Goal: Information Seeking & Learning: Learn about a topic

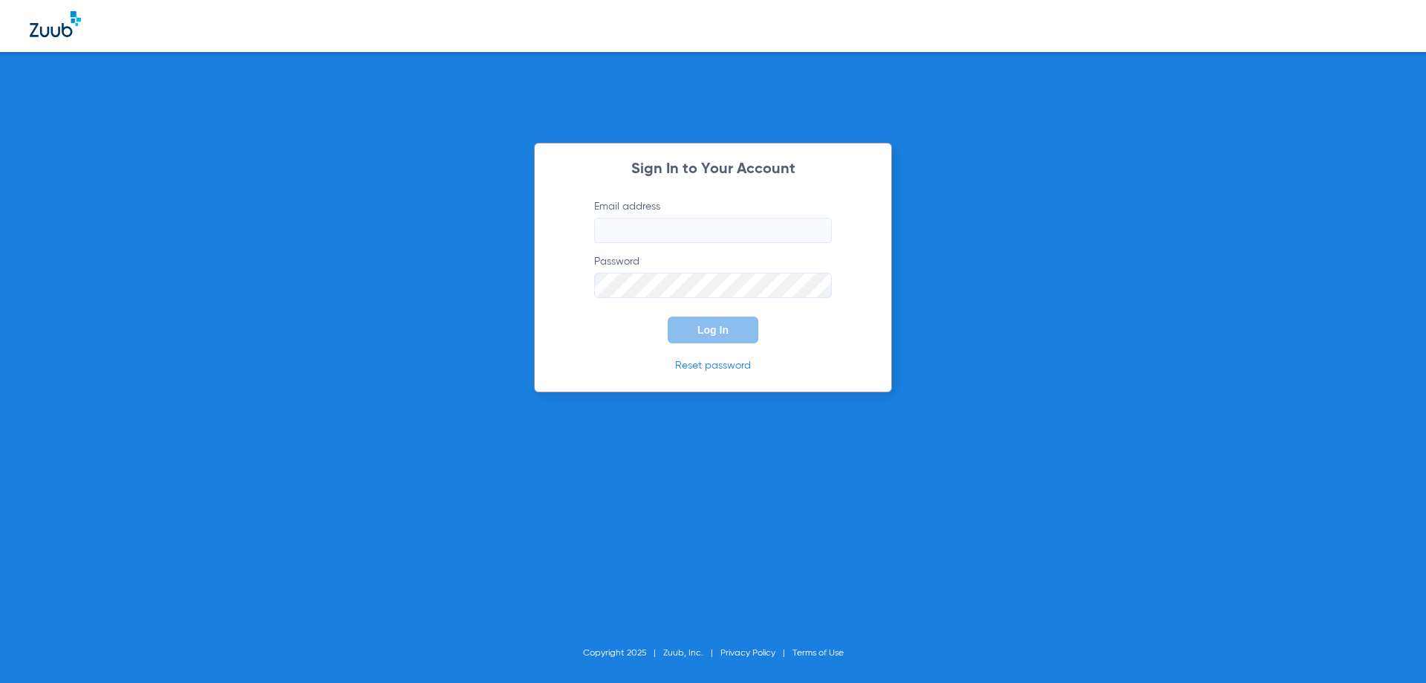
type input "[EMAIL_ADDRESS][DOMAIN_NAME]"
click at [736, 339] on button "Log In" at bounding box center [713, 329] width 91 height 27
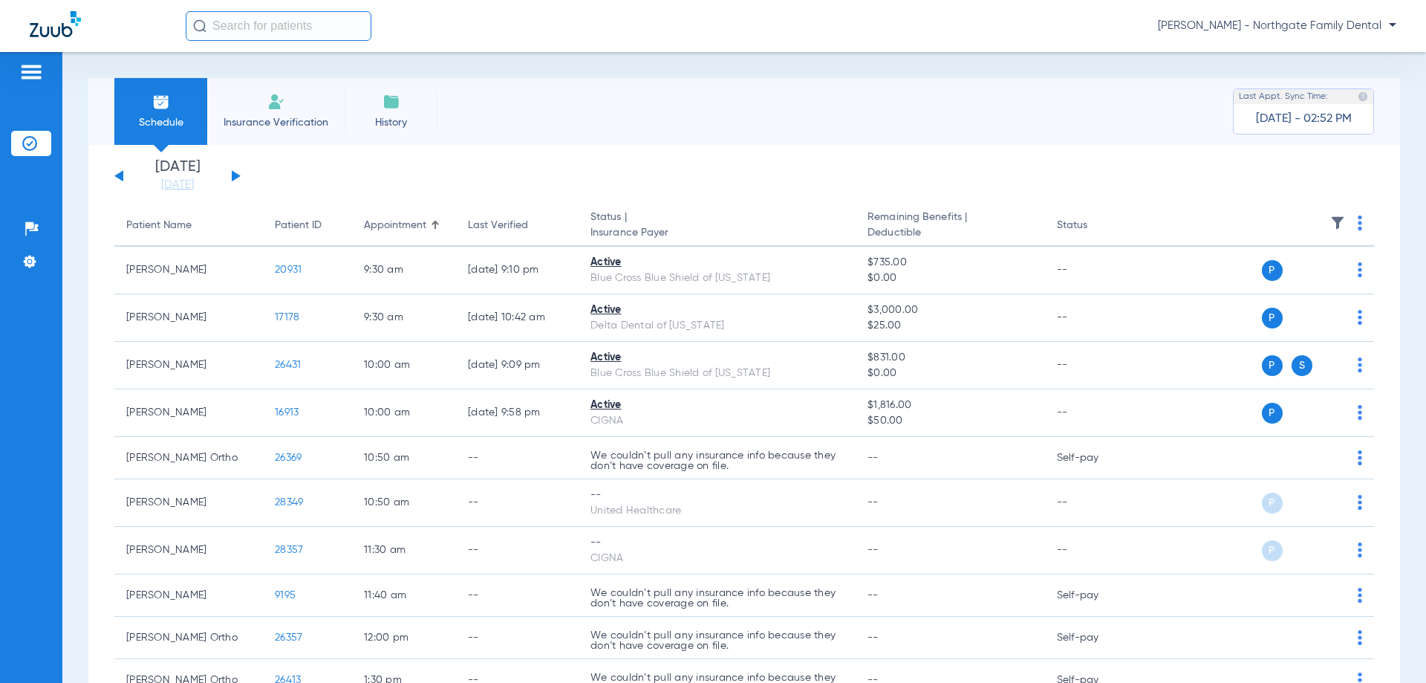
click at [221, 176] on li "[DATE] [DATE]" at bounding box center [177, 176] width 89 height 33
click at [230, 176] on div "[DATE] [DATE] [DATE] [DATE] [DATE] [DATE] [DATE] [DATE] [DATE] [DATE] [DATE] [D…" at bounding box center [177, 176] width 126 height 33
click at [241, 174] on app-single-date-navigator "[DATE] [DATE] [DATE] [DATE] [DATE] [DATE] [DATE] [DATE] [DATE] [DATE] [DATE] [D…" at bounding box center [744, 176] width 1260 height 33
click at [229, 174] on div "[DATE] [DATE] [DATE] [DATE] [DATE] [DATE] [DATE] [DATE] [DATE] [DATE] [DATE] [D…" at bounding box center [177, 176] width 126 height 33
click at [235, 177] on button at bounding box center [236, 175] width 9 height 11
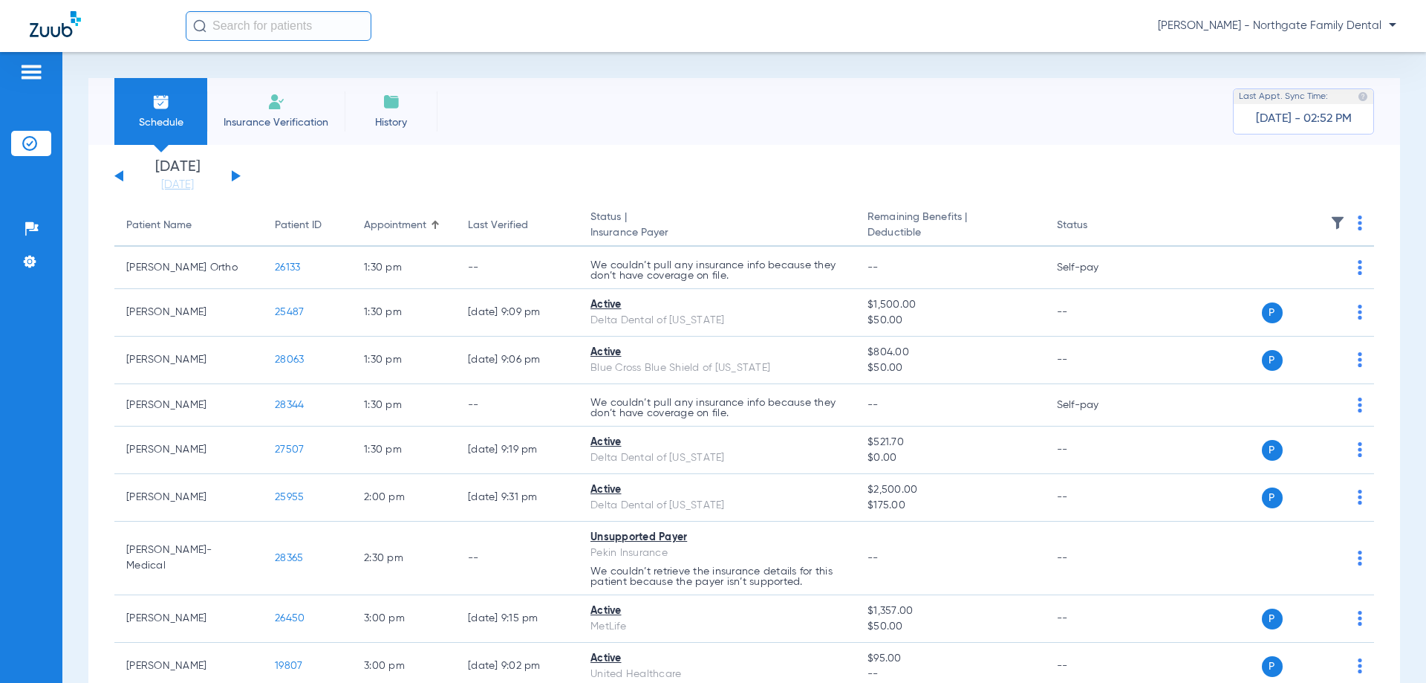
click at [235, 177] on button at bounding box center [236, 175] width 9 height 11
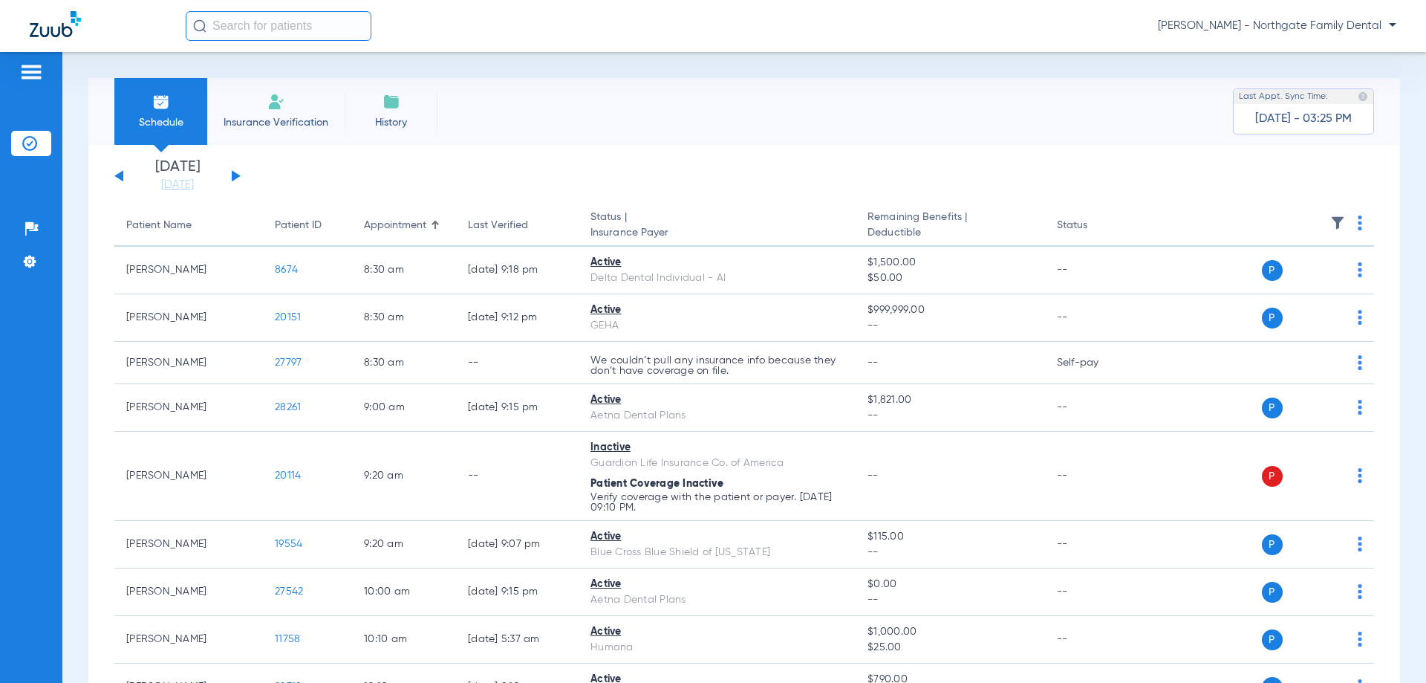
click at [120, 177] on button at bounding box center [118, 175] width 9 height 11
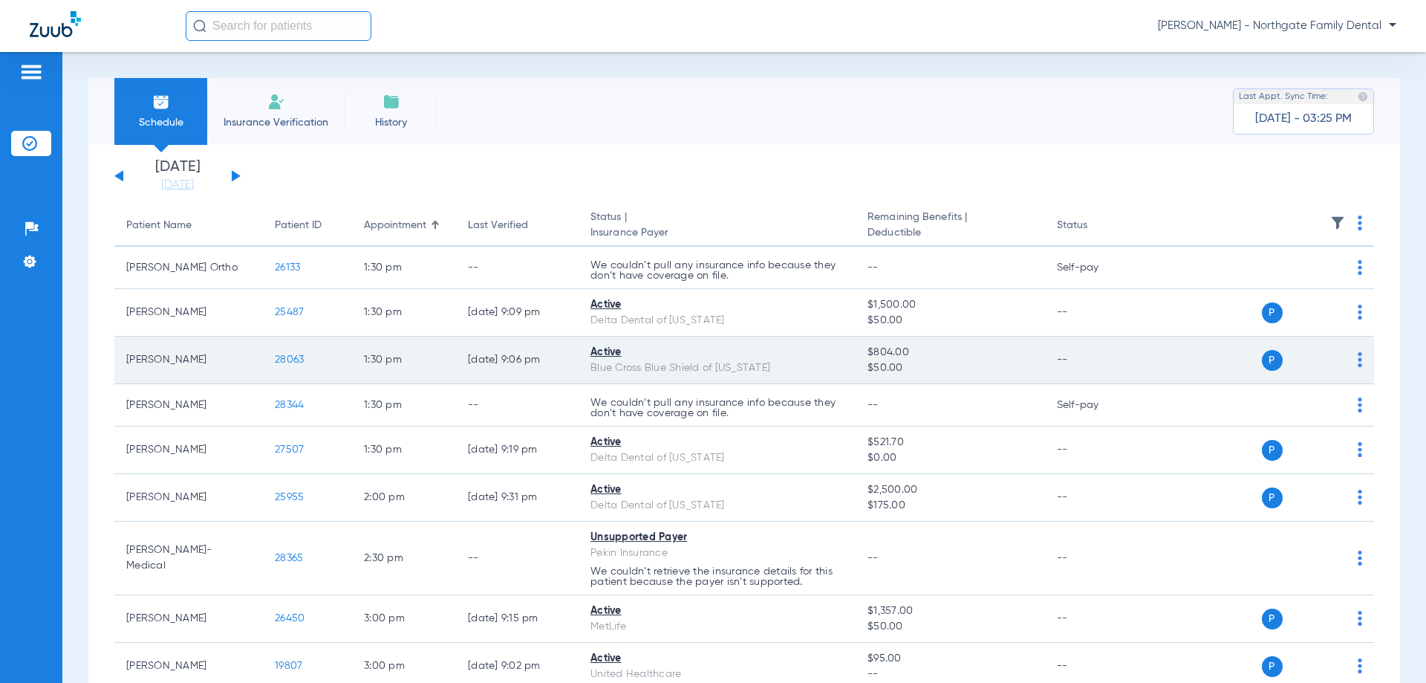
click at [297, 362] on span "28063" at bounding box center [289, 359] width 29 height 10
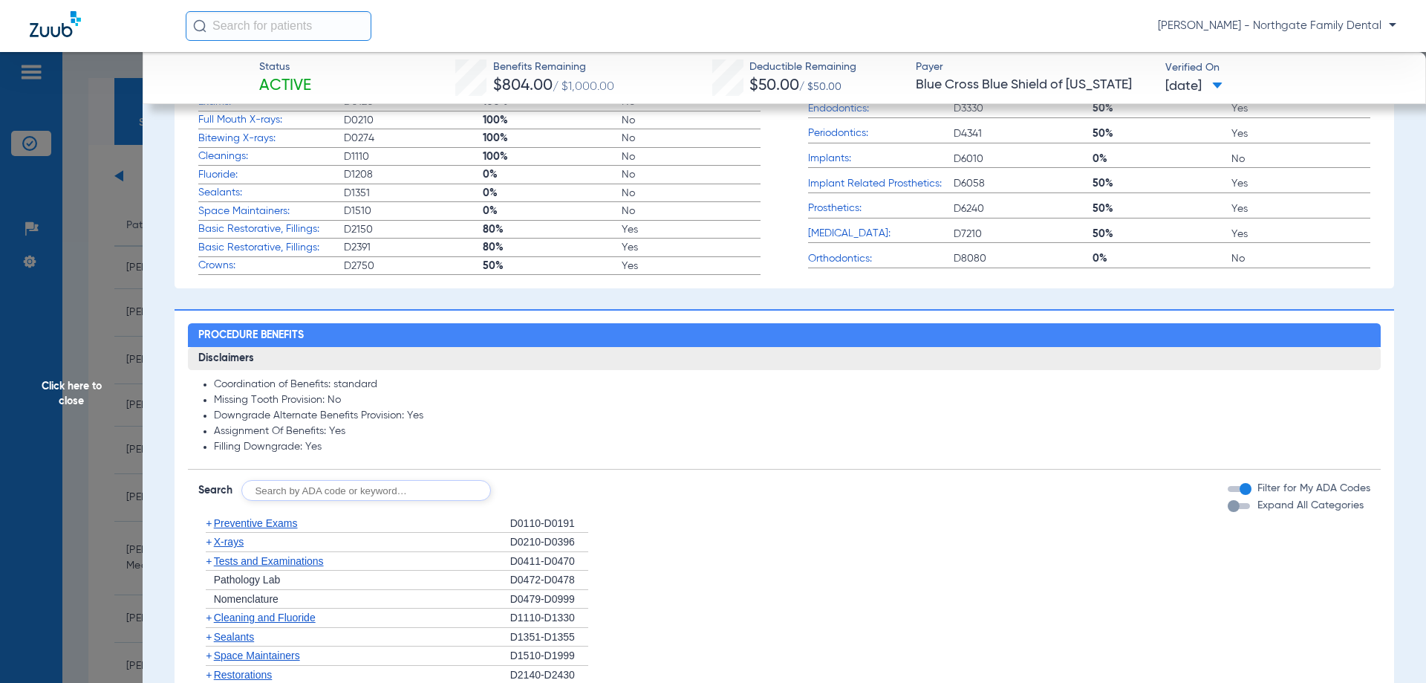
scroll to position [371, 0]
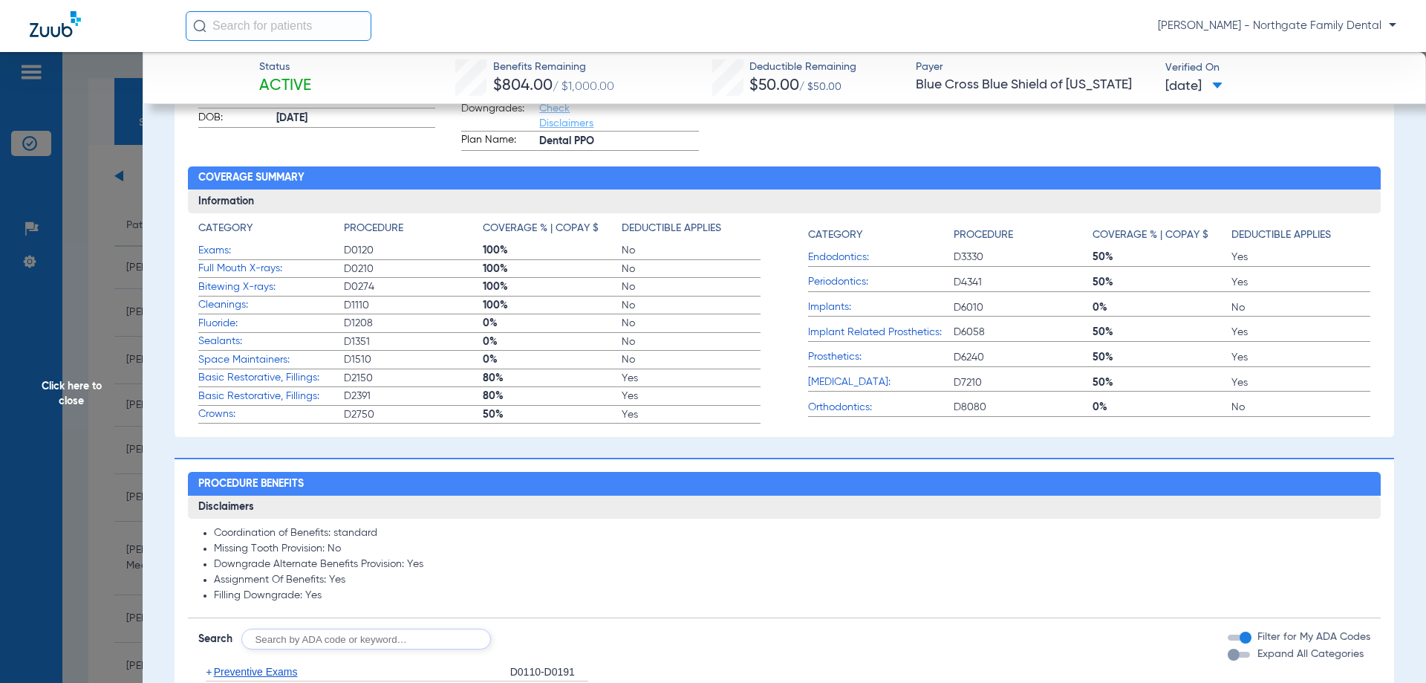
click at [449, 380] on span "D2150" at bounding box center [413, 378] width 139 height 15
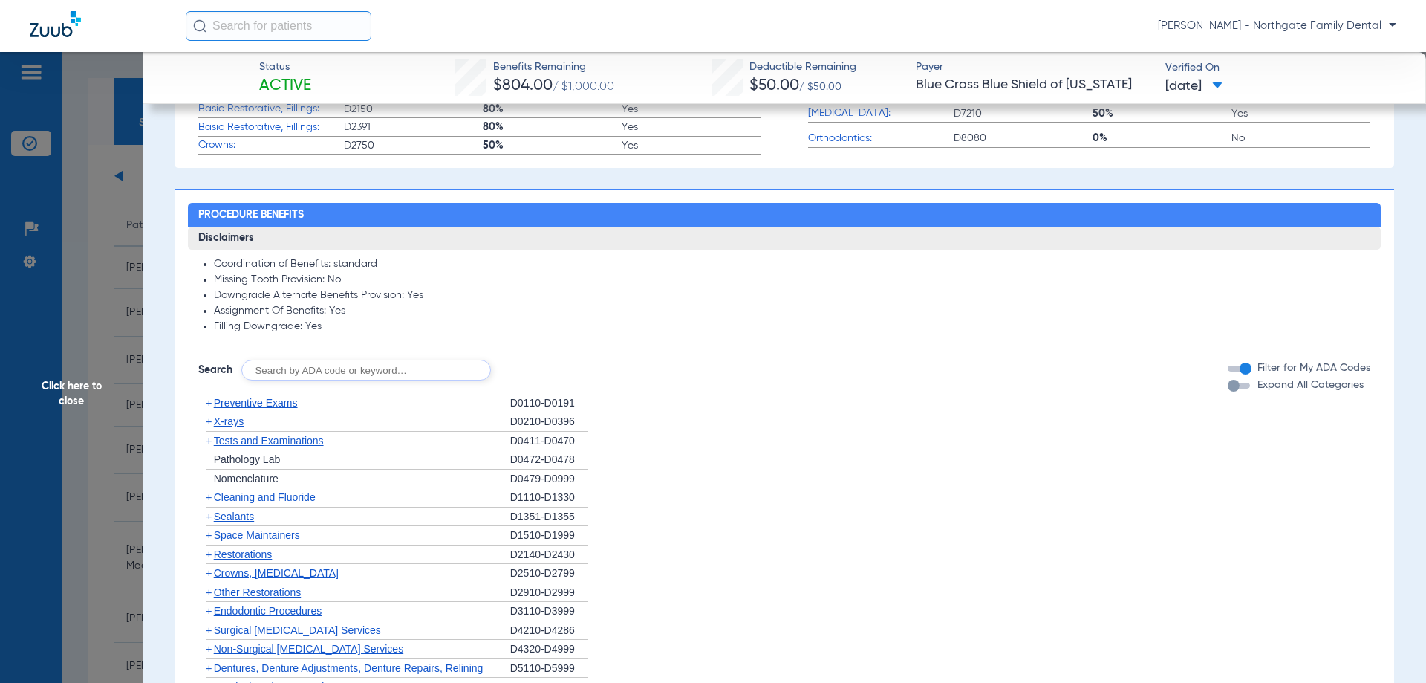
scroll to position [594, 0]
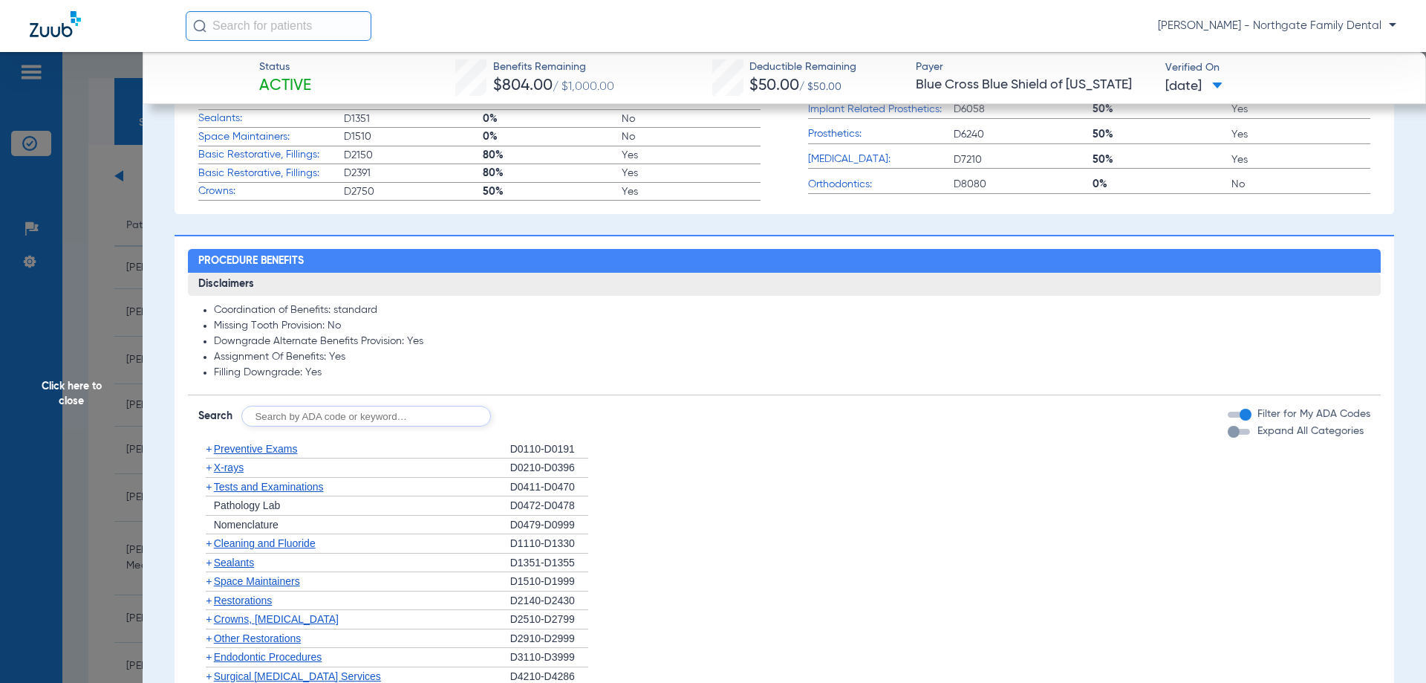
drag, startPoint x: 1286, startPoint y: 431, endPoint x: 1068, endPoint y: 442, distance: 218.6
click at [1286, 431] on span "Expand All Categories" at bounding box center [1310, 431] width 106 height 10
click at [1254, 431] on button "Expand All Categories" at bounding box center [1241, 432] width 27 height 6
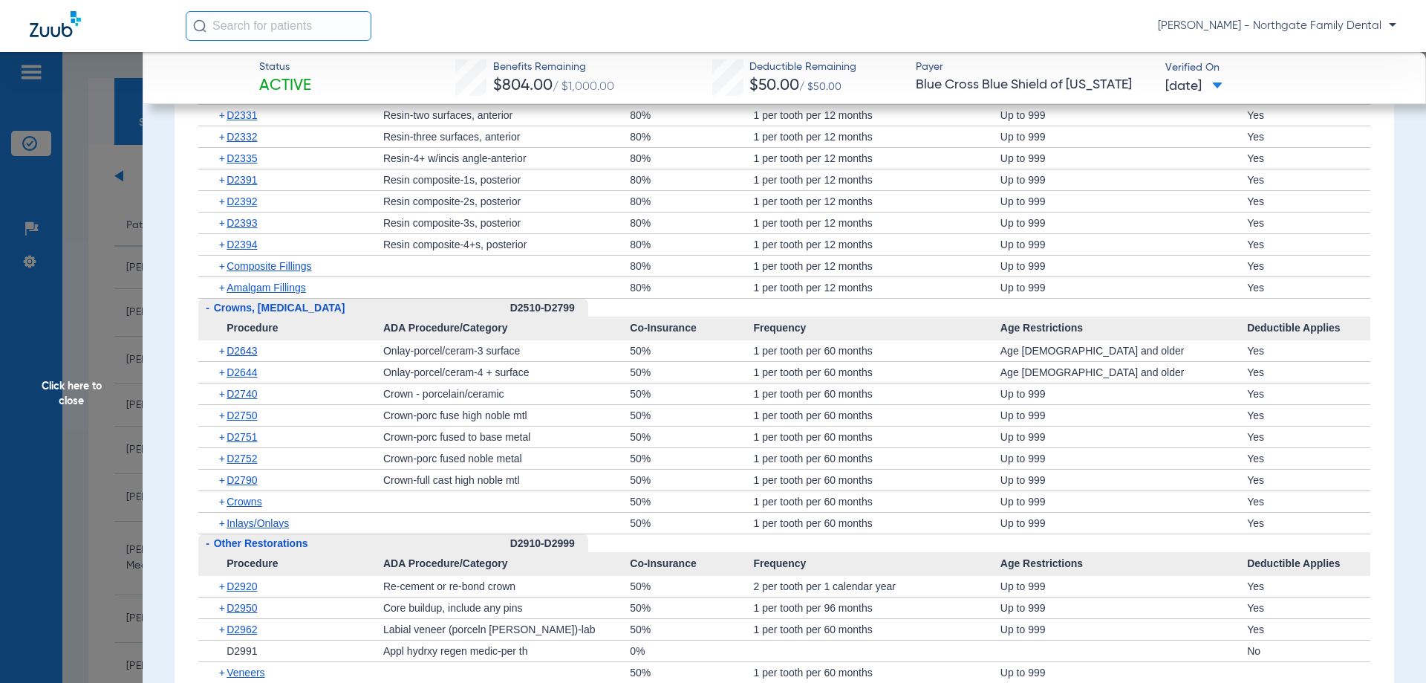
scroll to position [1931, 0]
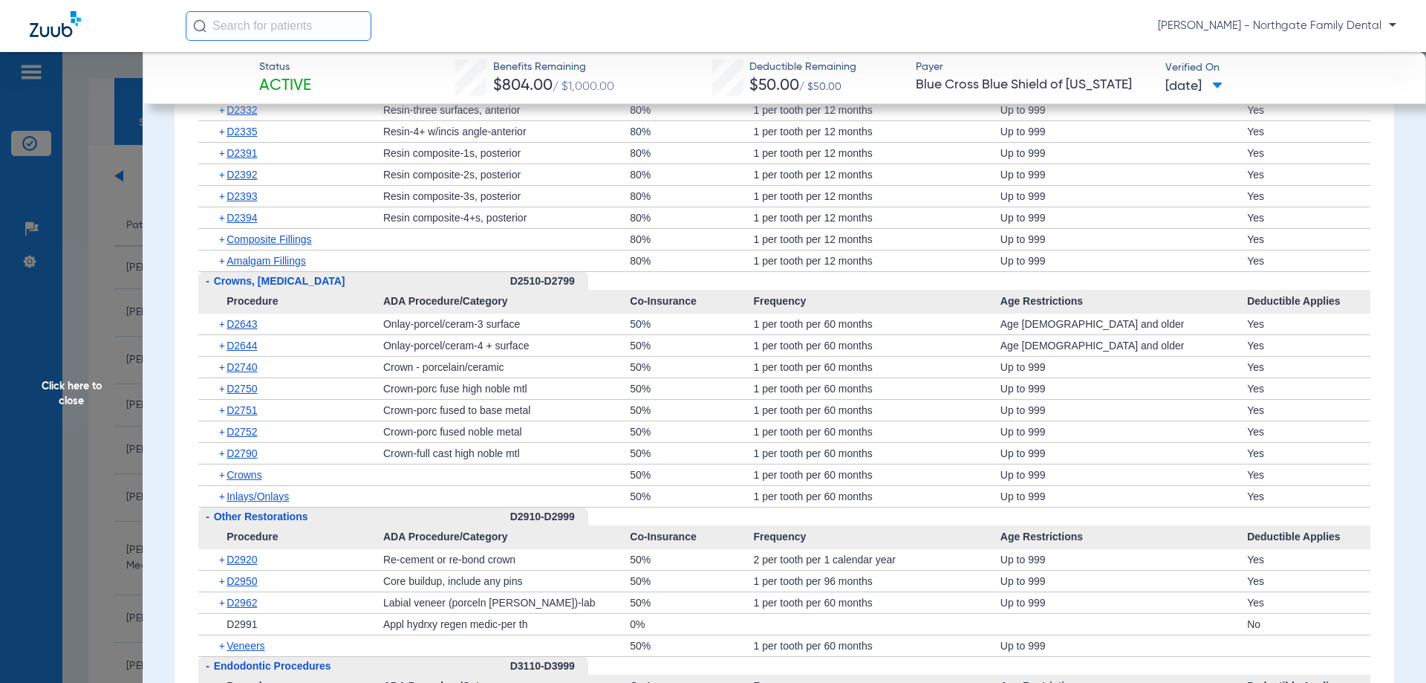
click at [301, 387] on div "+ D2750" at bounding box center [296, 388] width 175 height 21
click at [224, 263] on span "+" at bounding box center [223, 260] width 8 height 21
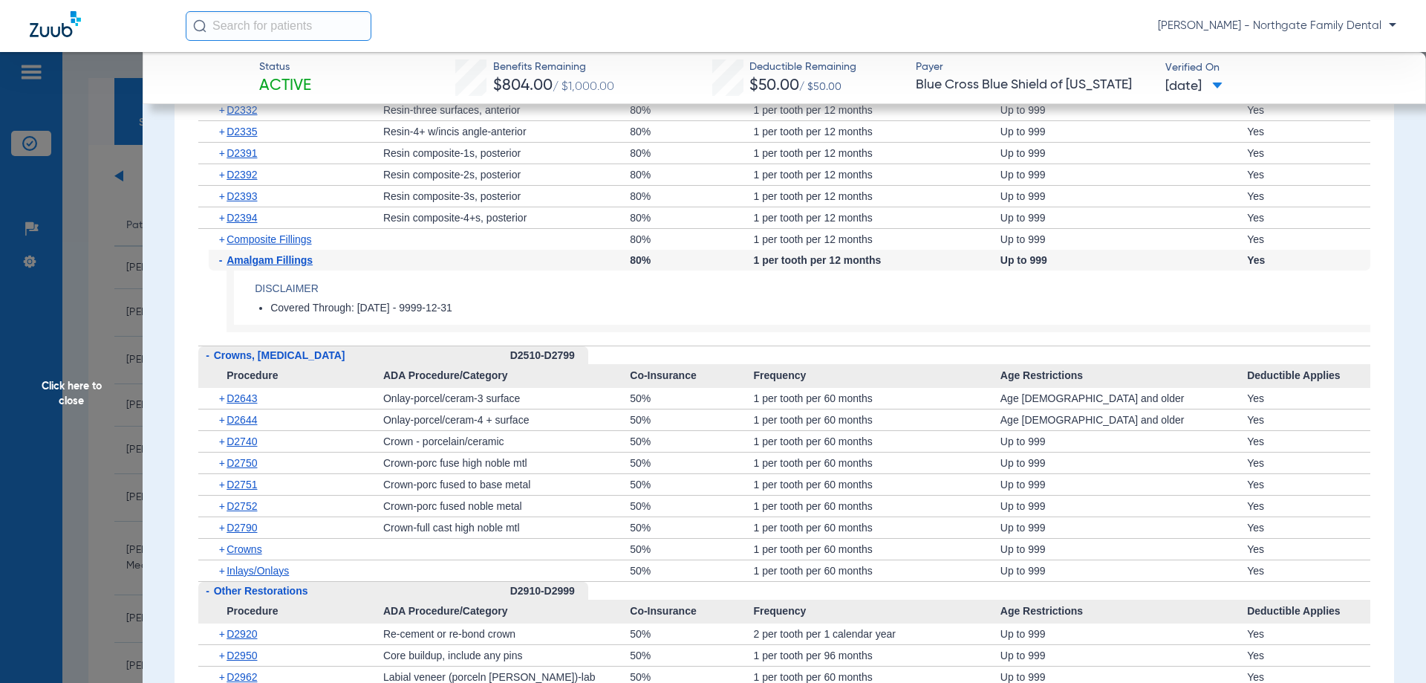
click at [222, 242] on span "+" at bounding box center [223, 239] width 8 height 21
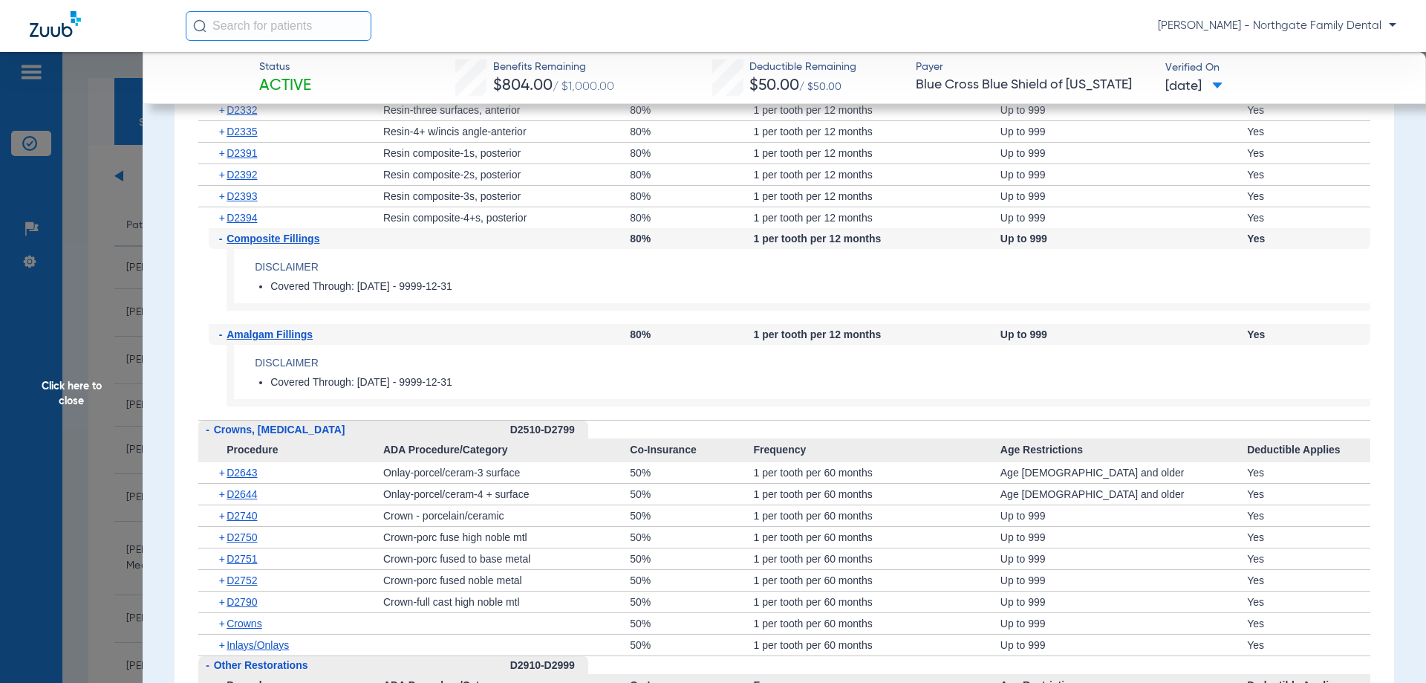
click at [221, 235] on span "-" at bounding box center [223, 238] width 8 height 21
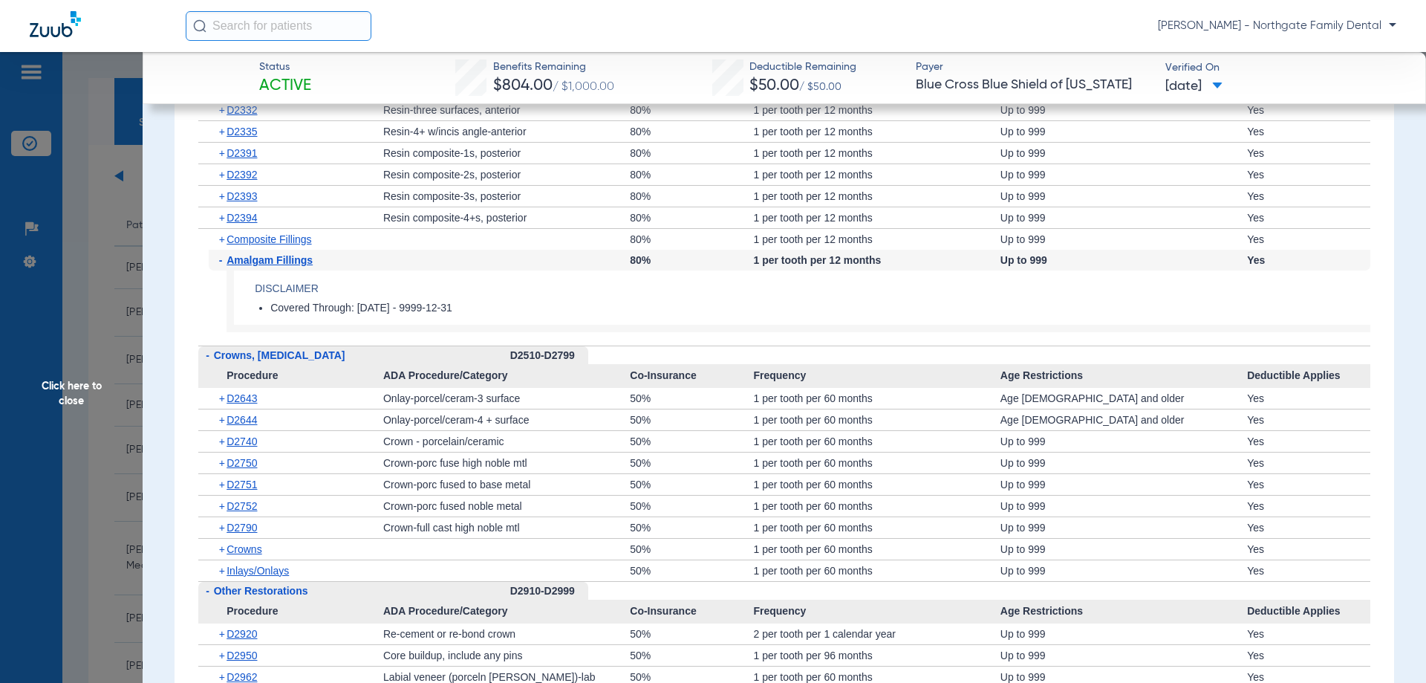
click at [218, 260] on div "- Amalgam Fillings" at bounding box center [296, 260] width 175 height 21
click at [218, 263] on div "- Amalgam Fillings" at bounding box center [296, 260] width 175 height 21
click at [221, 261] on span "-" at bounding box center [223, 260] width 8 height 21
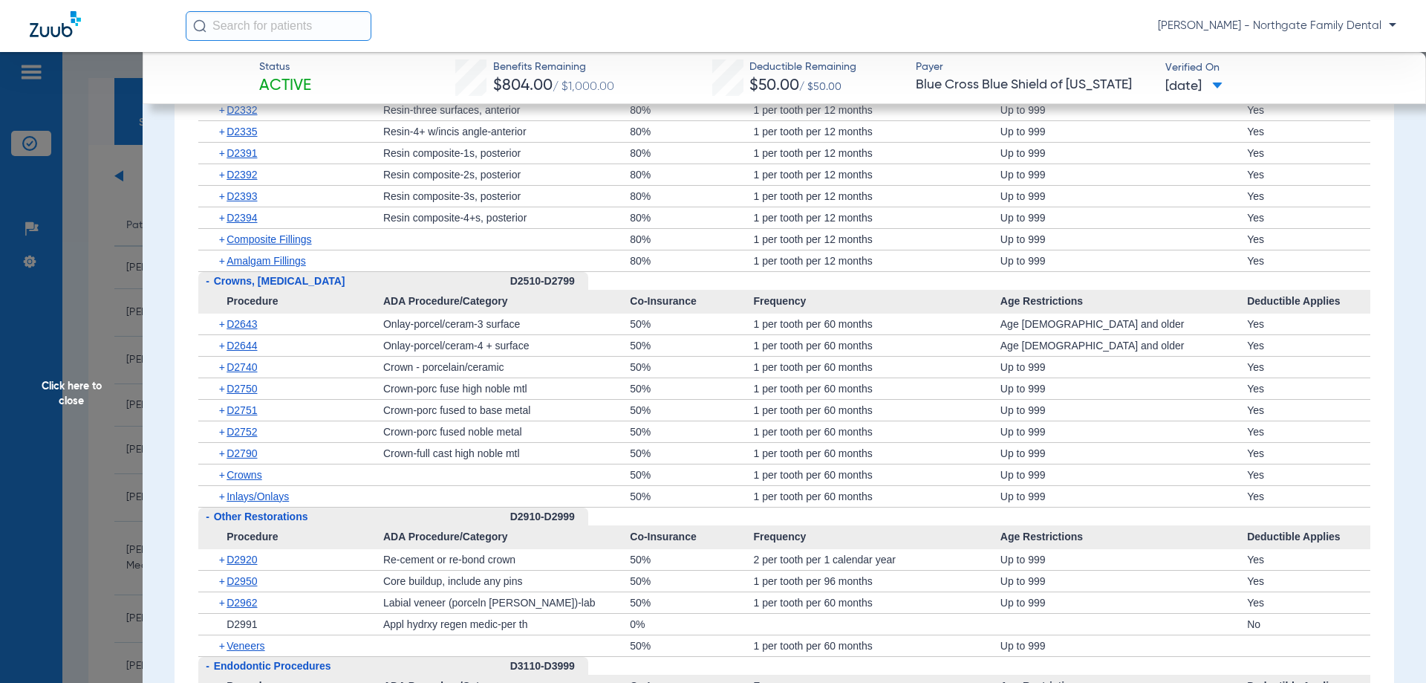
click at [223, 499] on span "+" at bounding box center [223, 496] width 8 height 21
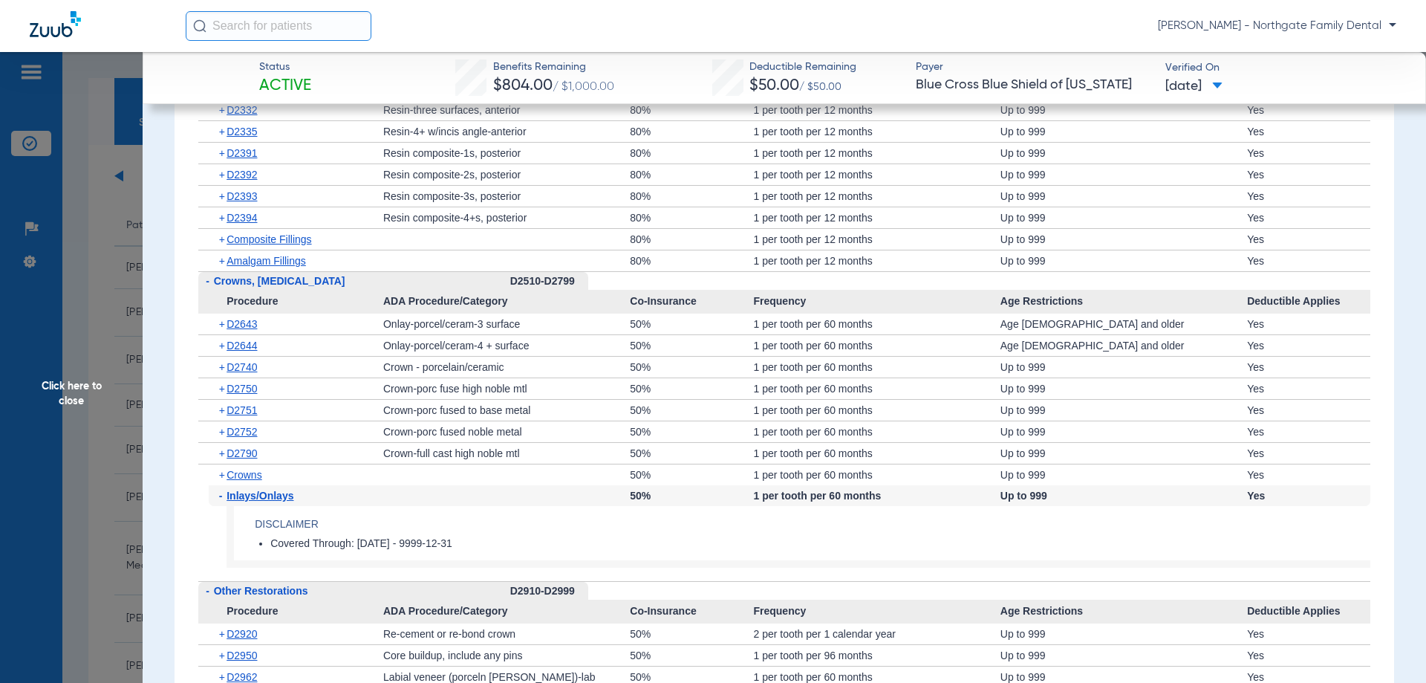
click at [221, 499] on span "-" at bounding box center [223, 495] width 8 height 21
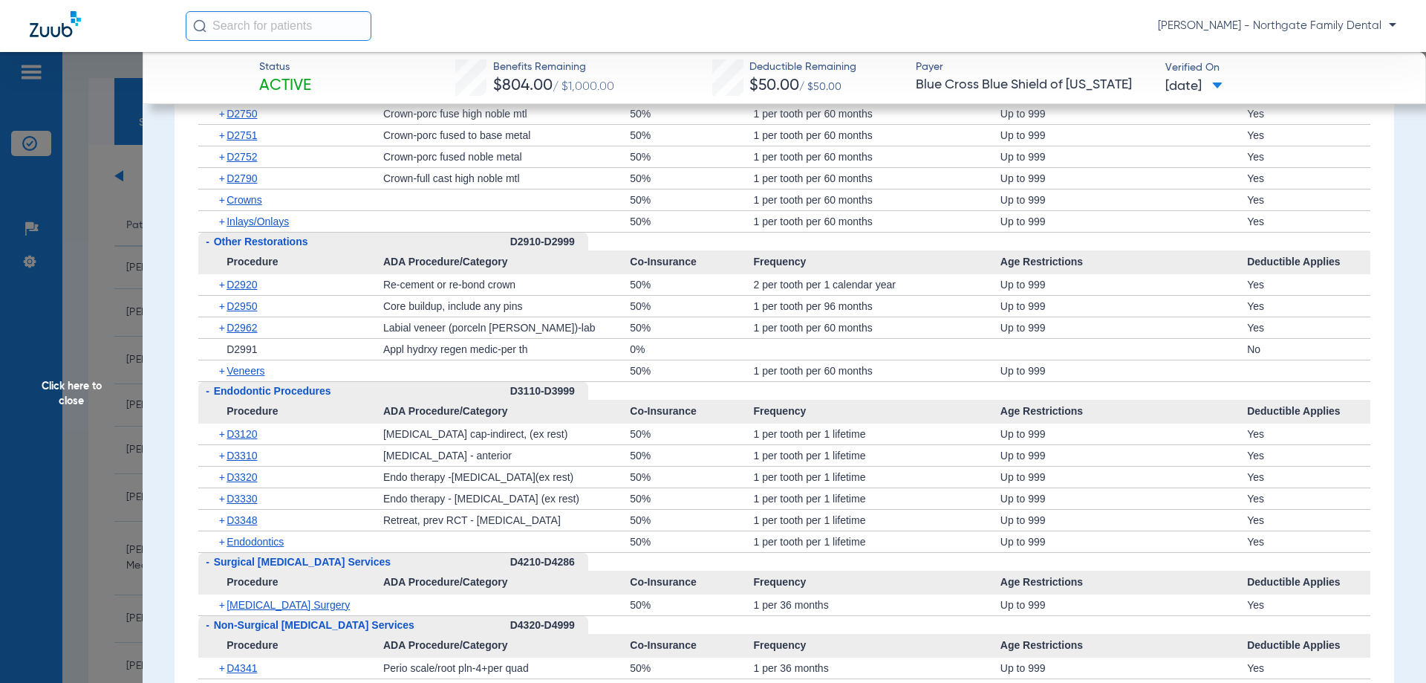
scroll to position [2302, 0]
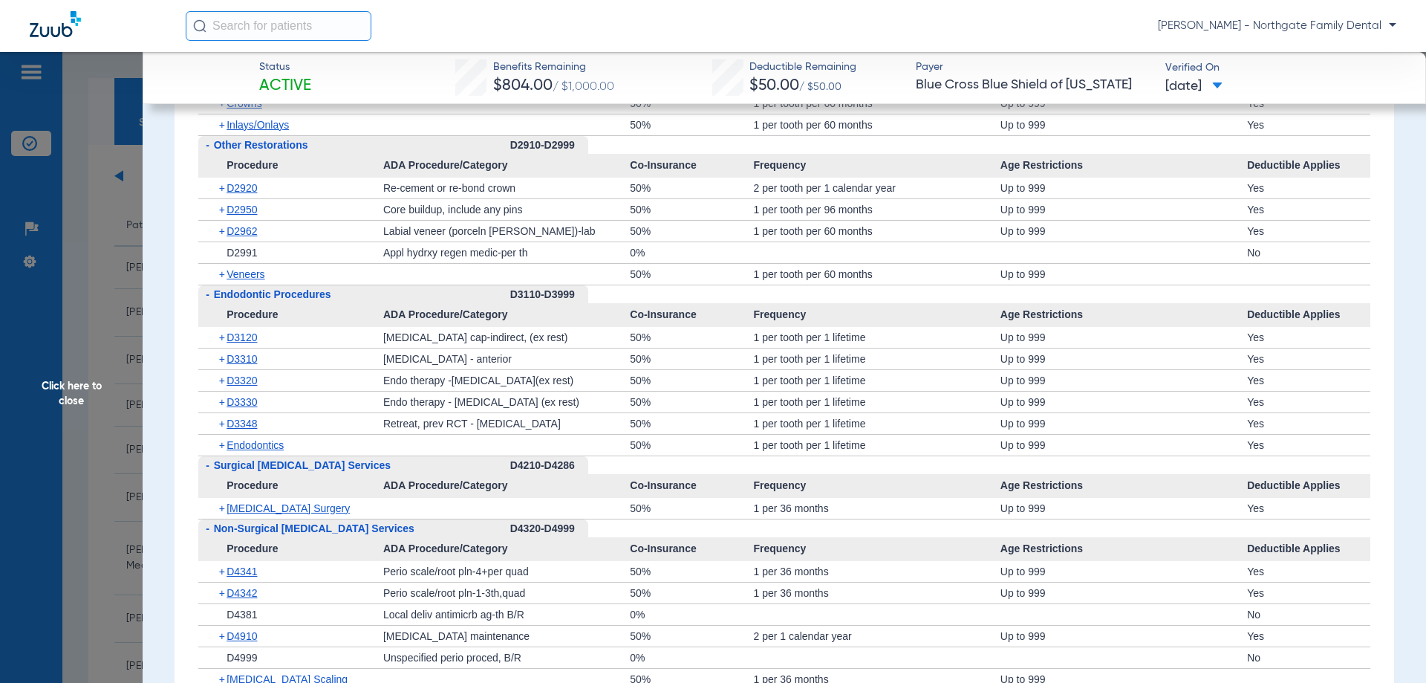
click at [217, 212] on div "+ D2950" at bounding box center [296, 209] width 175 height 21
click at [224, 215] on span "+" at bounding box center [223, 209] width 8 height 21
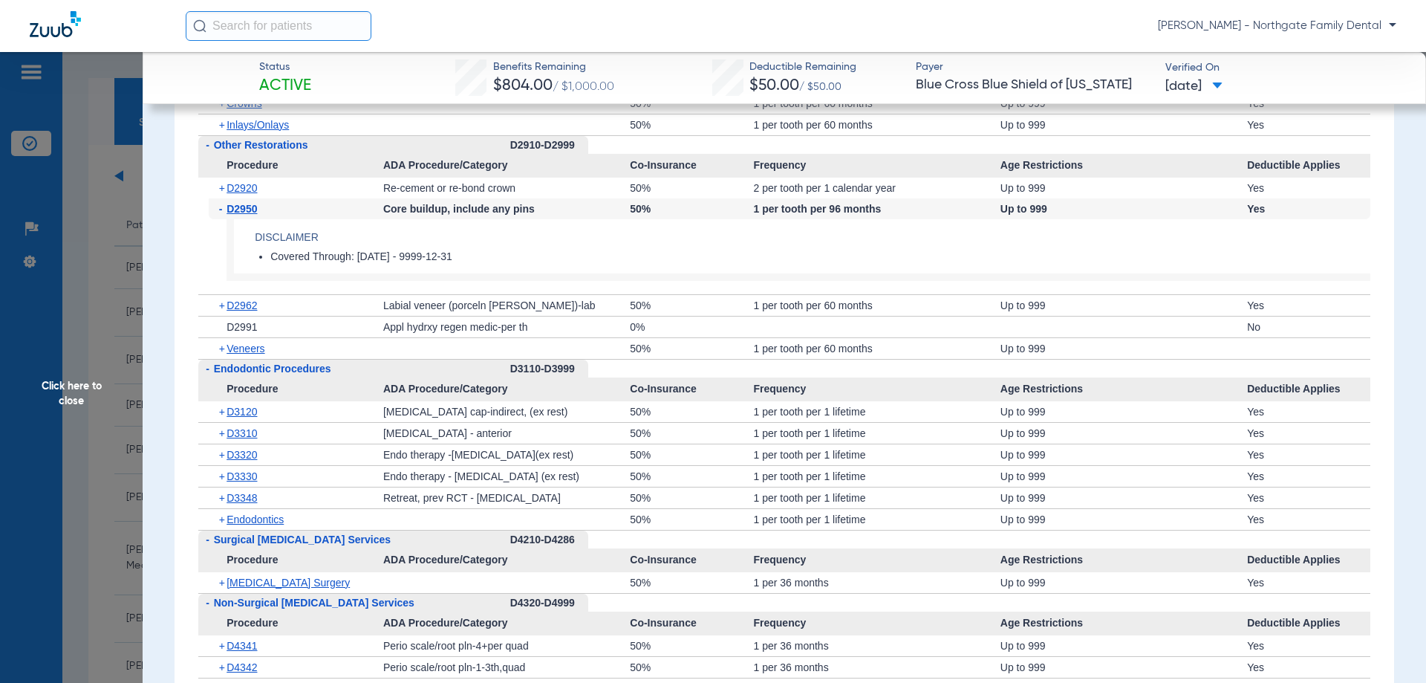
click at [224, 210] on span "-" at bounding box center [223, 208] width 8 height 21
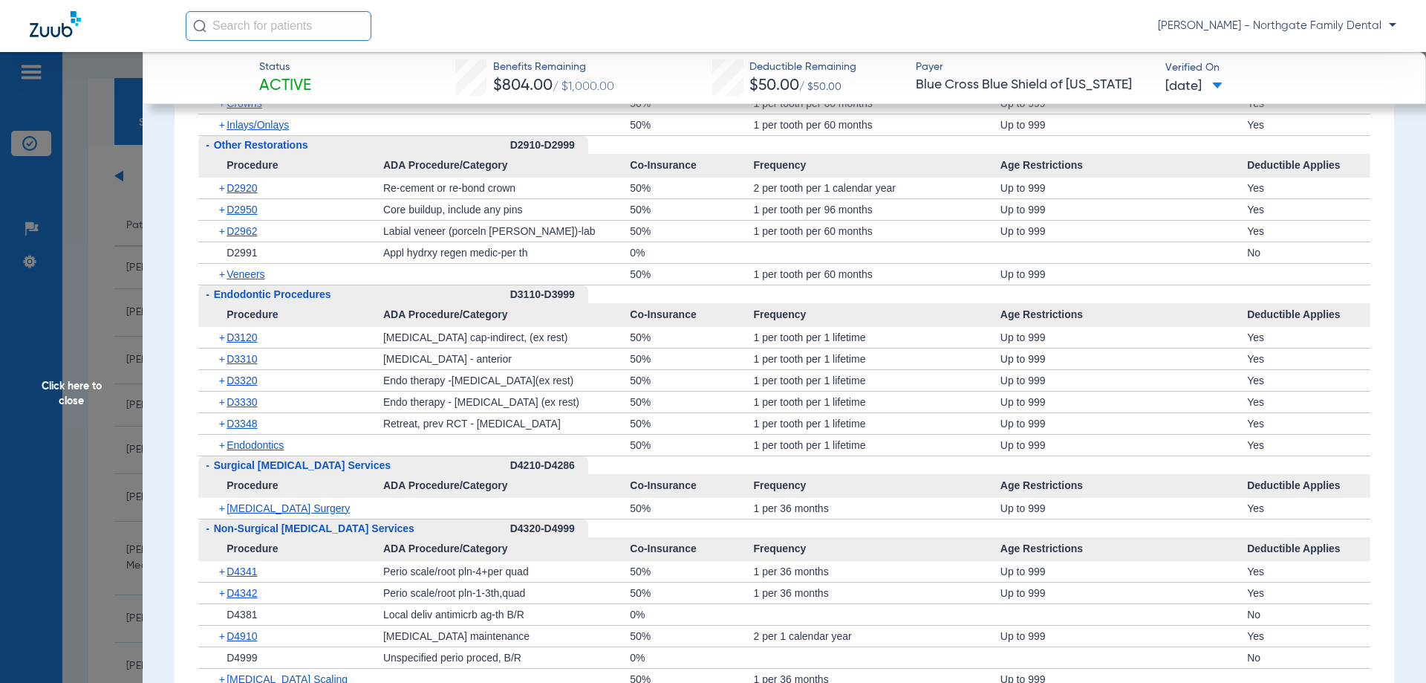
click at [222, 231] on span "+" at bounding box center [223, 231] width 8 height 21
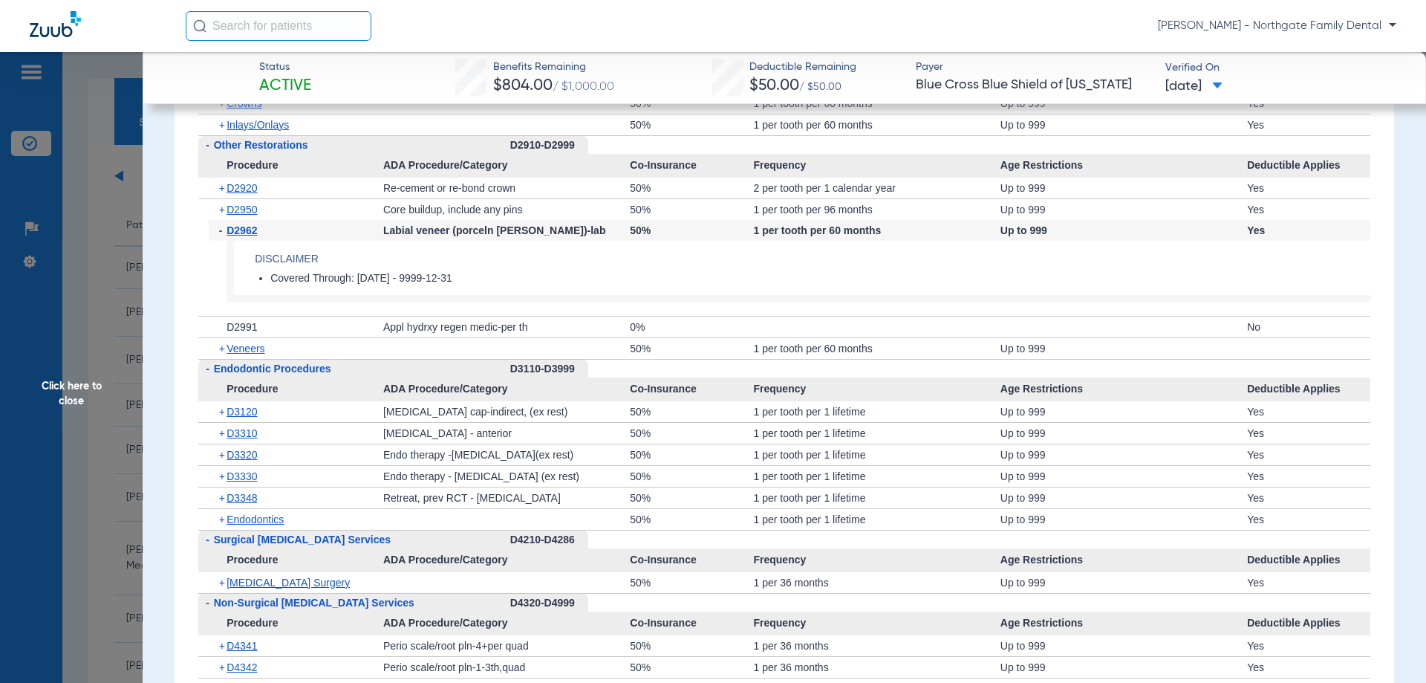
click at [220, 230] on span "-" at bounding box center [223, 230] width 8 height 21
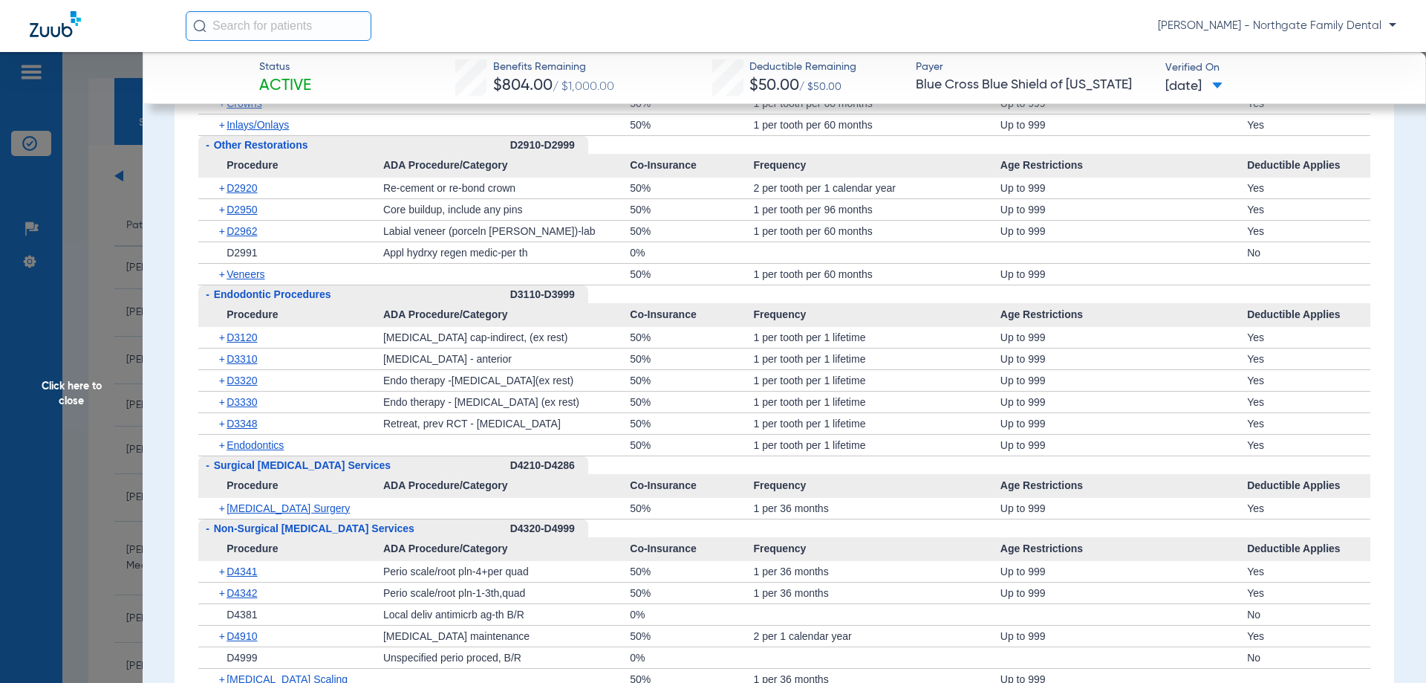
click at [219, 275] on span "+" at bounding box center [223, 274] width 8 height 21
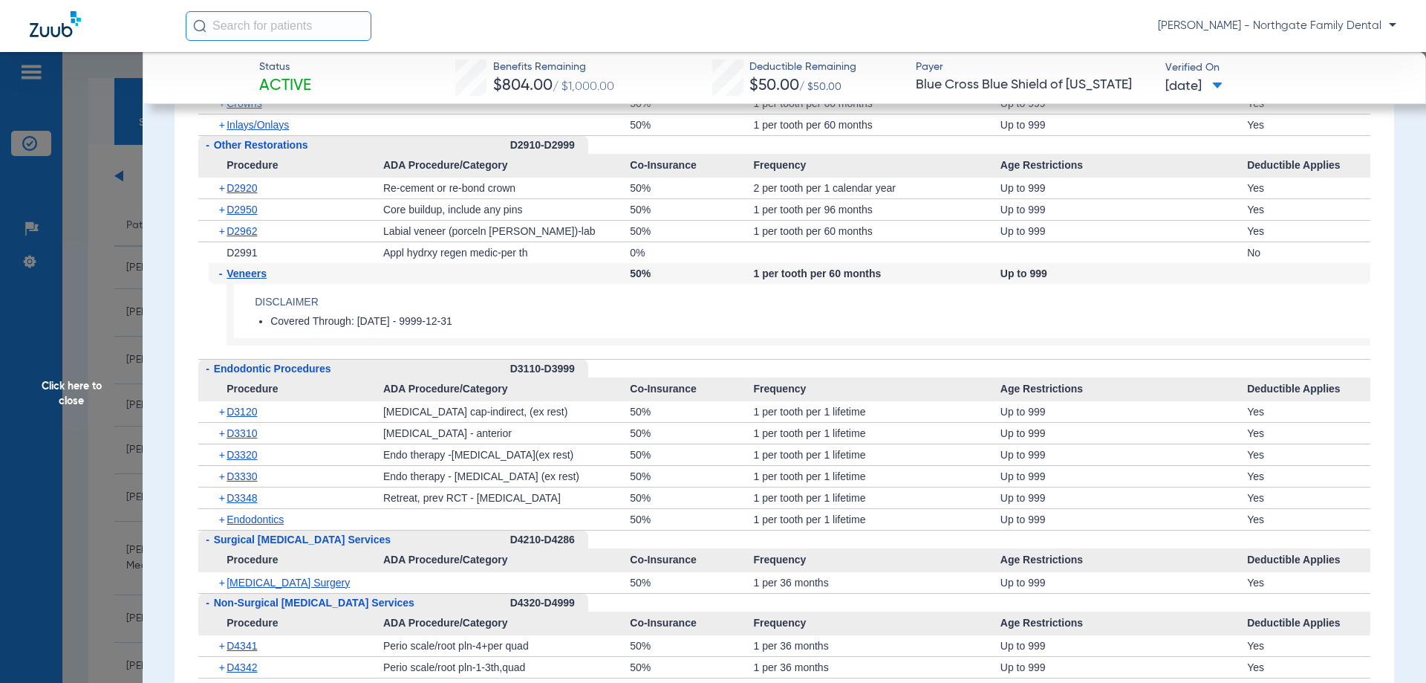
click at [223, 275] on span "-" at bounding box center [223, 273] width 8 height 21
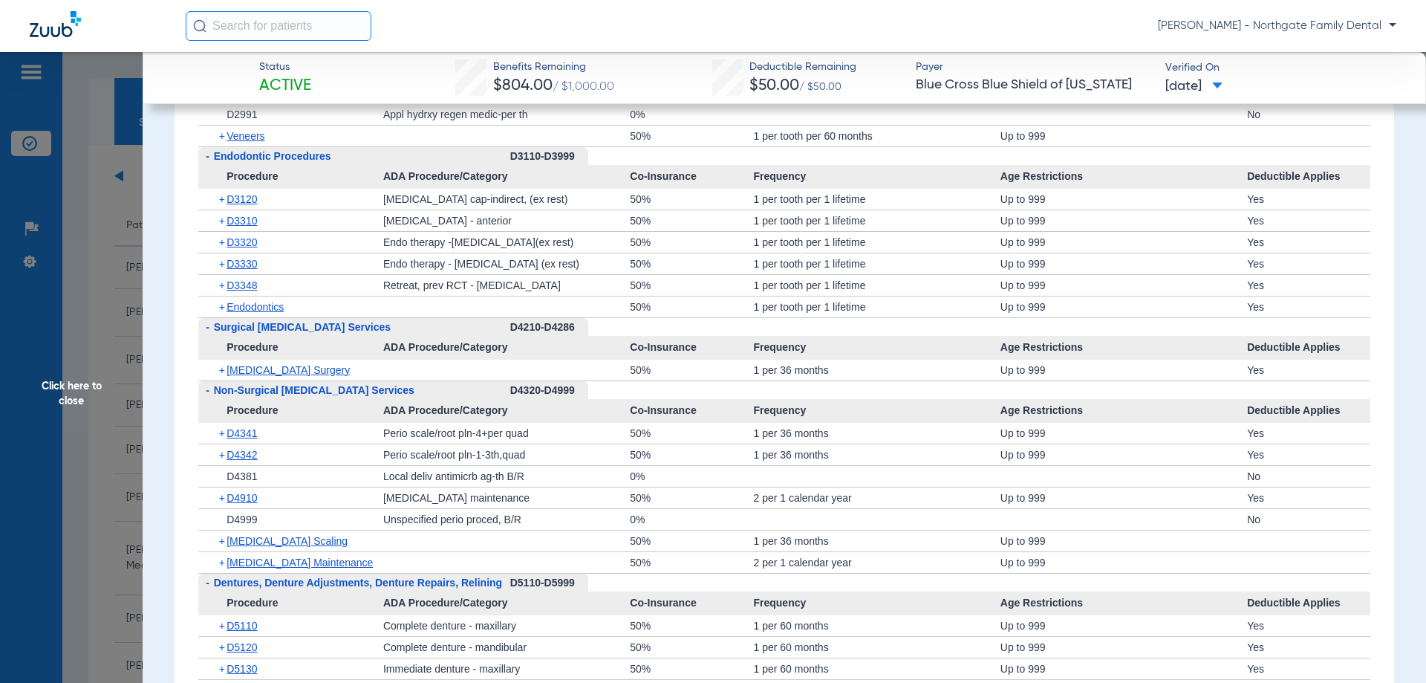
scroll to position [2525, 0]
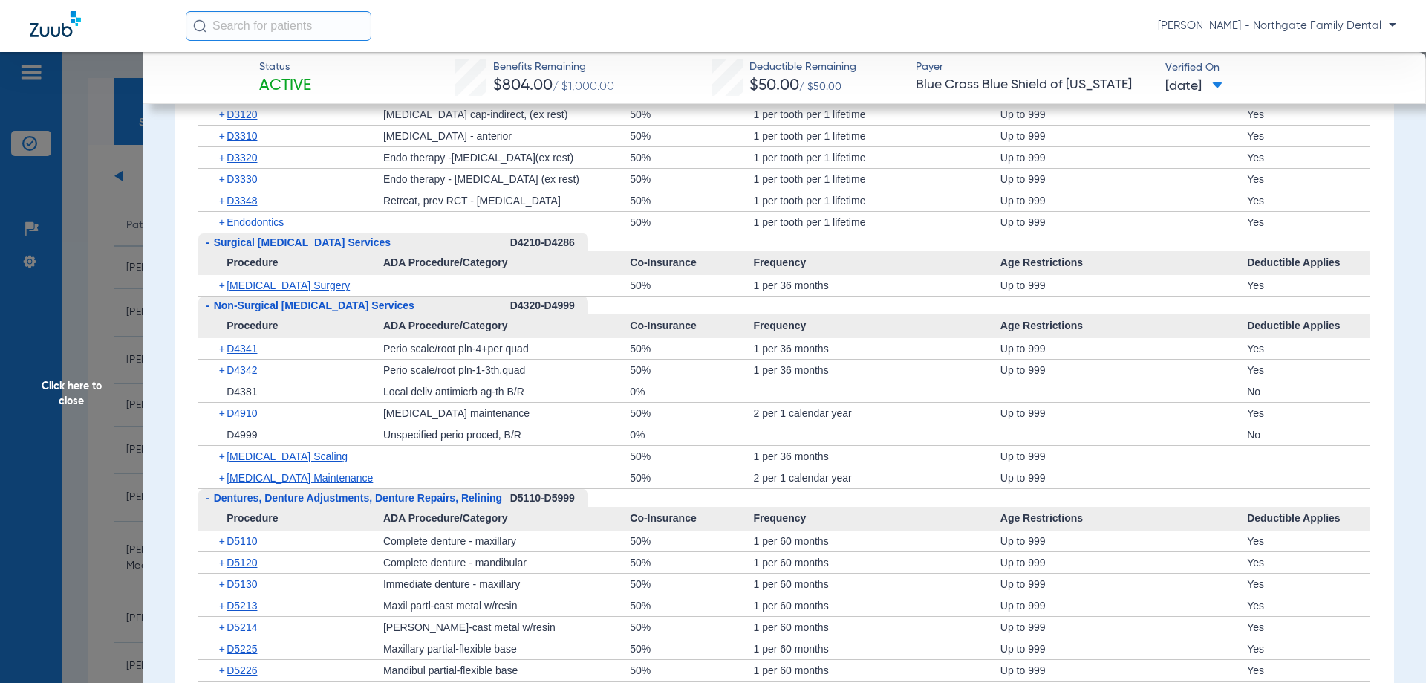
click at [101, 166] on span "Click here to close" at bounding box center [71, 393] width 143 height 683
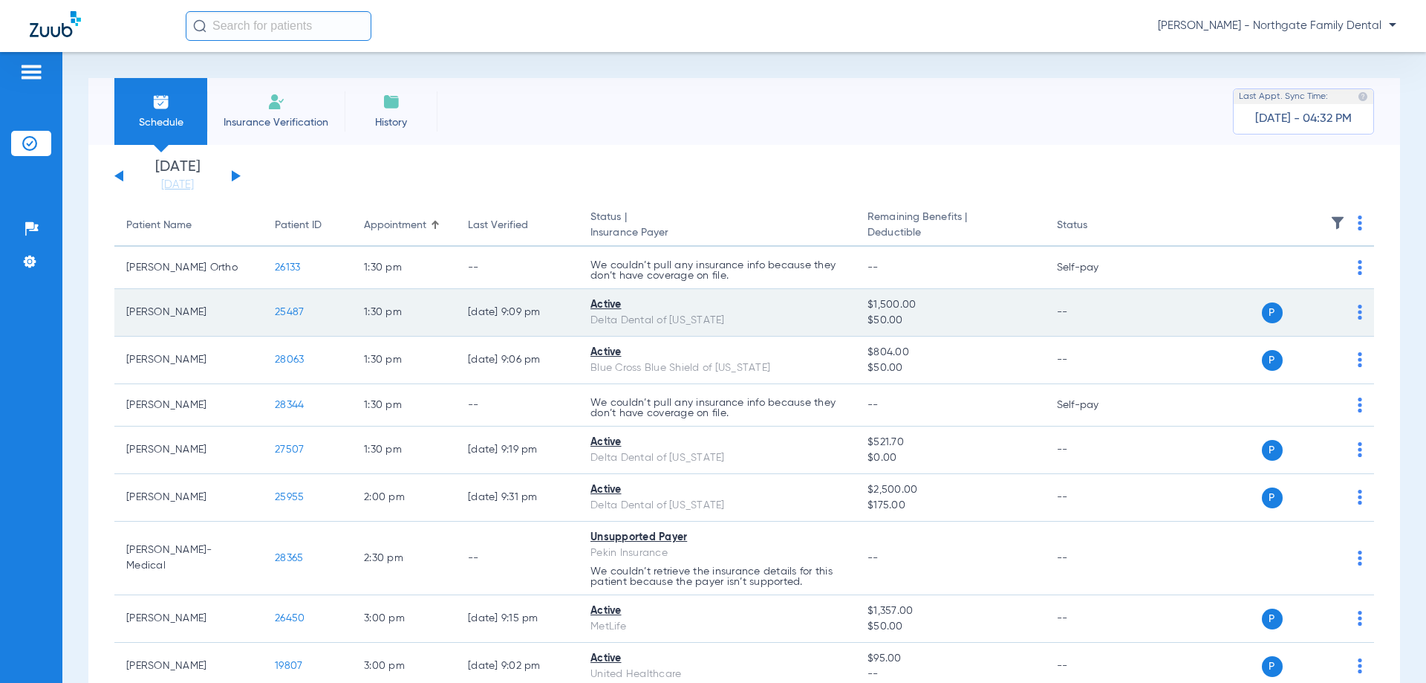
click at [290, 309] on span "25487" at bounding box center [289, 312] width 29 height 10
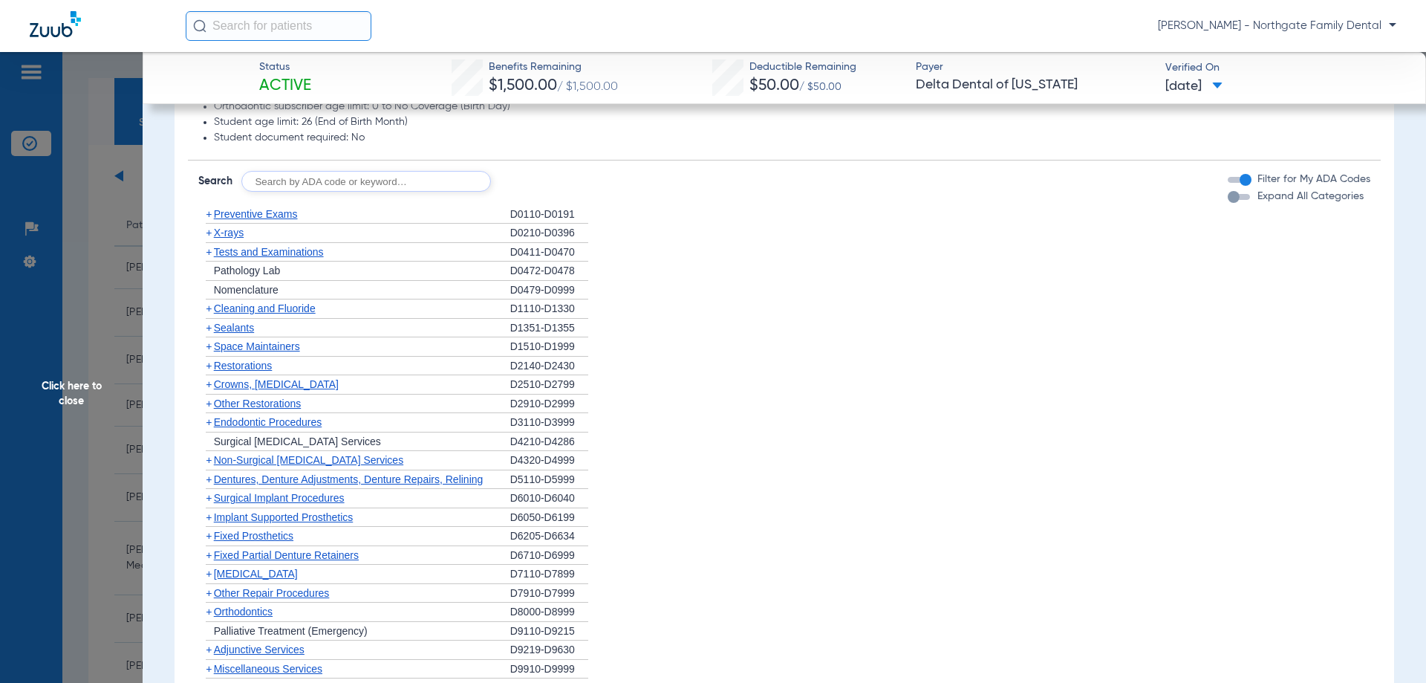
scroll to position [594, 0]
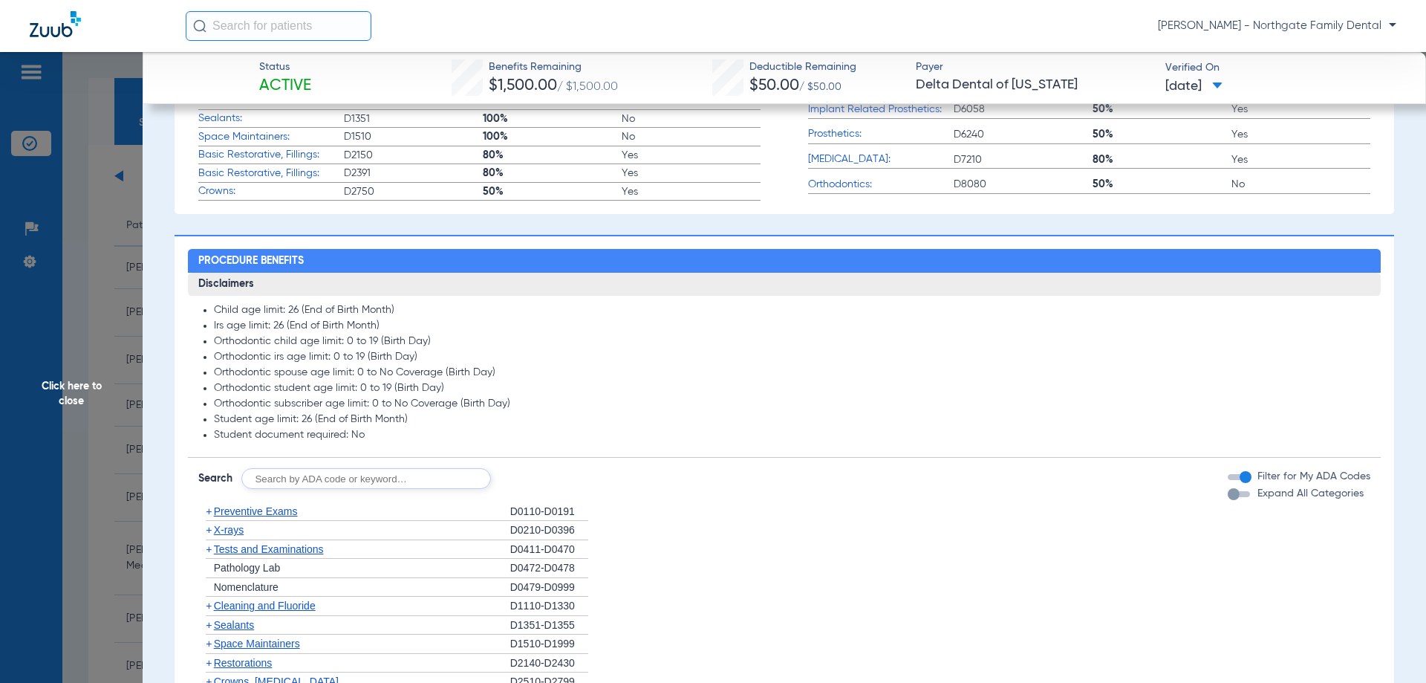
click at [1283, 497] on span "Expand All Categories" at bounding box center [1310, 493] width 106 height 10
click at [1254, 497] on button "Expand All Categories" at bounding box center [1241, 494] width 27 height 6
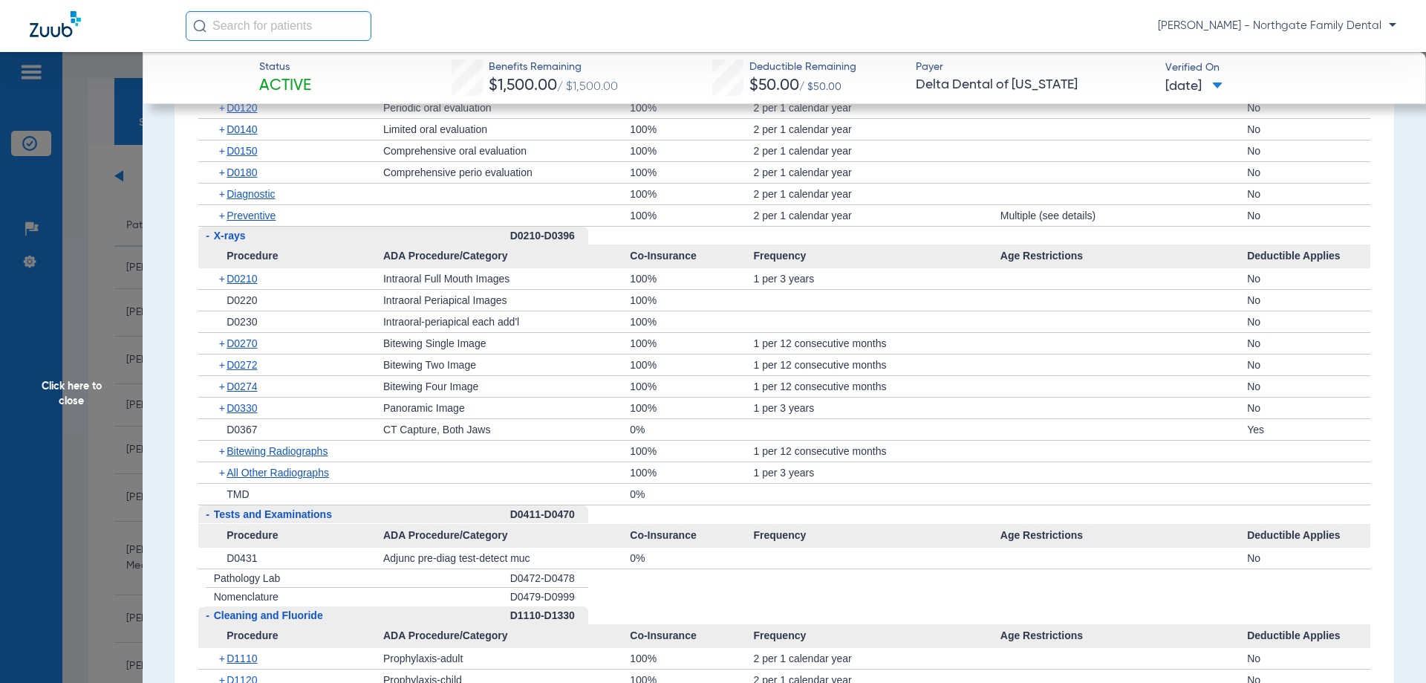
scroll to position [1040, 0]
click at [689, 351] on div "100%" at bounding box center [691, 343] width 123 height 21
click at [573, 242] on div "D0210-D0396" at bounding box center [549, 236] width 78 height 19
click at [221, 451] on span "+" at bounding box center [223, 451] width 8 height 21
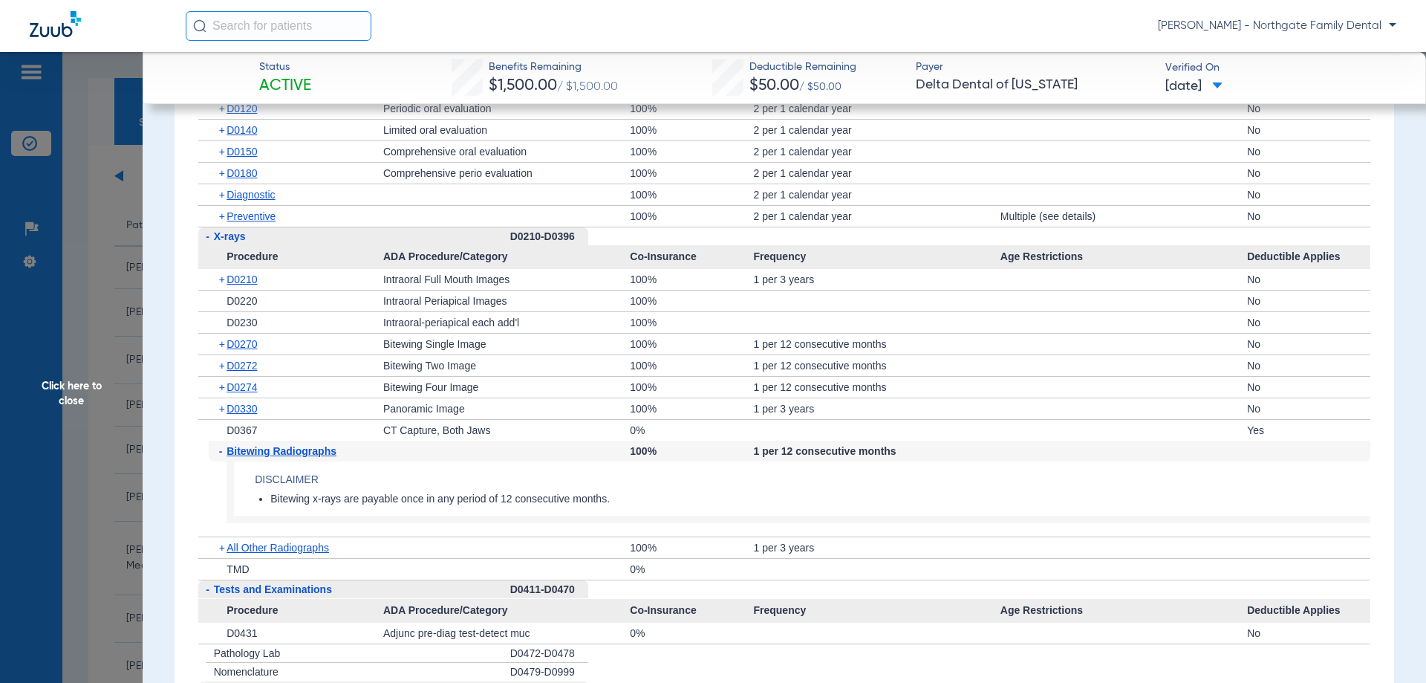
click at [221, 451] on span "-" at bounding box center [223, 450] width 8 height 21
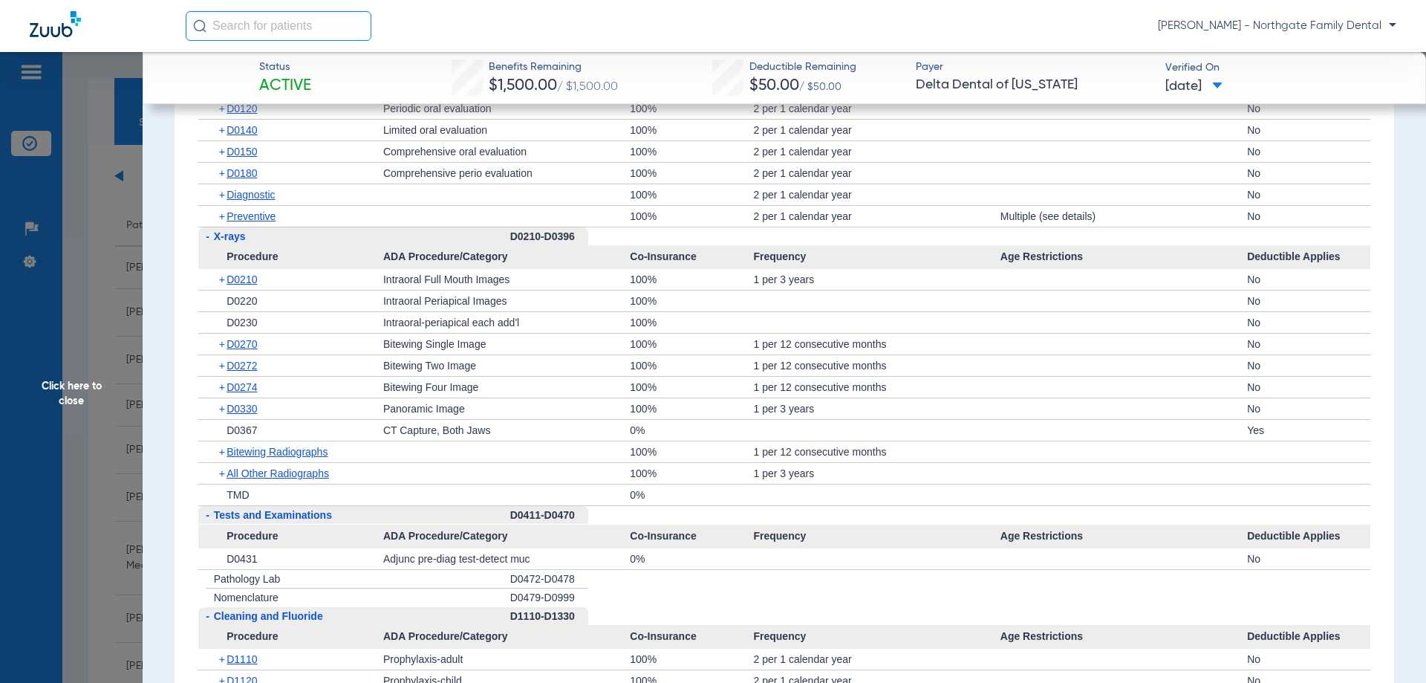
click at [573, 239] on div "D0210-D0396" at bounding box center [549, 236] width 78 height 19
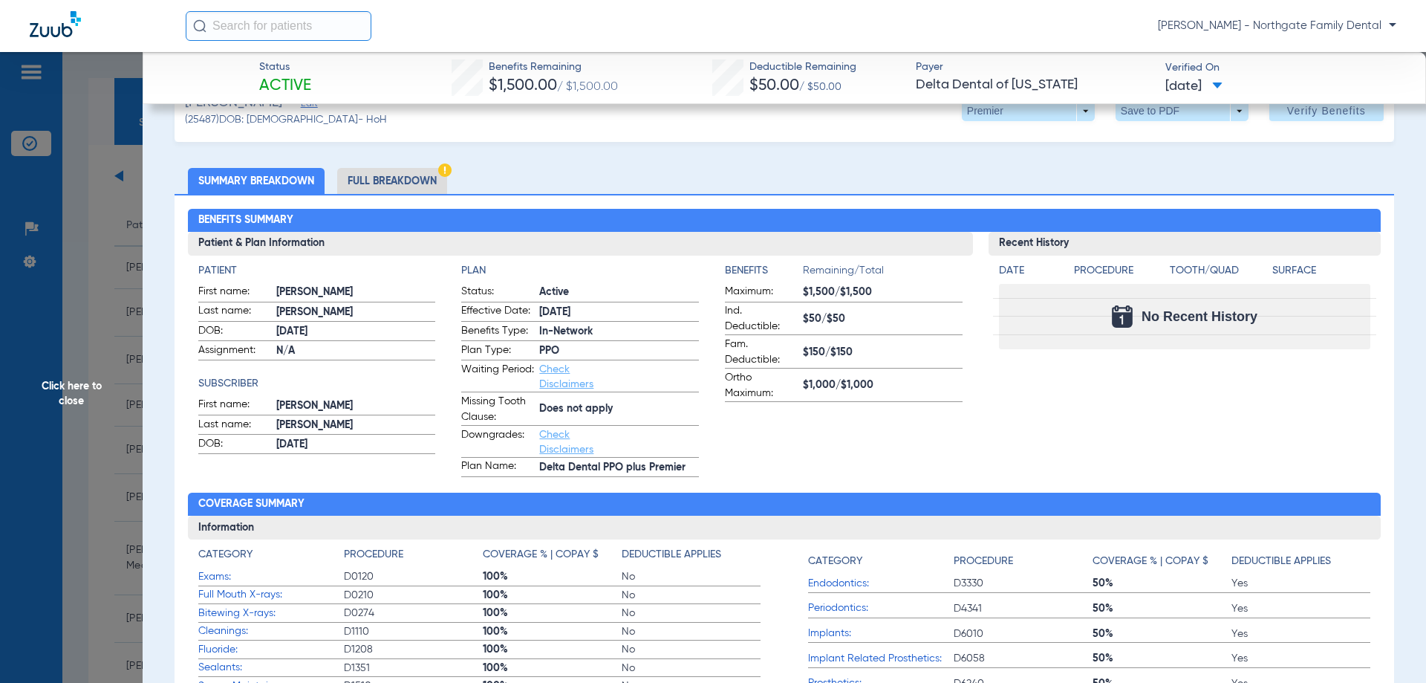
scroll to position [39, 0]
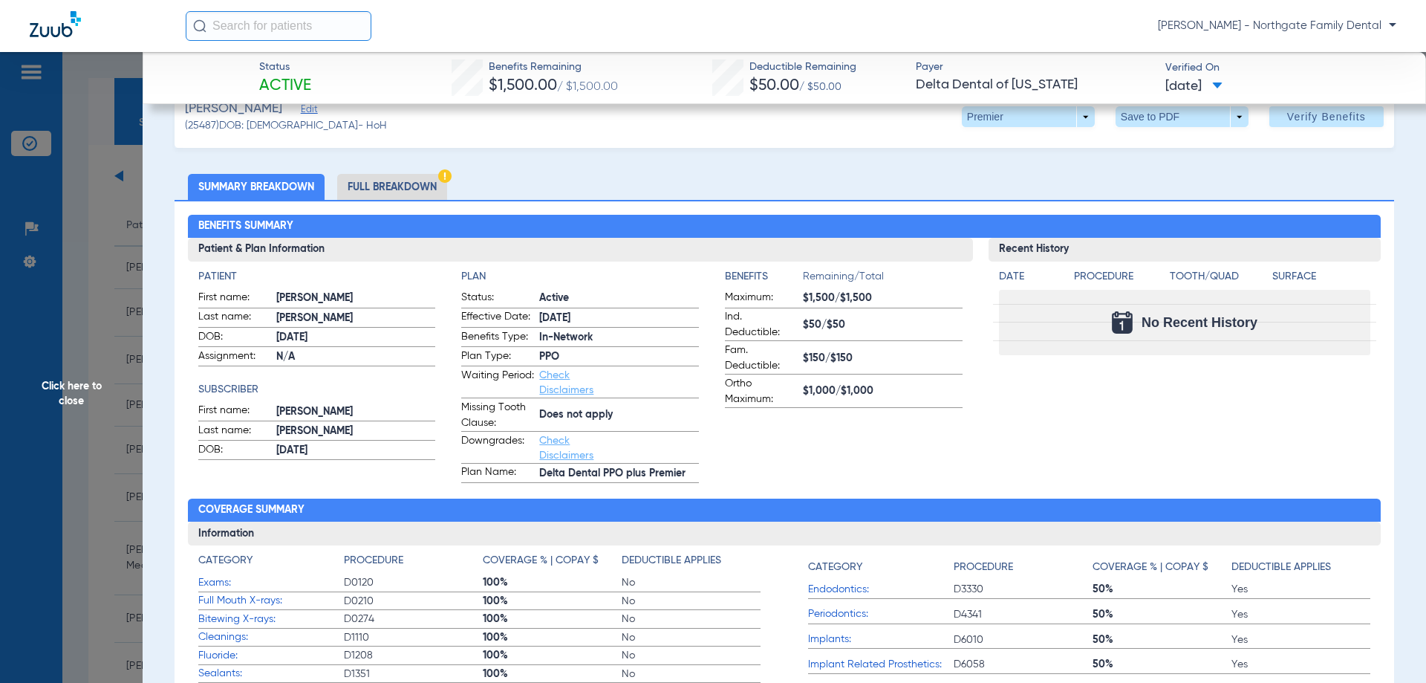
click at [383, 175] on li "Full Breakdown" at bounding box center [392, 187] width 110 height 26
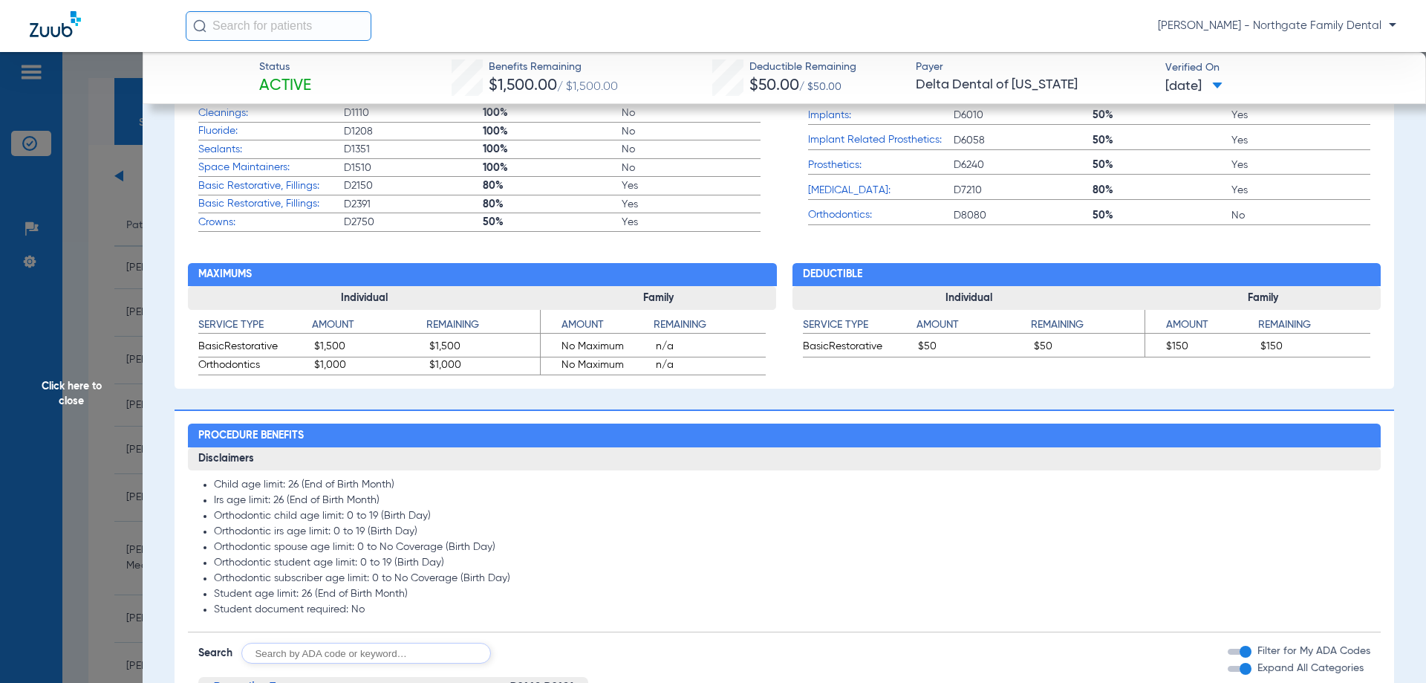
scroll to position [1079, 0]
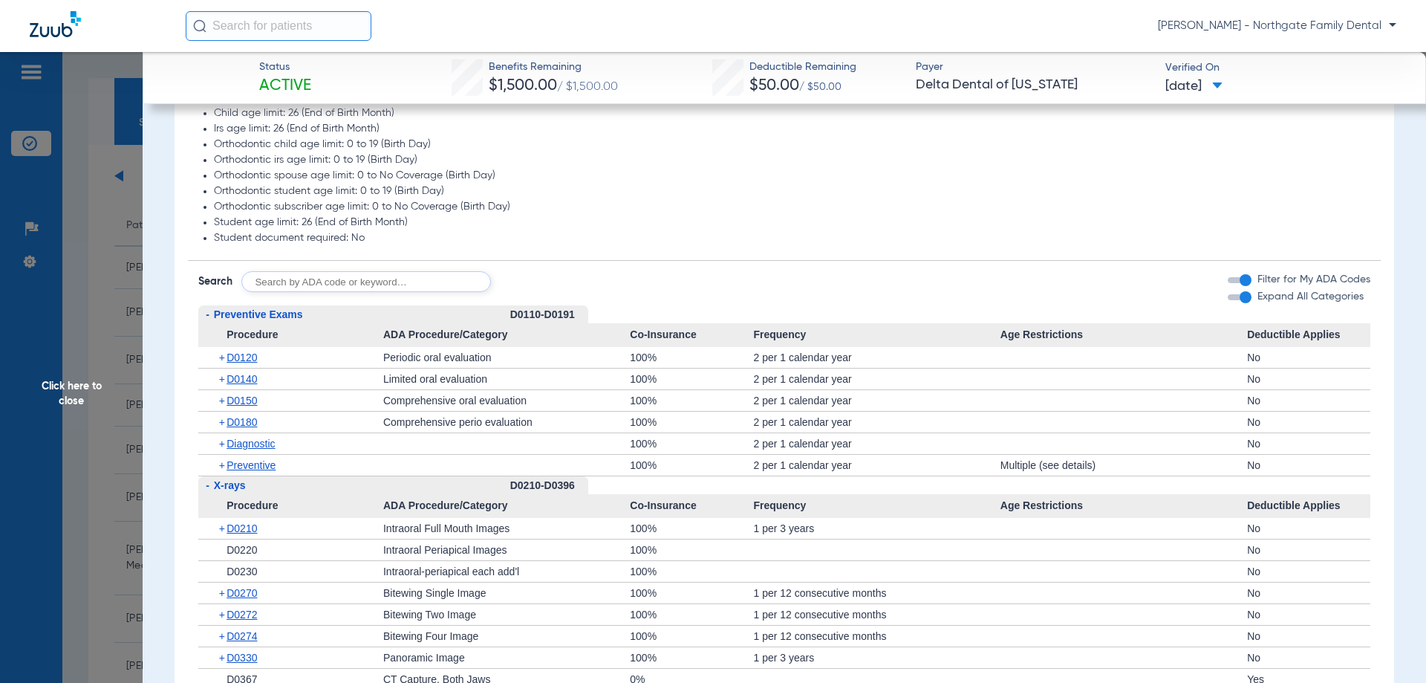
click at [435, 287] on input "text" at bounding box center [366, 281] width 250 height 21
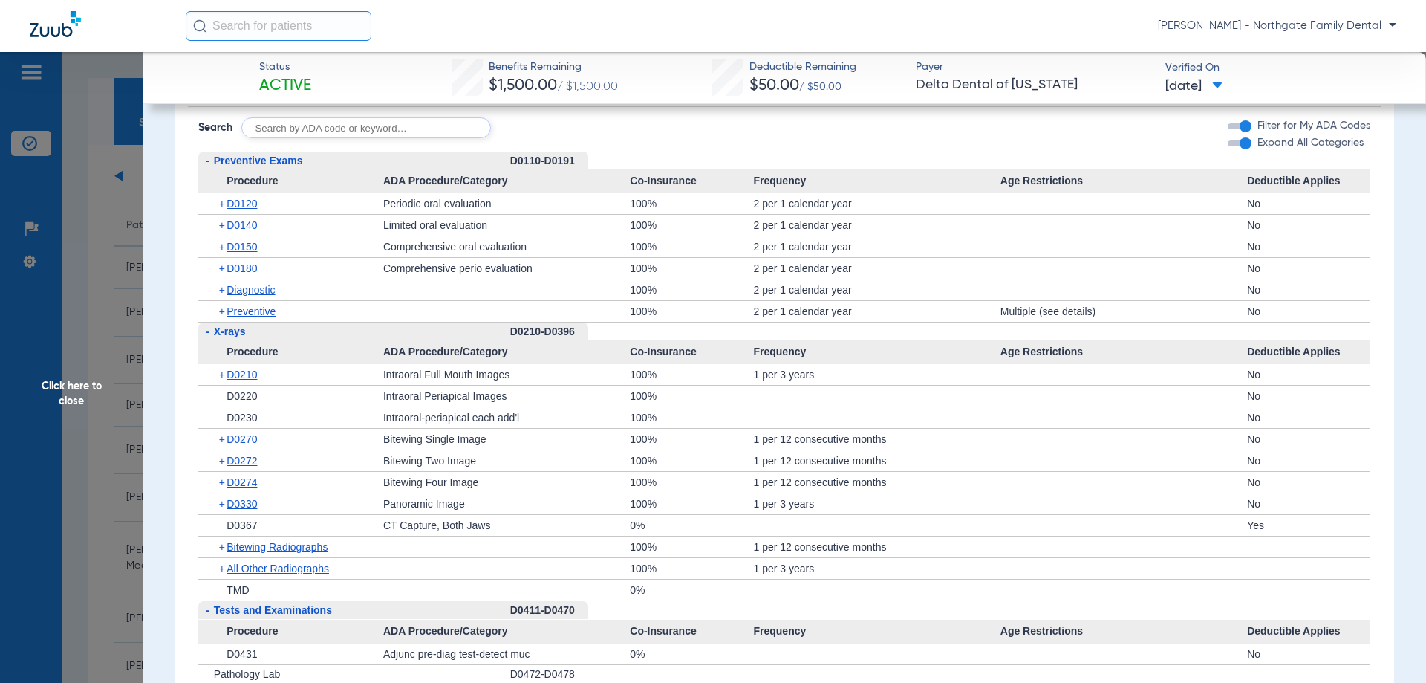
scroll to position [1228, 0]
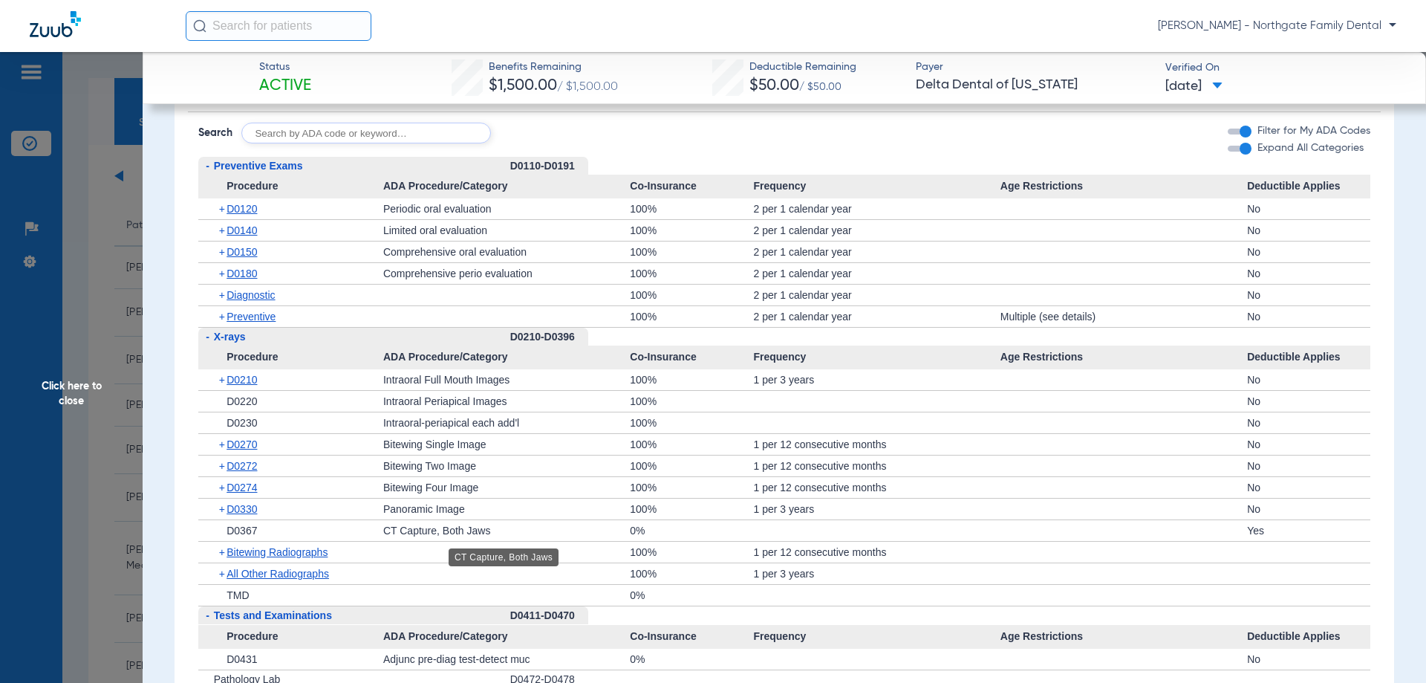
click at [574, 535] on div "CT Capture, Both Jaws" at bounding box center [506, 530] width 247 height 21
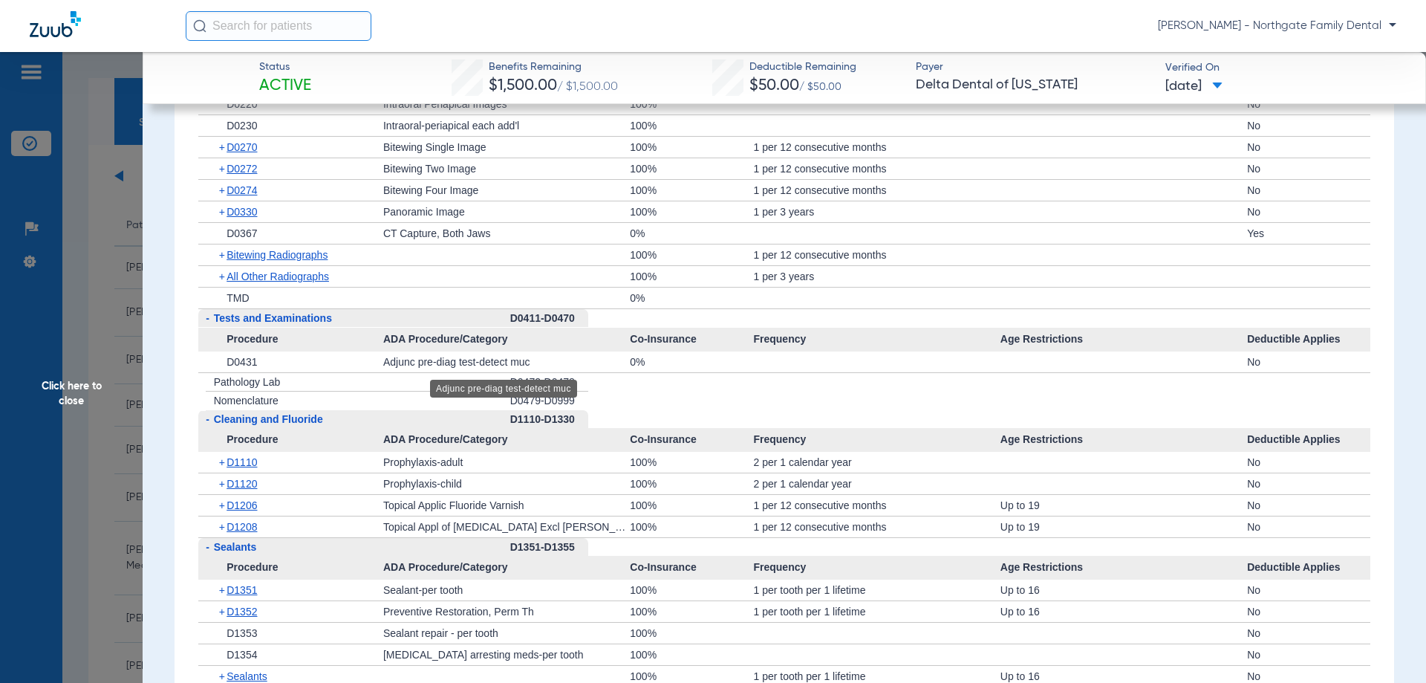
scroll to position [1376, 0]
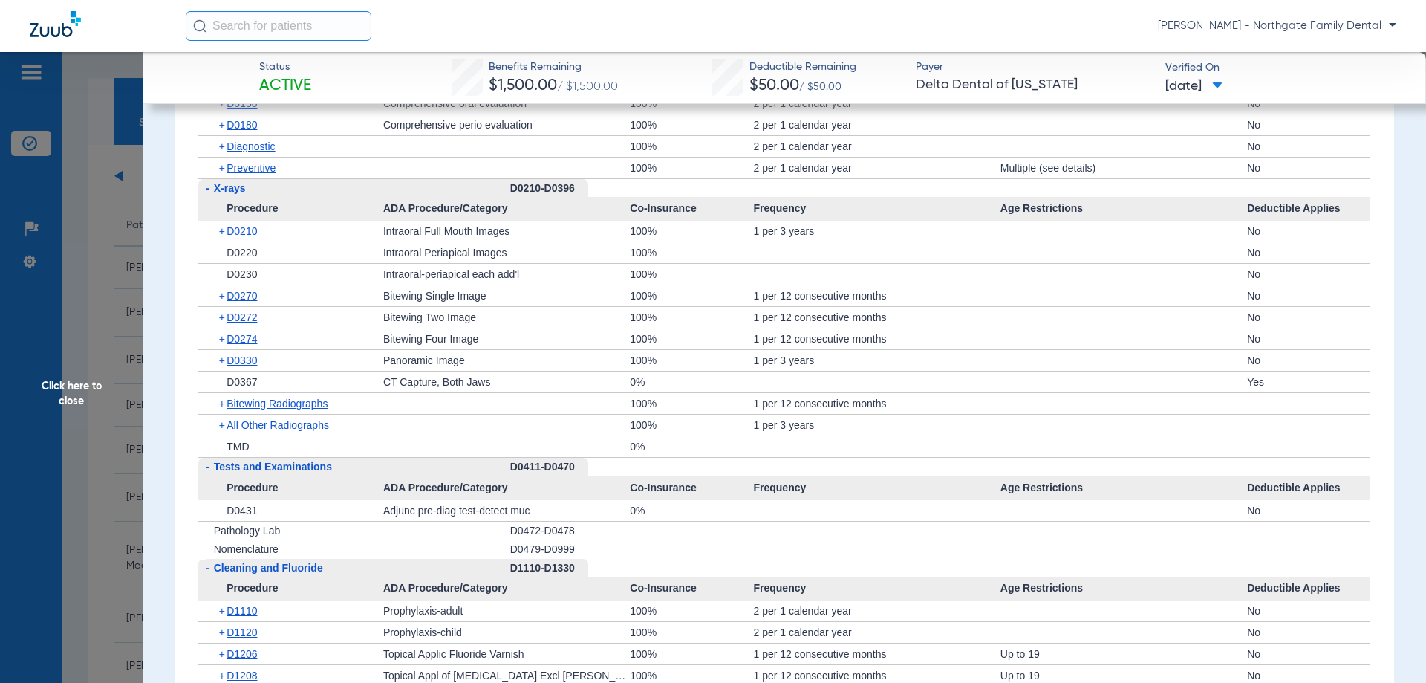
click at [209, 472] on span "-" at bounding box center [206, 467] width 16 height 19
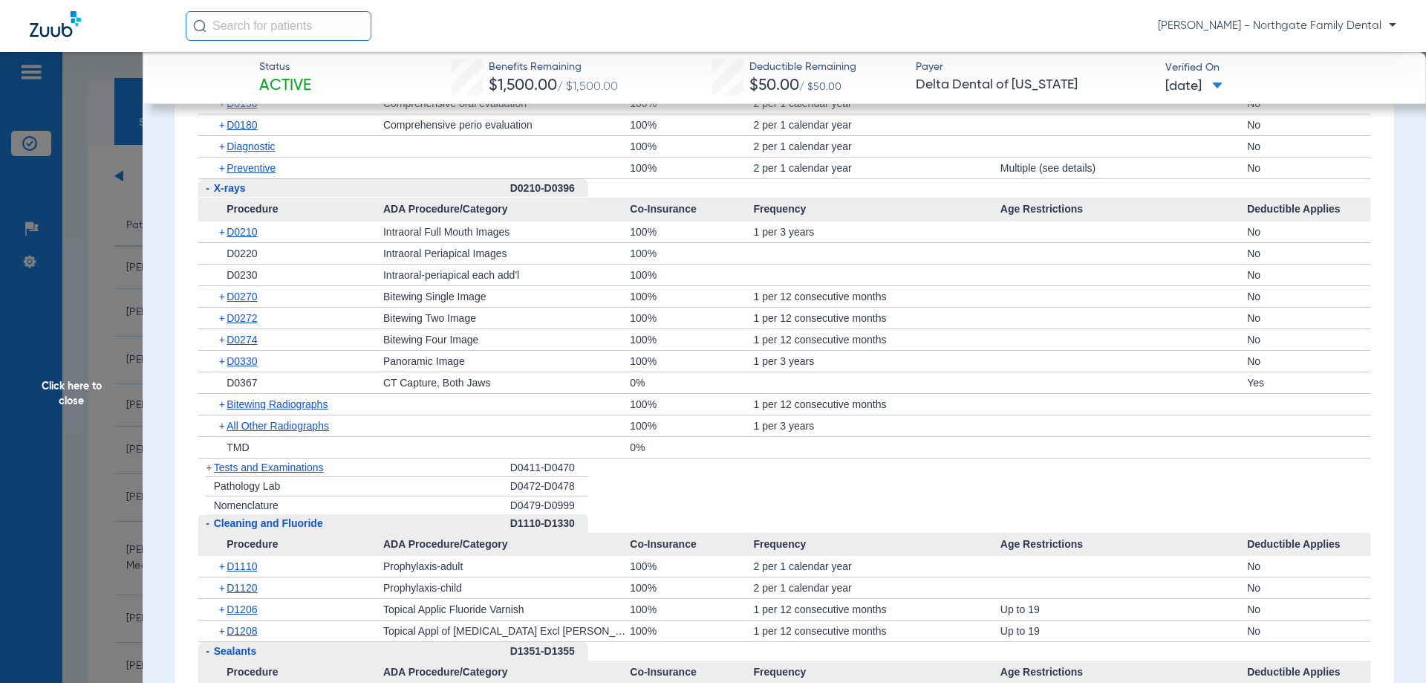
click at [208, 469] on span "+" at bounding box center [209, 467] width 6 height 12
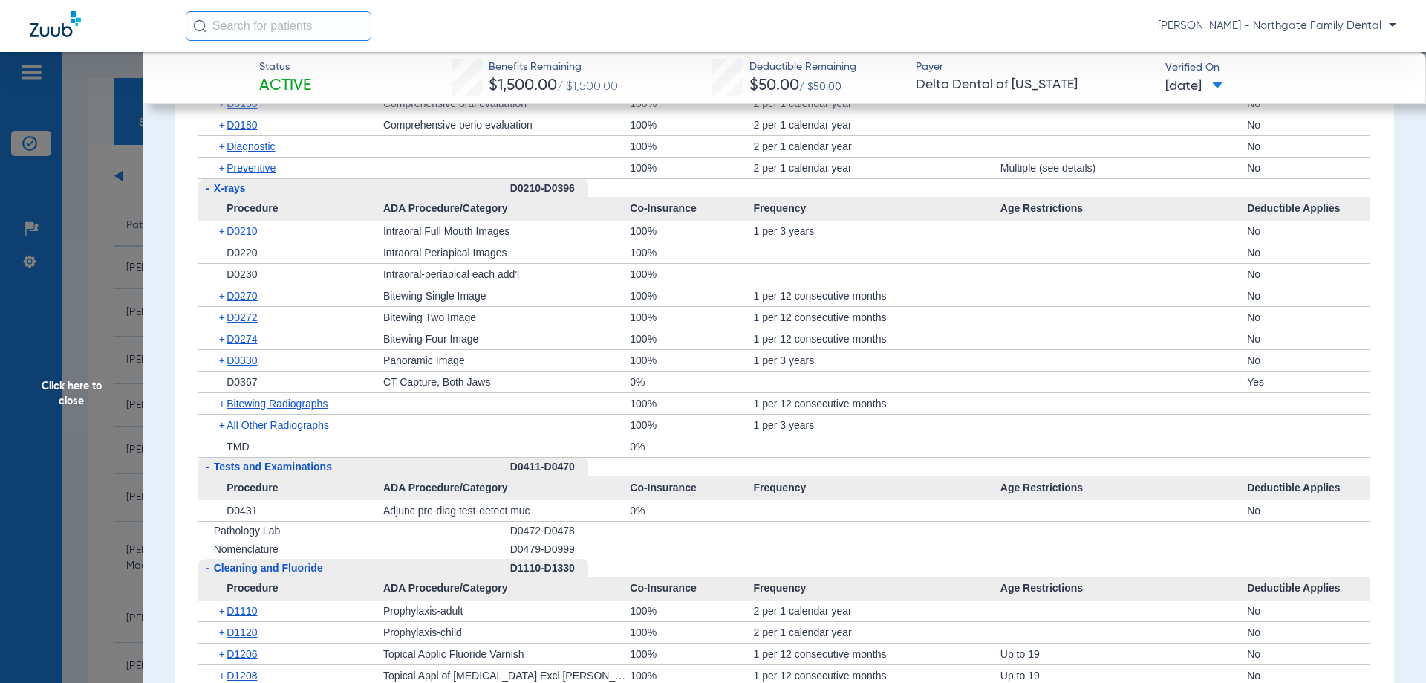
click at [208, 469] on span "-" at bounding box center [208, 466] width 4 height 12
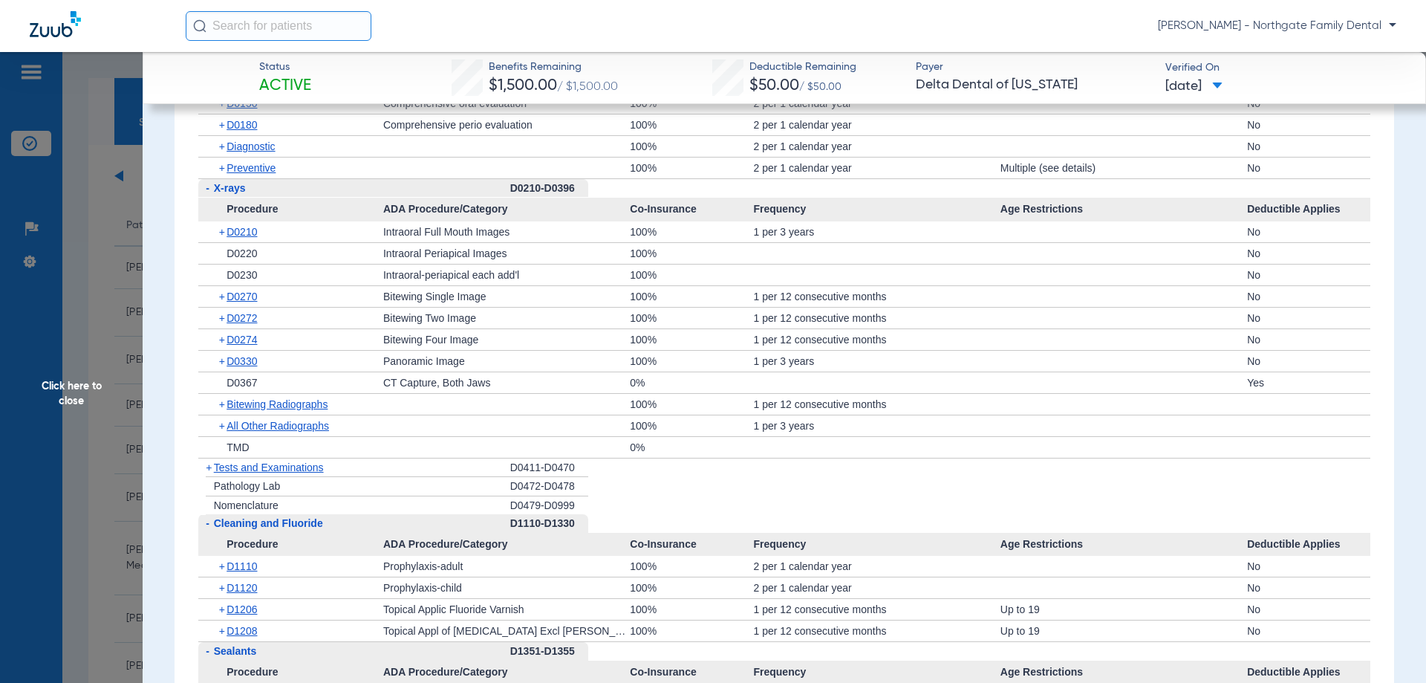
click at [211, 470] on span "+" at bounding box center [209, 467] width 6 height 12
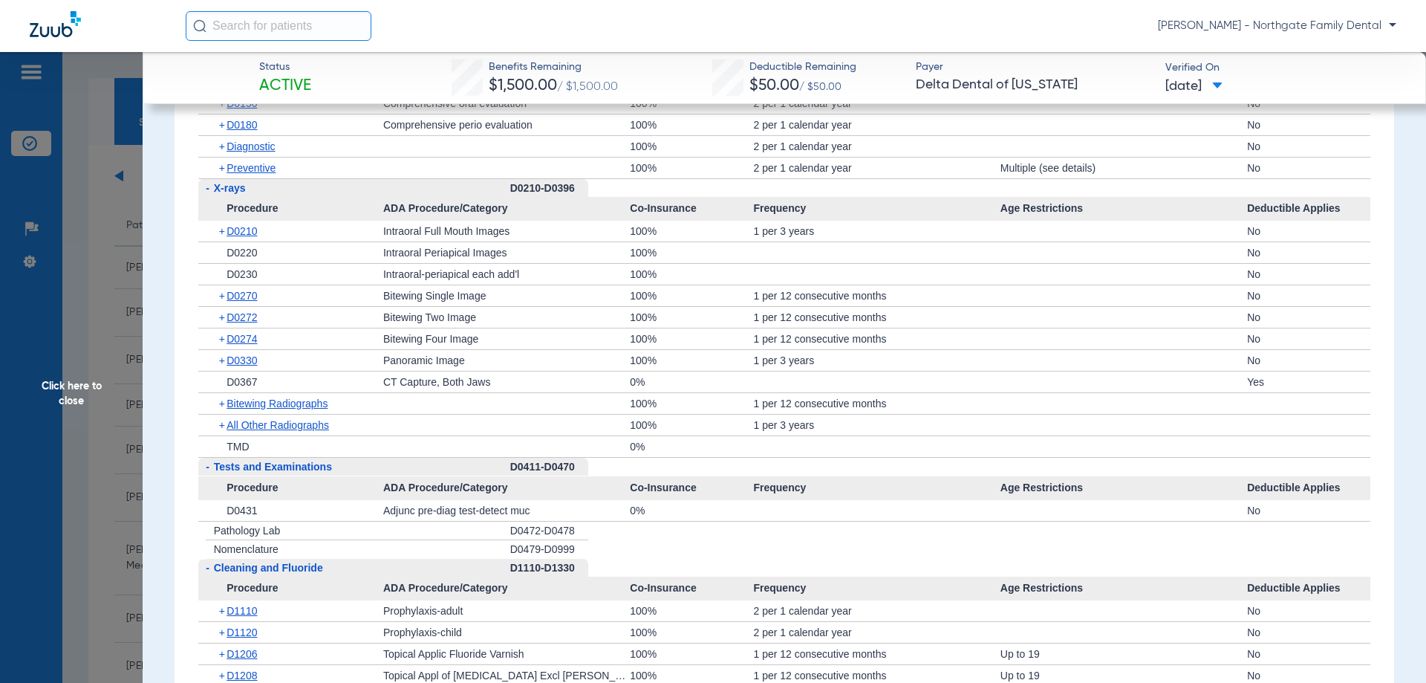
click at [211, 470] on span "-" at bounding box center [206, 467] width 16 height 19
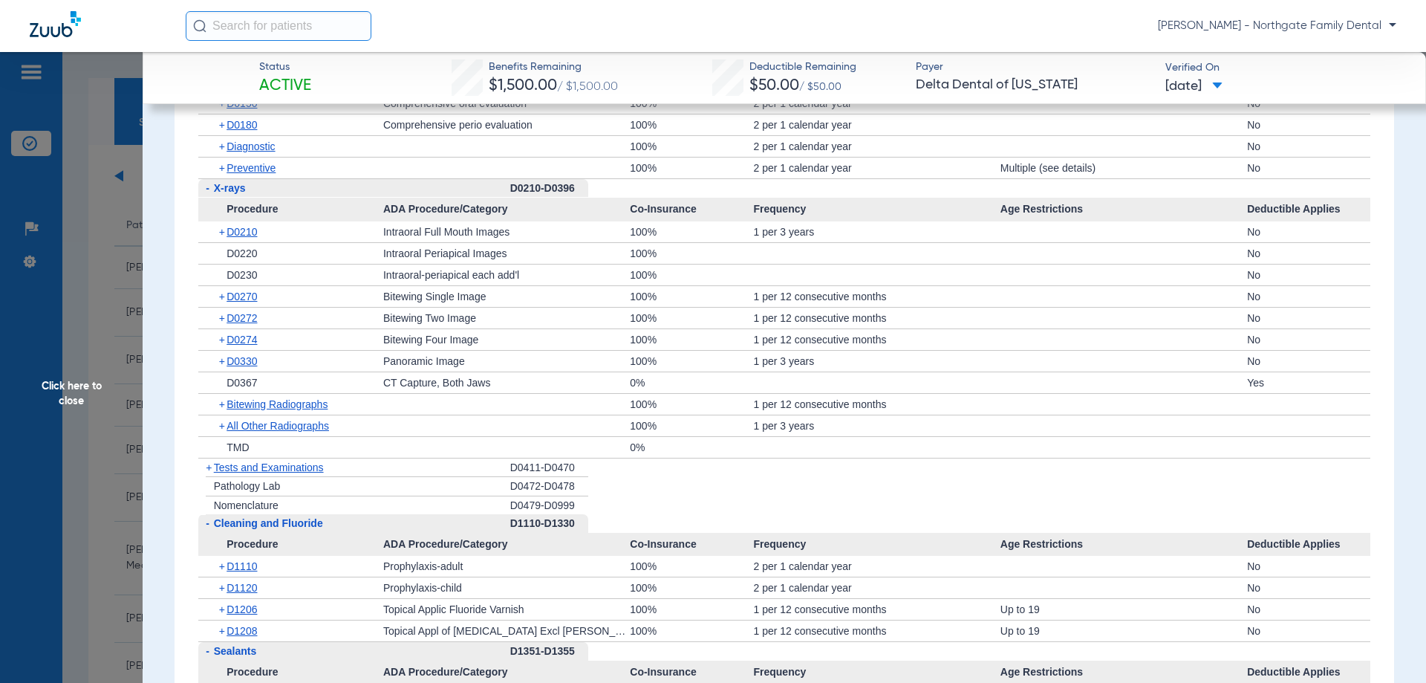
click at [220, 421] on span "+" at bounding box center [223, 425] width 8 height 21
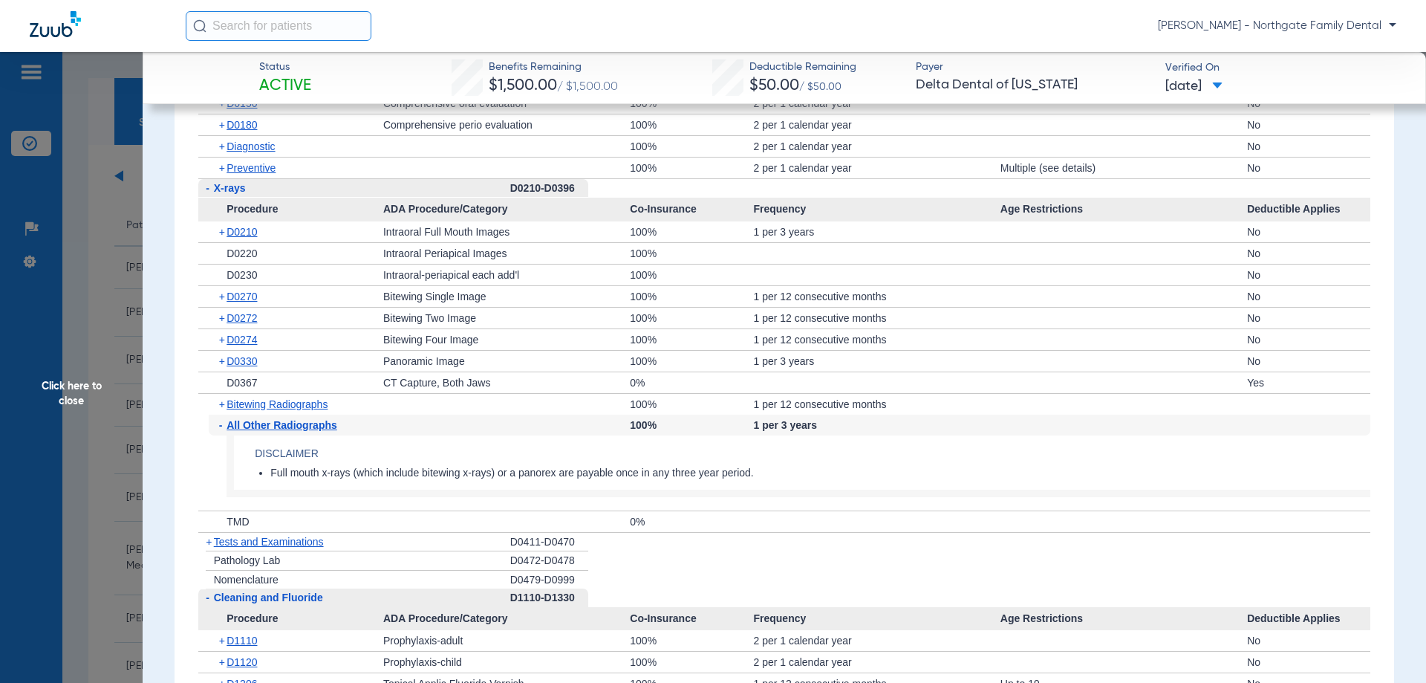
click at [222, 423] on span "-" at bounding box center [223, 424] width 8 height 21
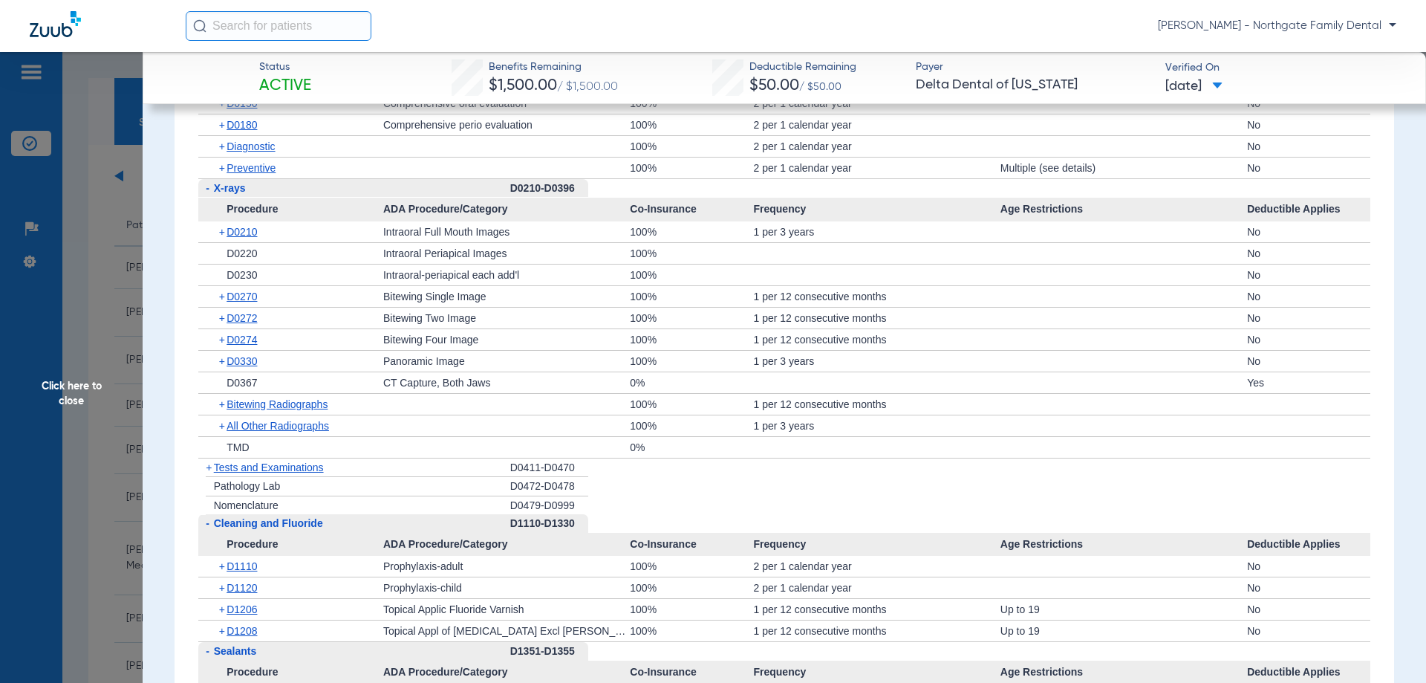
click at [210, 466] on span "+" at bounding box center [209, 467] width 6 height 12
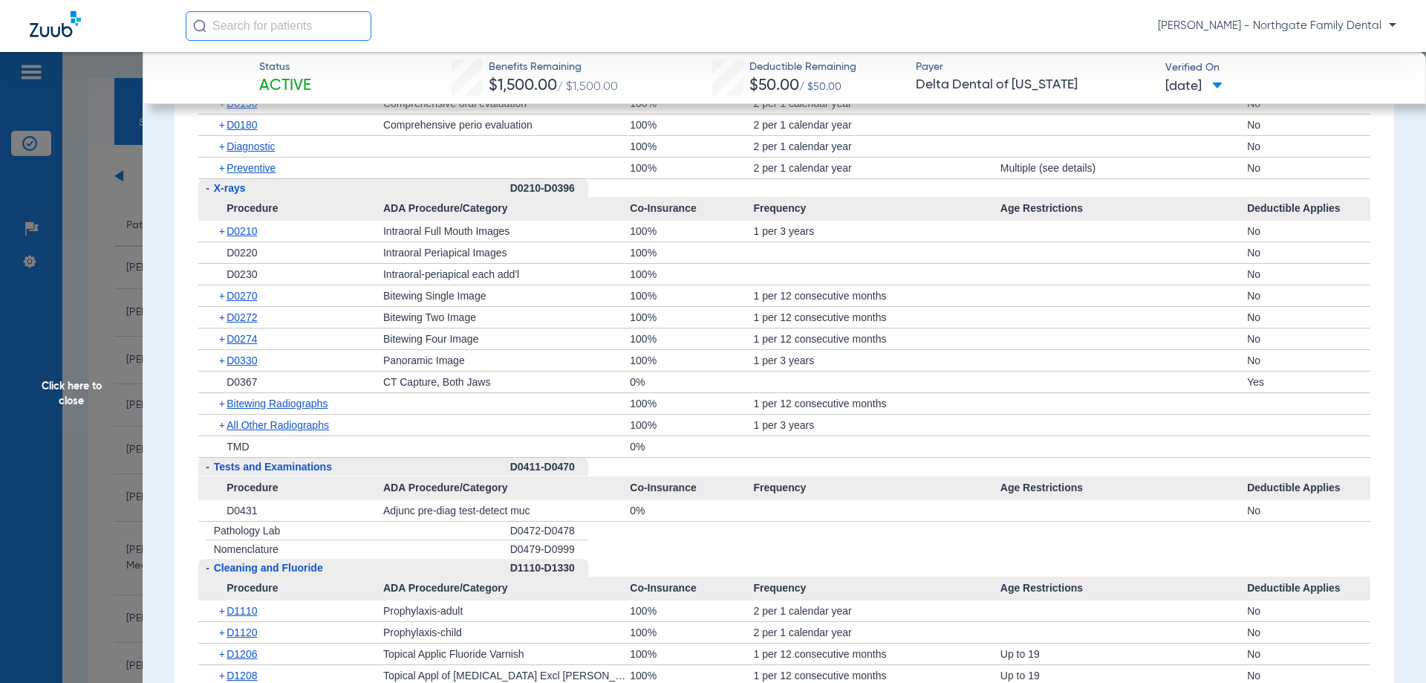
click at [210, 466] on span "-" at bounding box center [206, 467] width 16 height 19
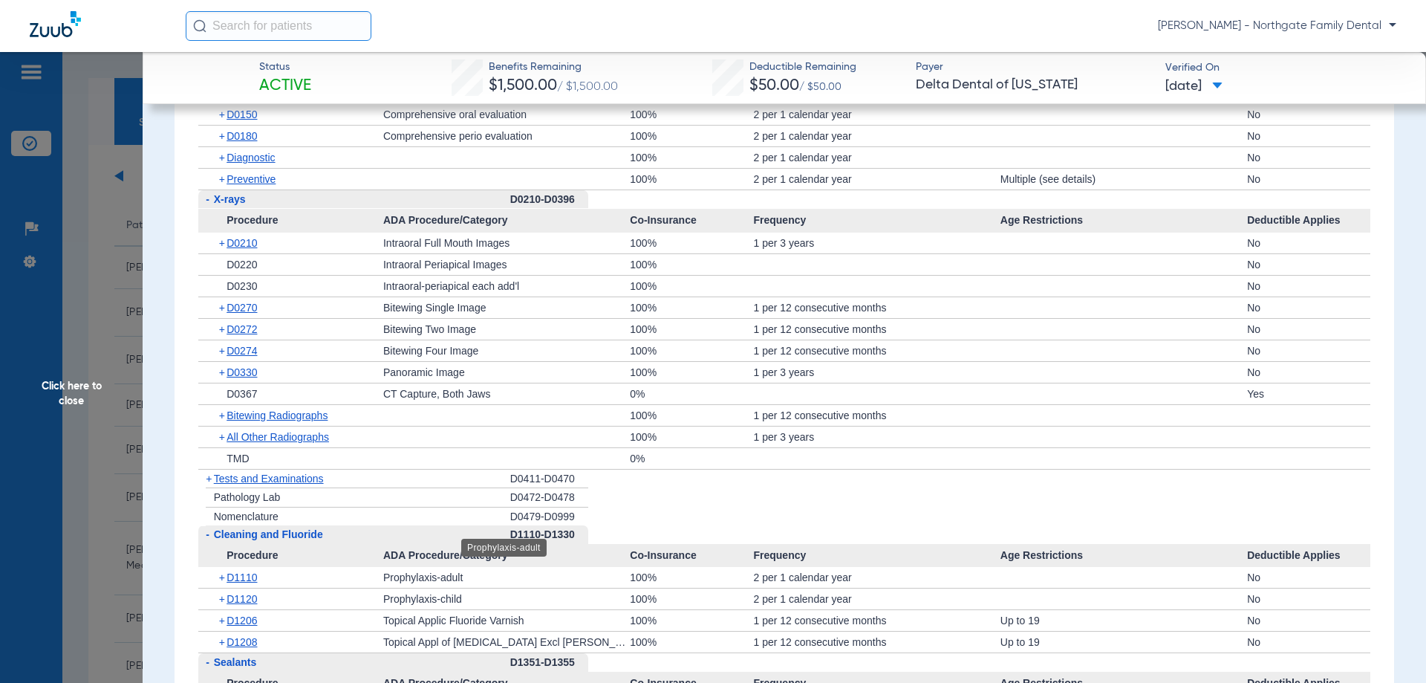
scroll to position [1451, 0]
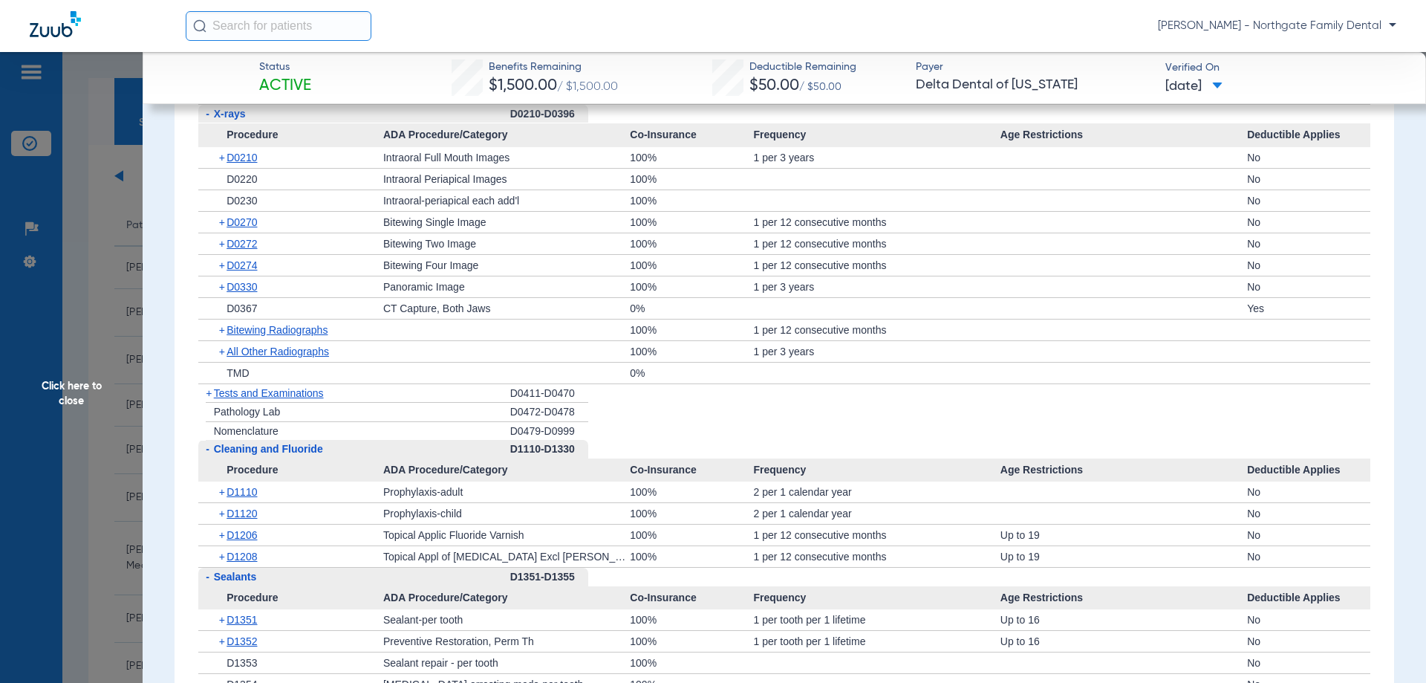
click at [287, 394] on span "Tests and Examinations" at bounding box center [269, 393] width 110 height 12
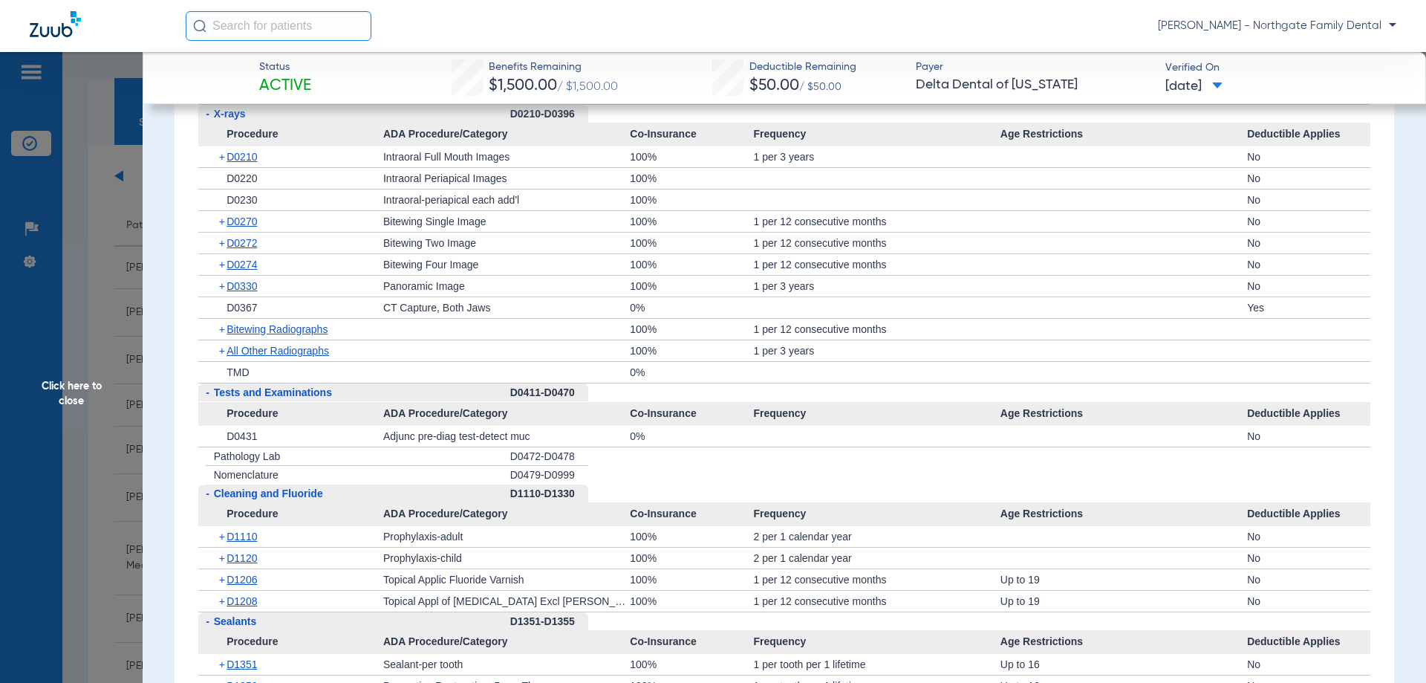
click at [287, 394] on span "Tests and Examinations" at bounding box center [273, 392] width 118 height 12
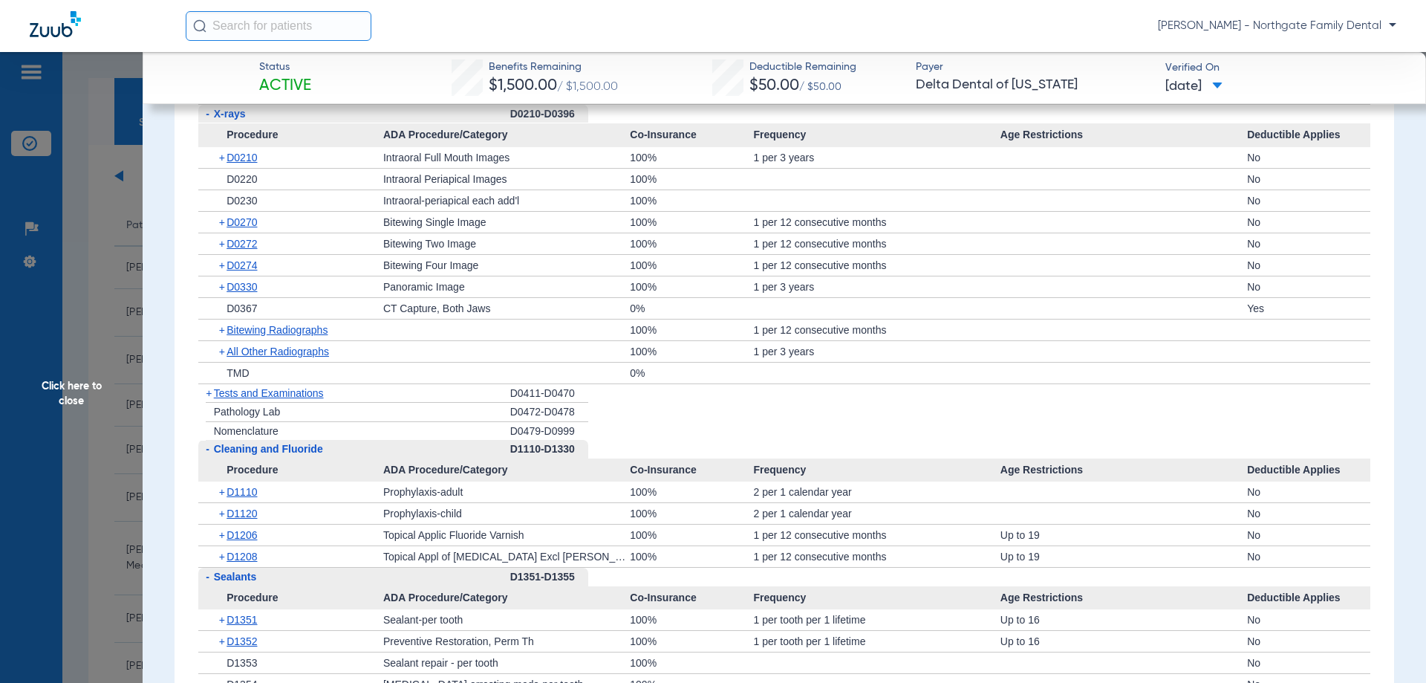
click at [306, 392] on span "Tests and Examinations" at bounding box center [269, 393] width 110 height 12
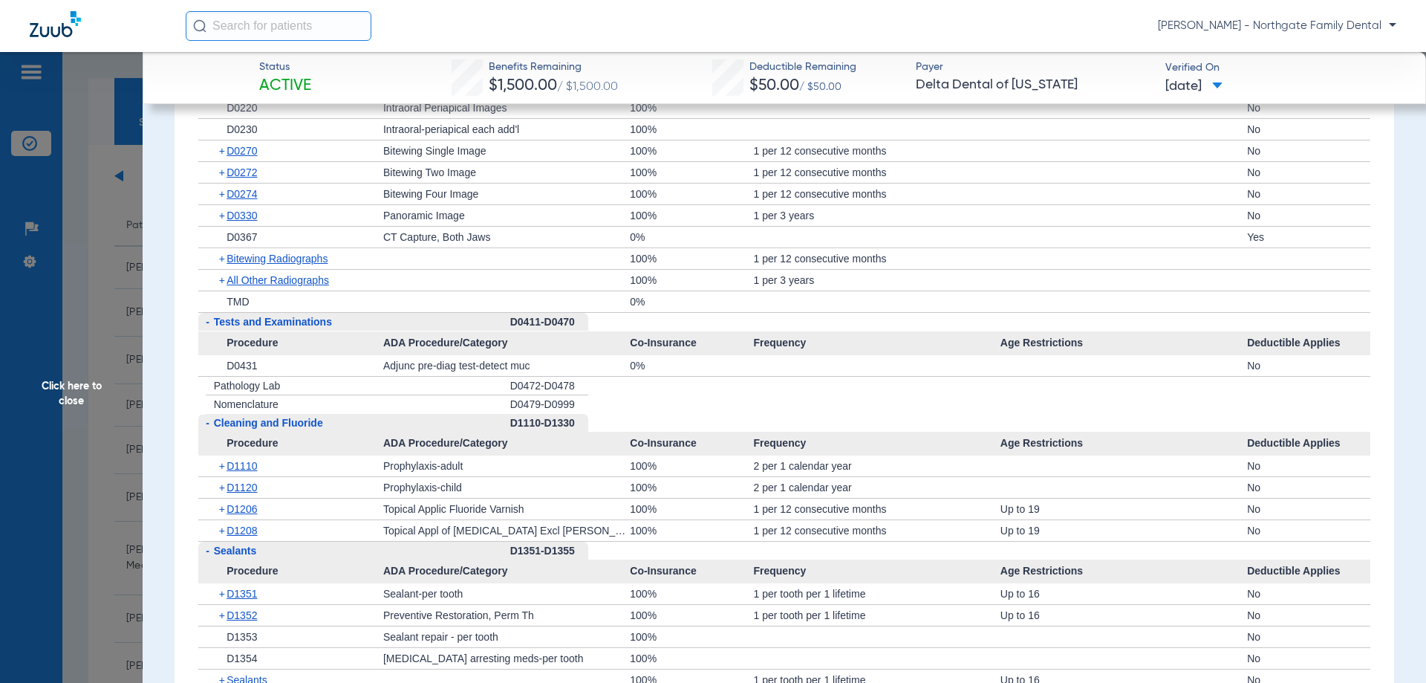
scroll to position [1525, 0]
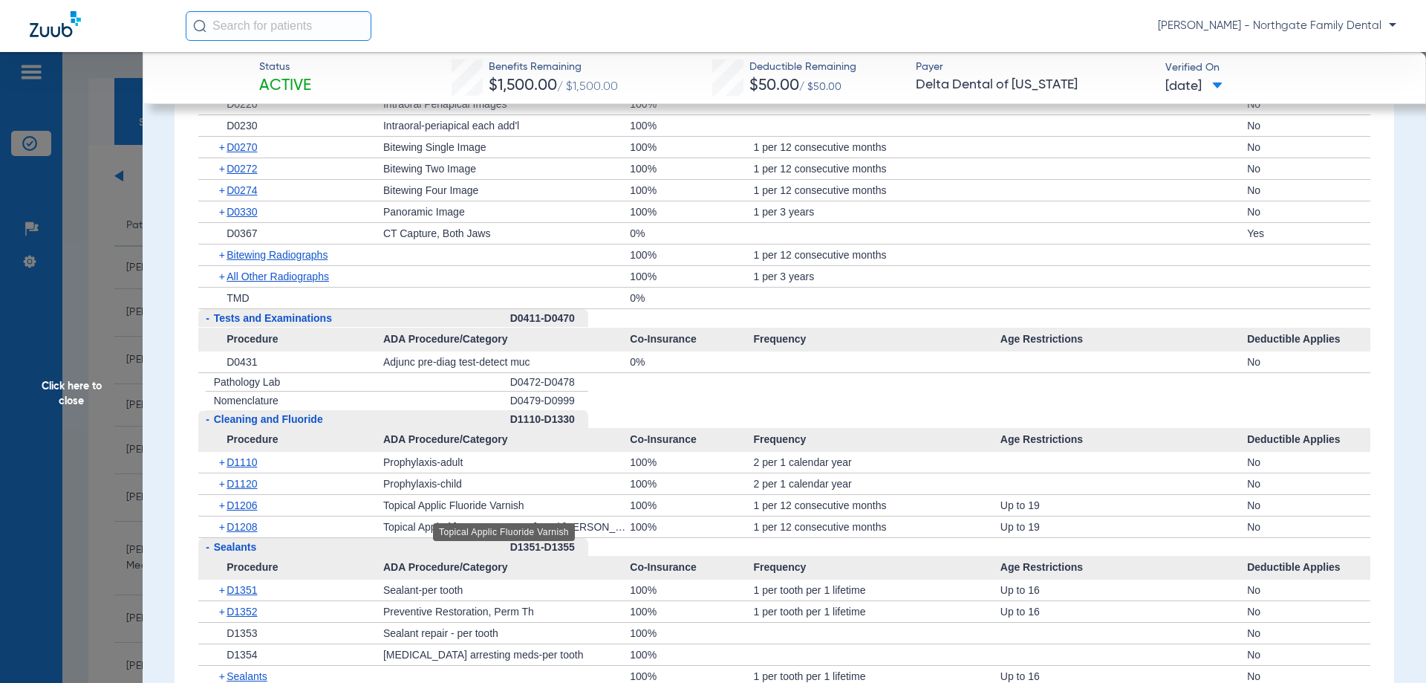
click at [498, 507] on div "Topical Applic Fluoride Varnish" at bounding box center [506, 505] width 247 height 21
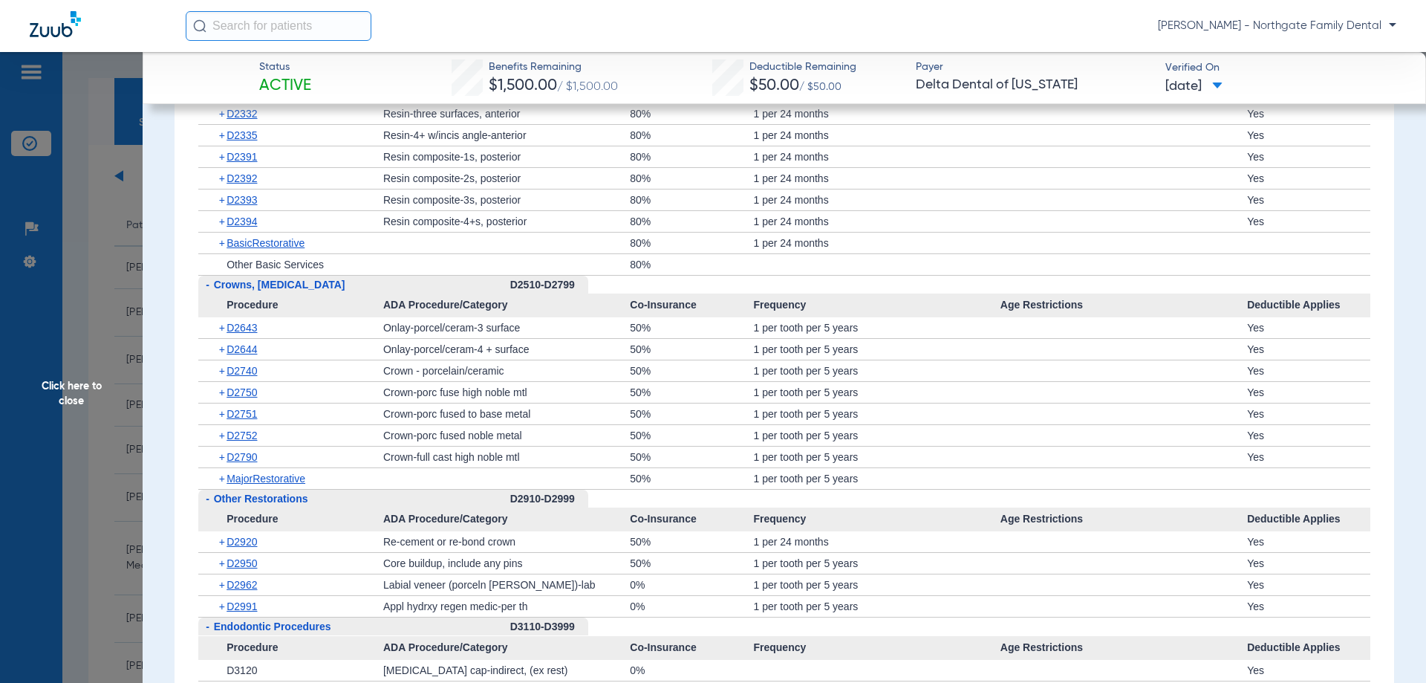
scroll to position [2268, 0]
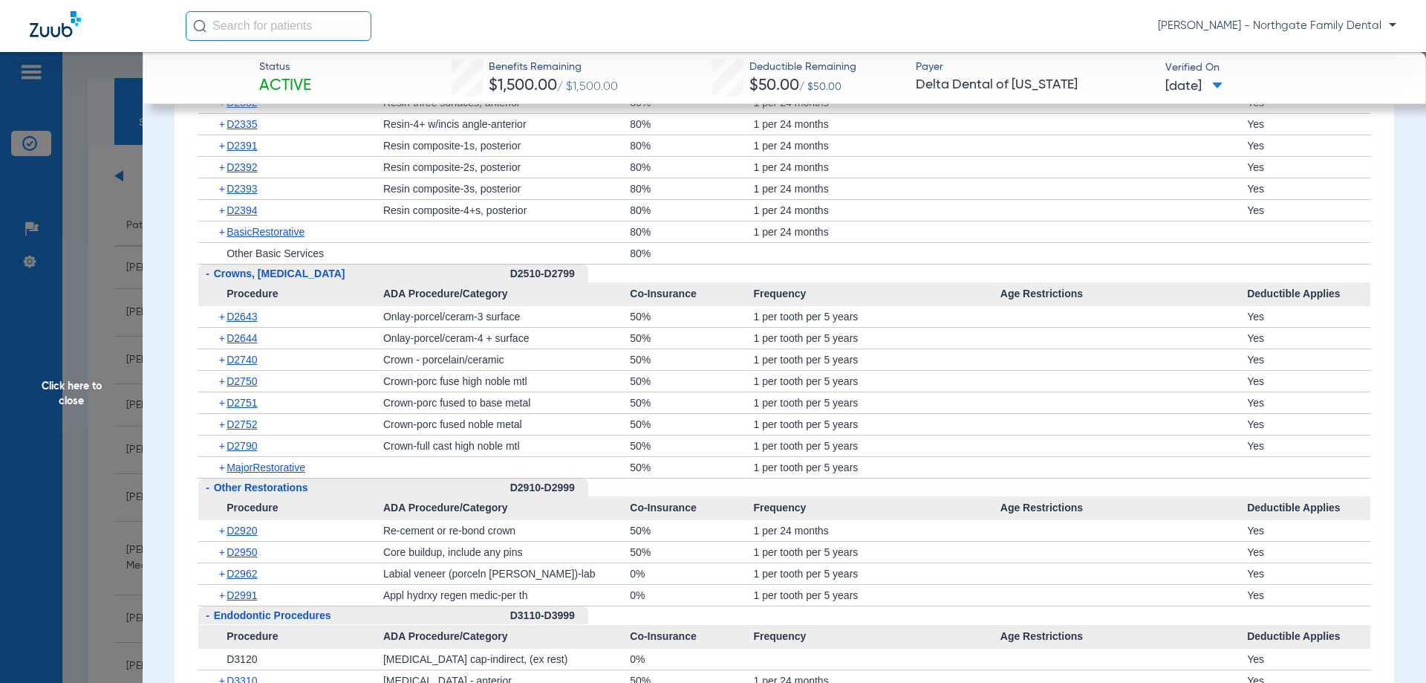
click at [208, 272] on span "-" at bounding box center [208, 273] width 4 height 12
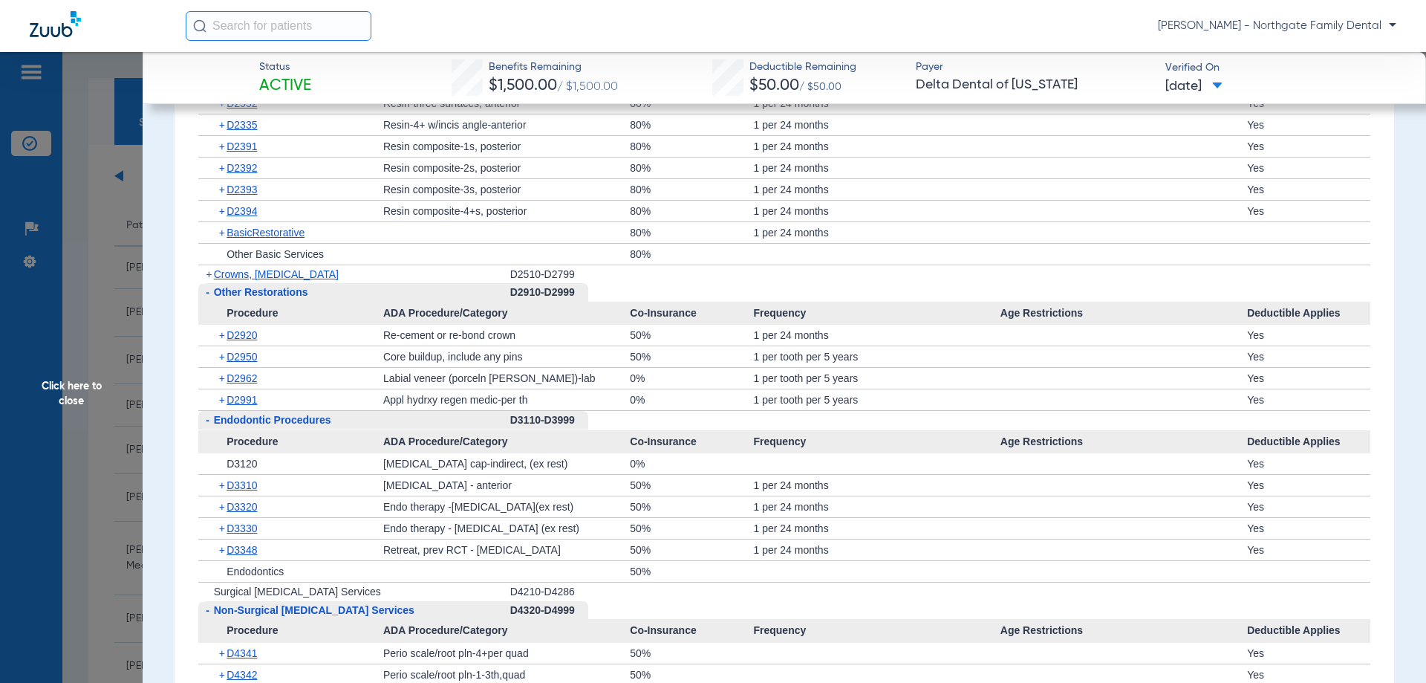
scroll to position [2268, 0]
click at [208, 273] on span "+" at bounding box center [209, 273] width 6 height 12
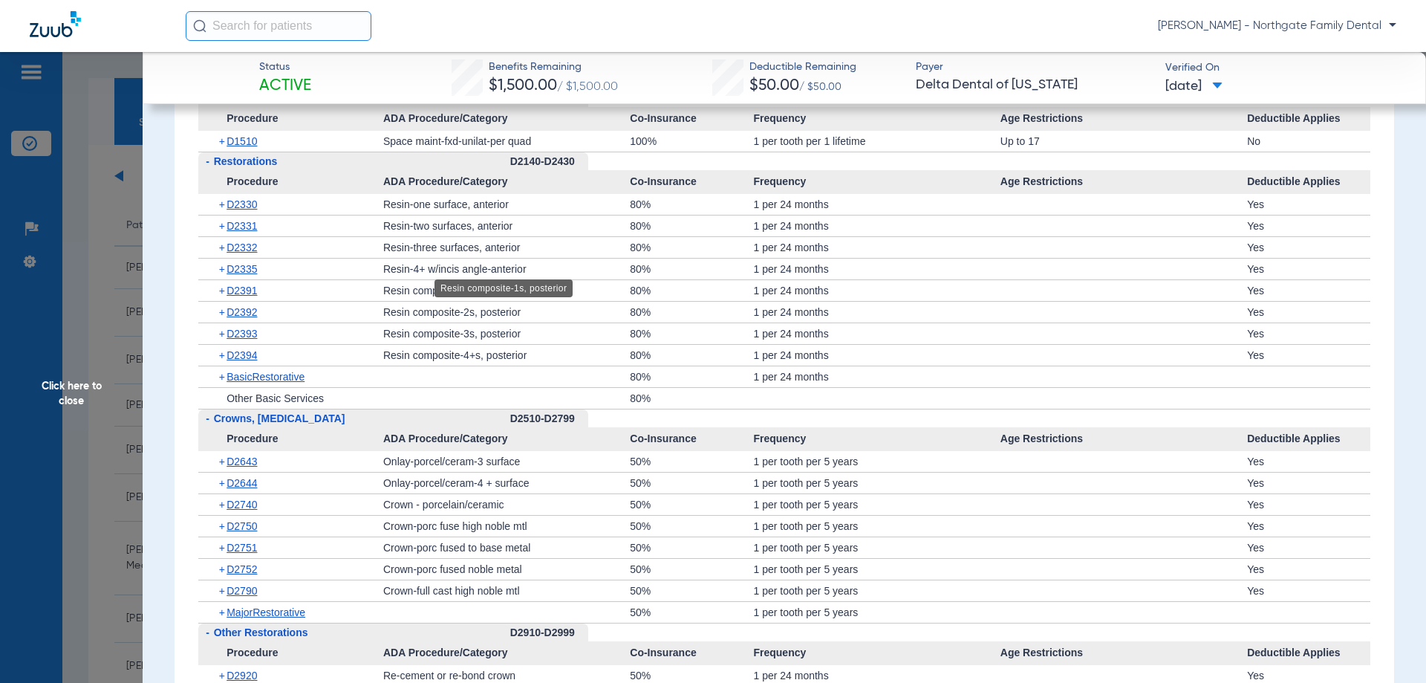
scroll to position [2119, 0]
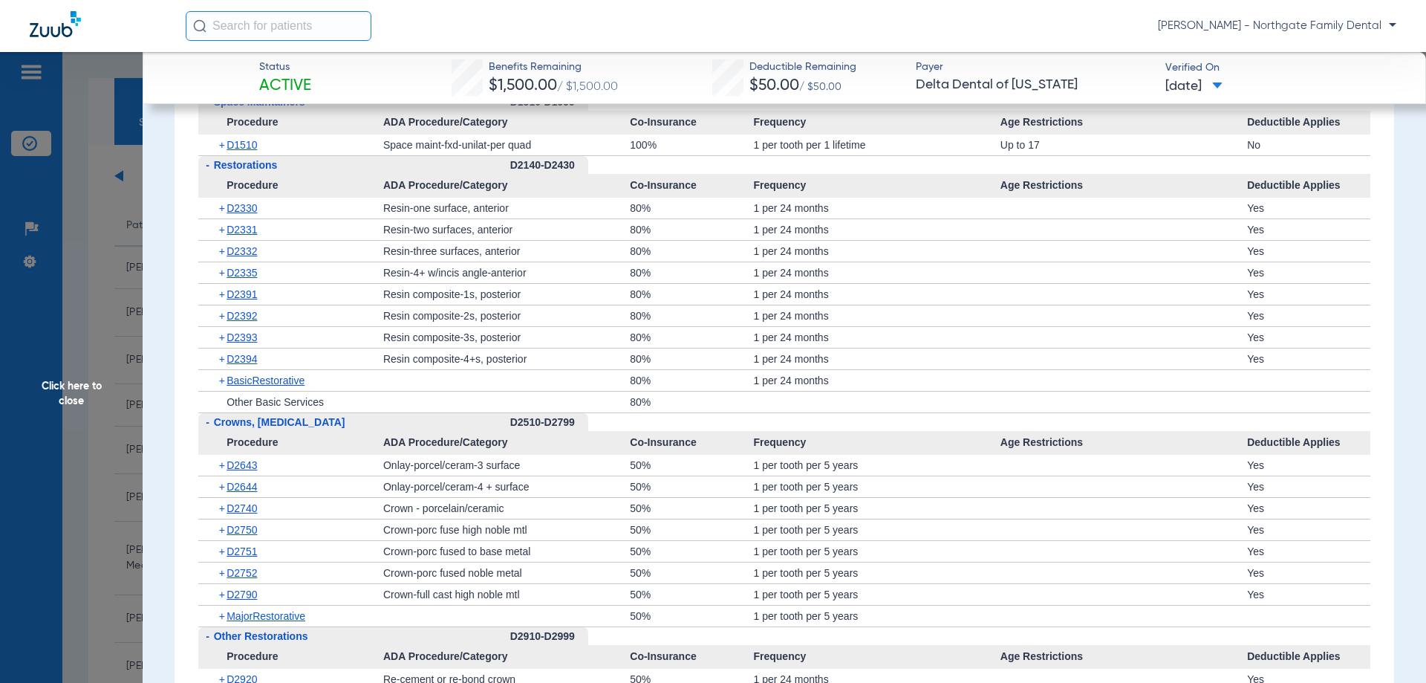
click at [221, 383] on span "+" at bounding box center [223, 380] width 8 height 21
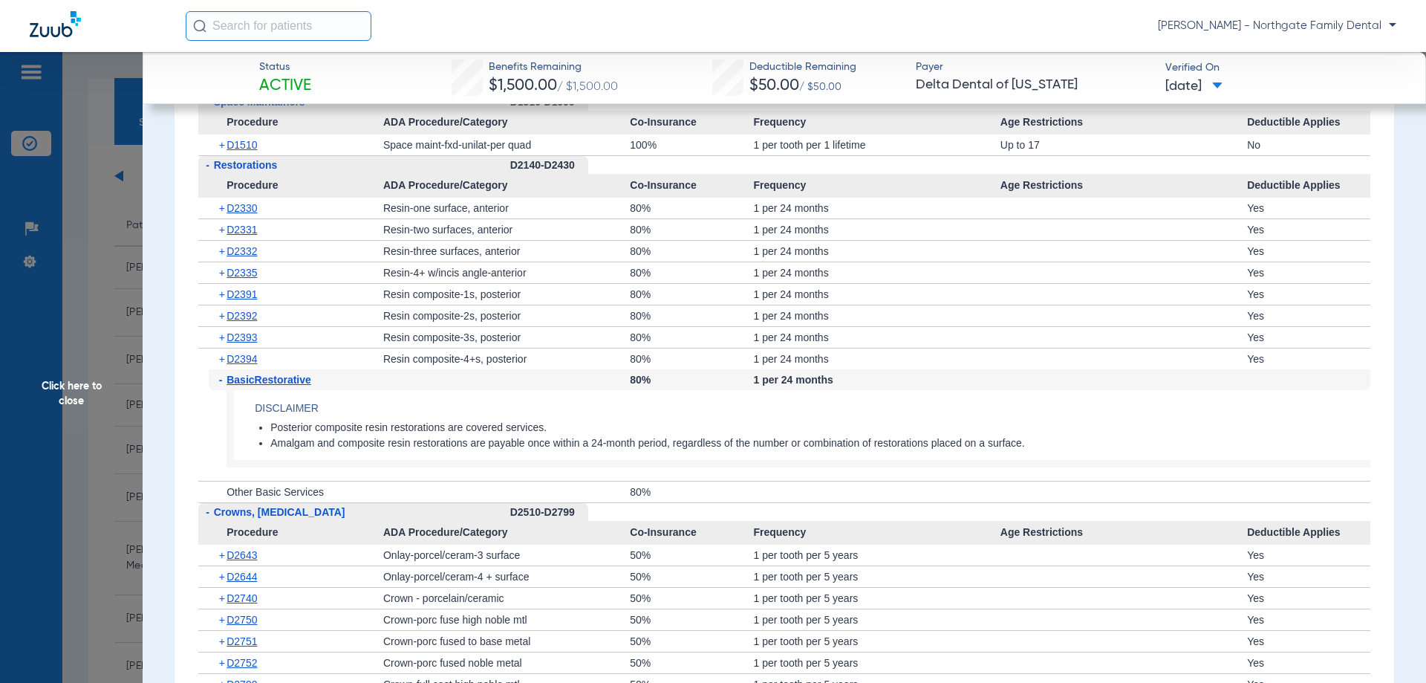
click at [222, 363] on span "+" at bounding box center [223, 358] width 8 height 21
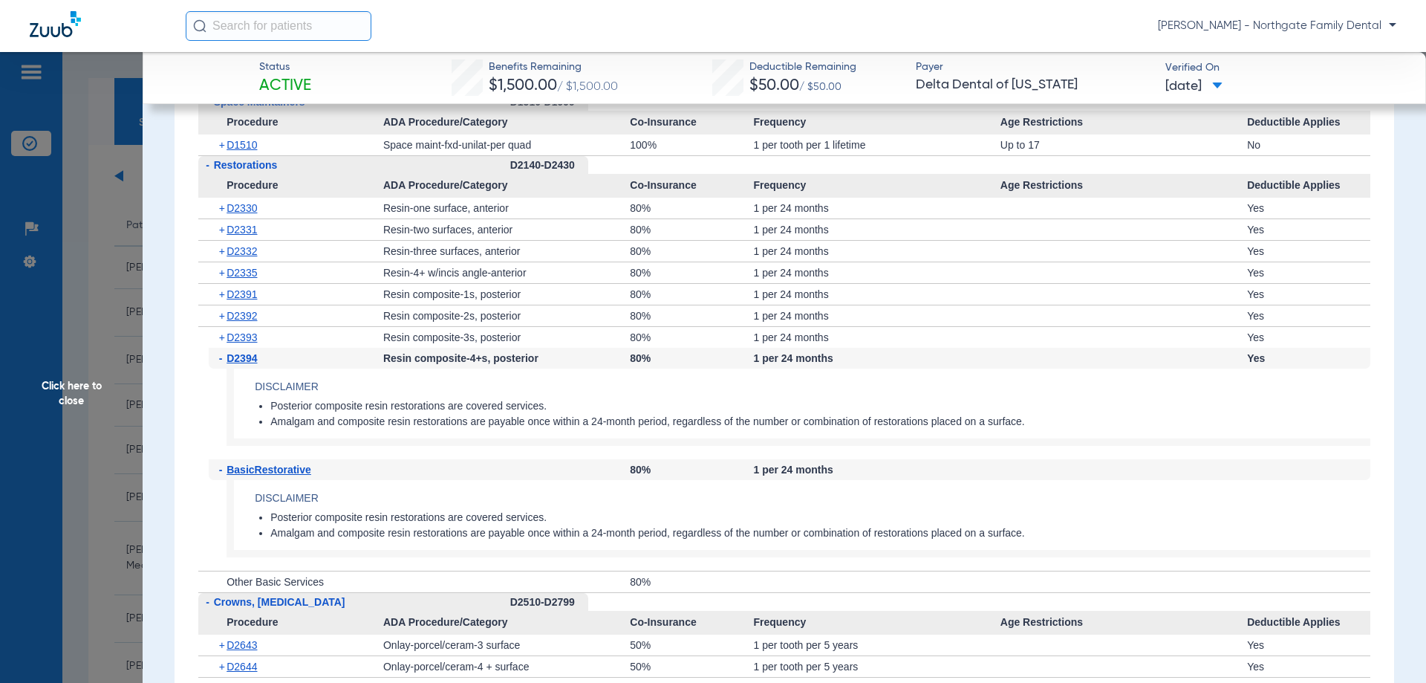
click at [216, 359] on div "- D2394" at bounding box center [296, 358] width 175 height 21
click at [219, 362] on span "-" at bounding box center [223, 358] width 8 height 21
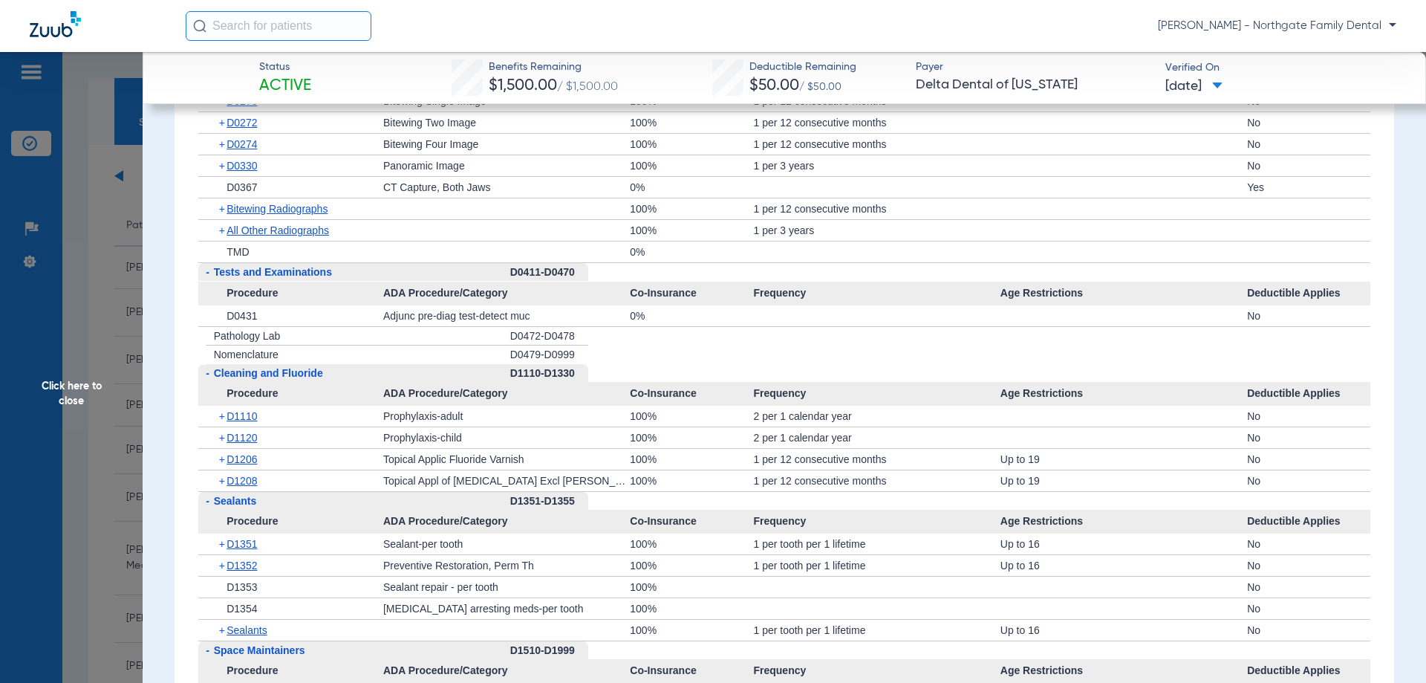
scroll to position [1857, 0]
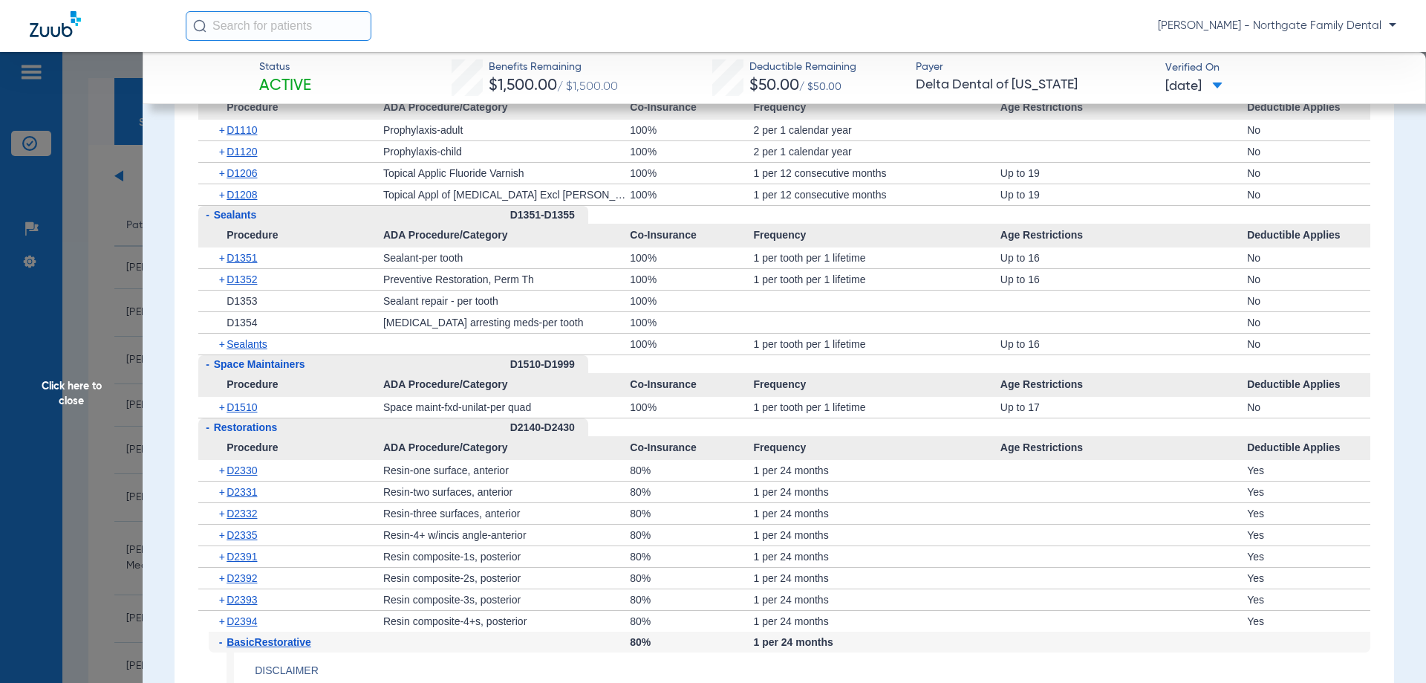
click at [133, 279] on span "Click here to close" at bounding box center [71, 393] width 143 height 683
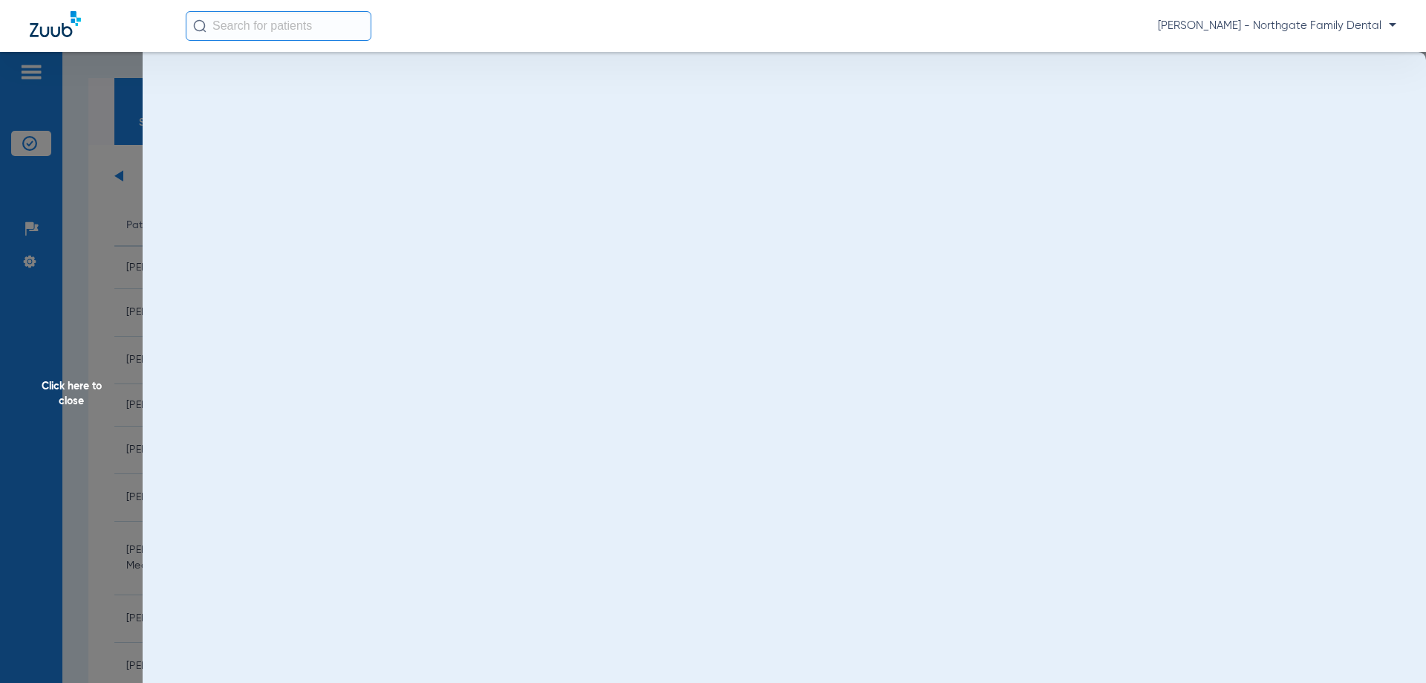
scroll to position [0, 0]
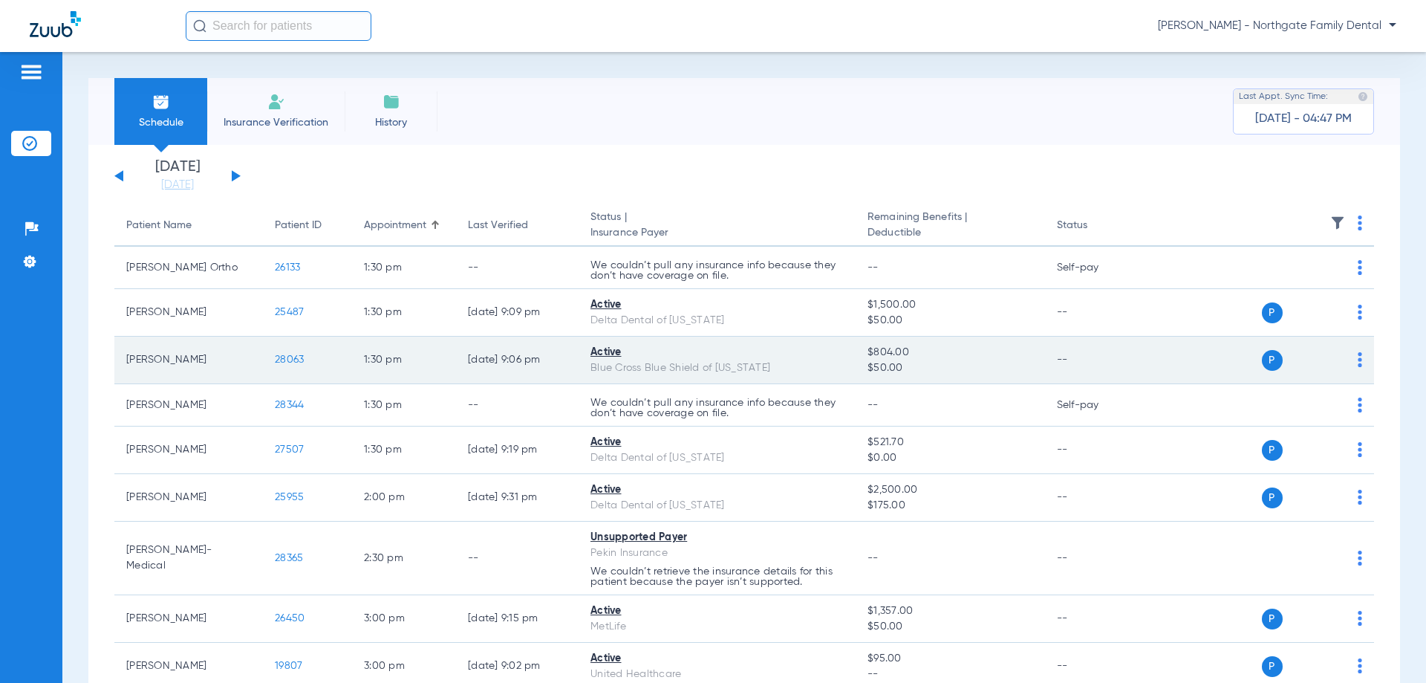
click at [287, 360] on span "28063" at bounding box center [289, 359] width 29 height 10
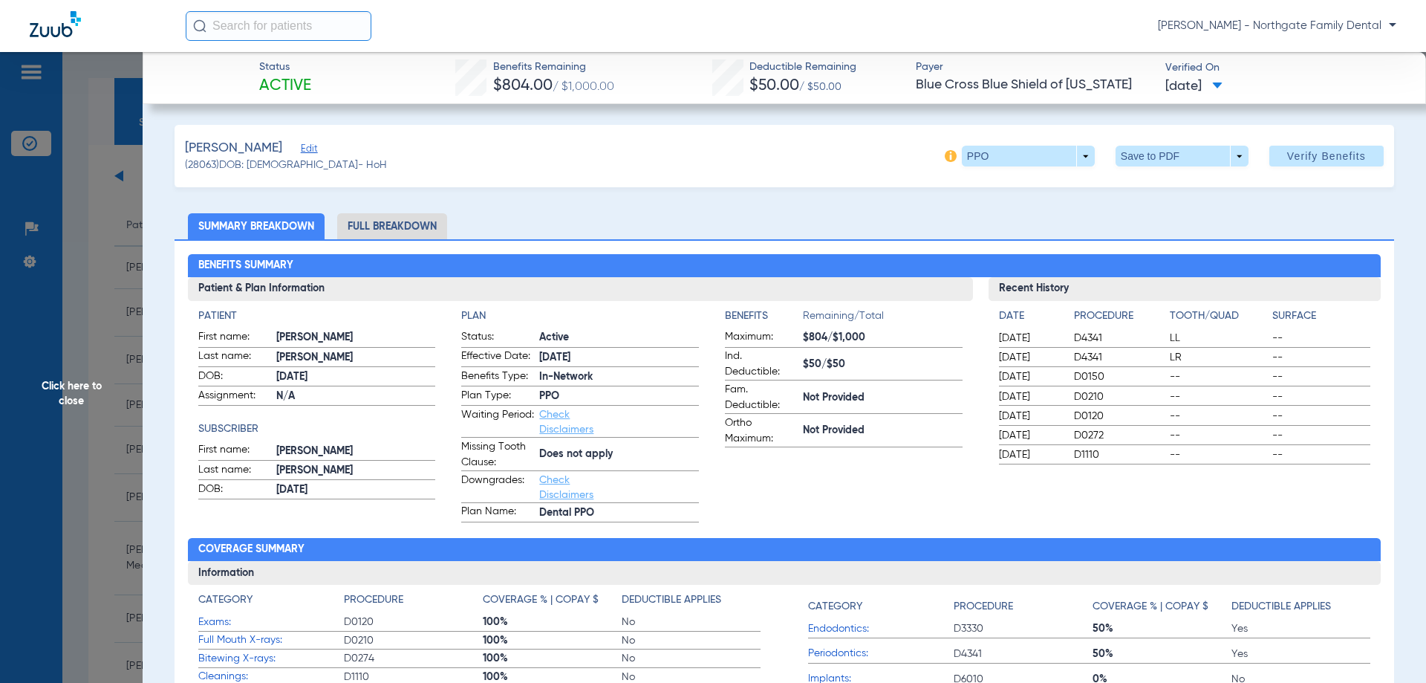
scroll to position [74, 0]
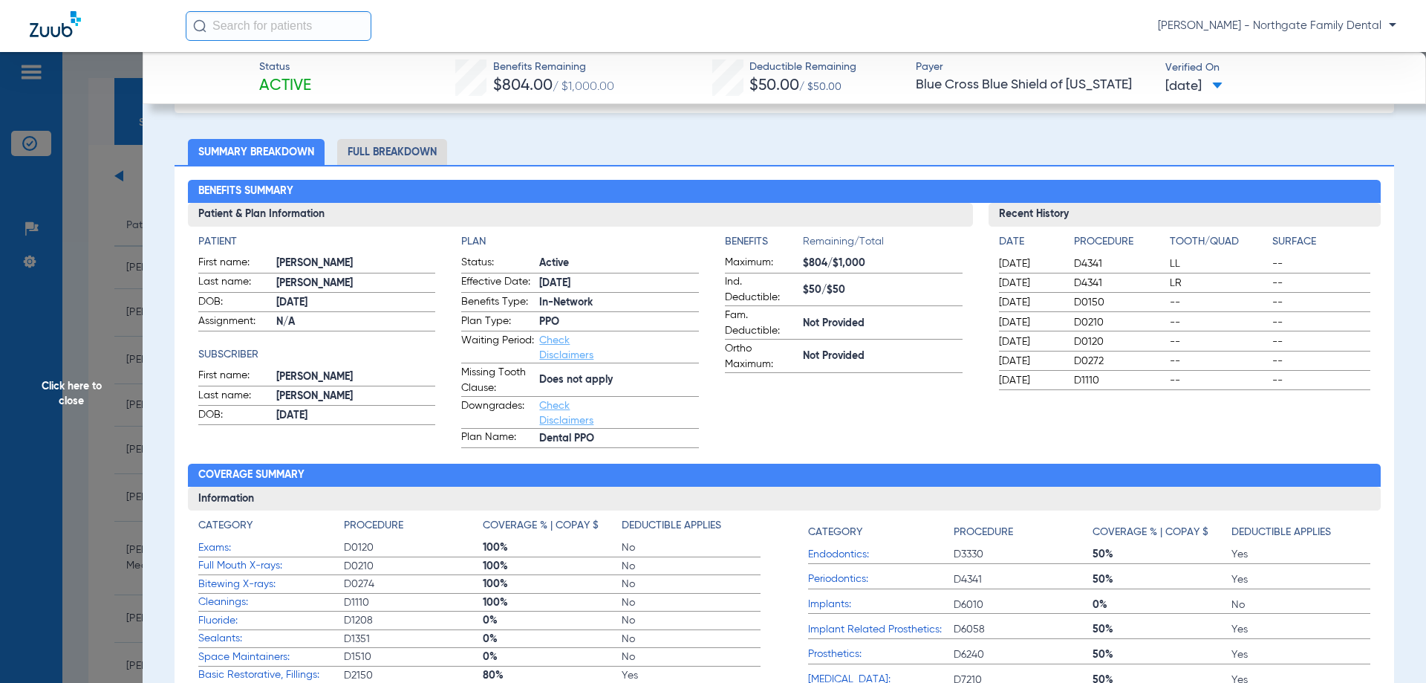
click at [374, 144] on li "Full Breakdown" at bounding box center [392, 152] width 110 height 26
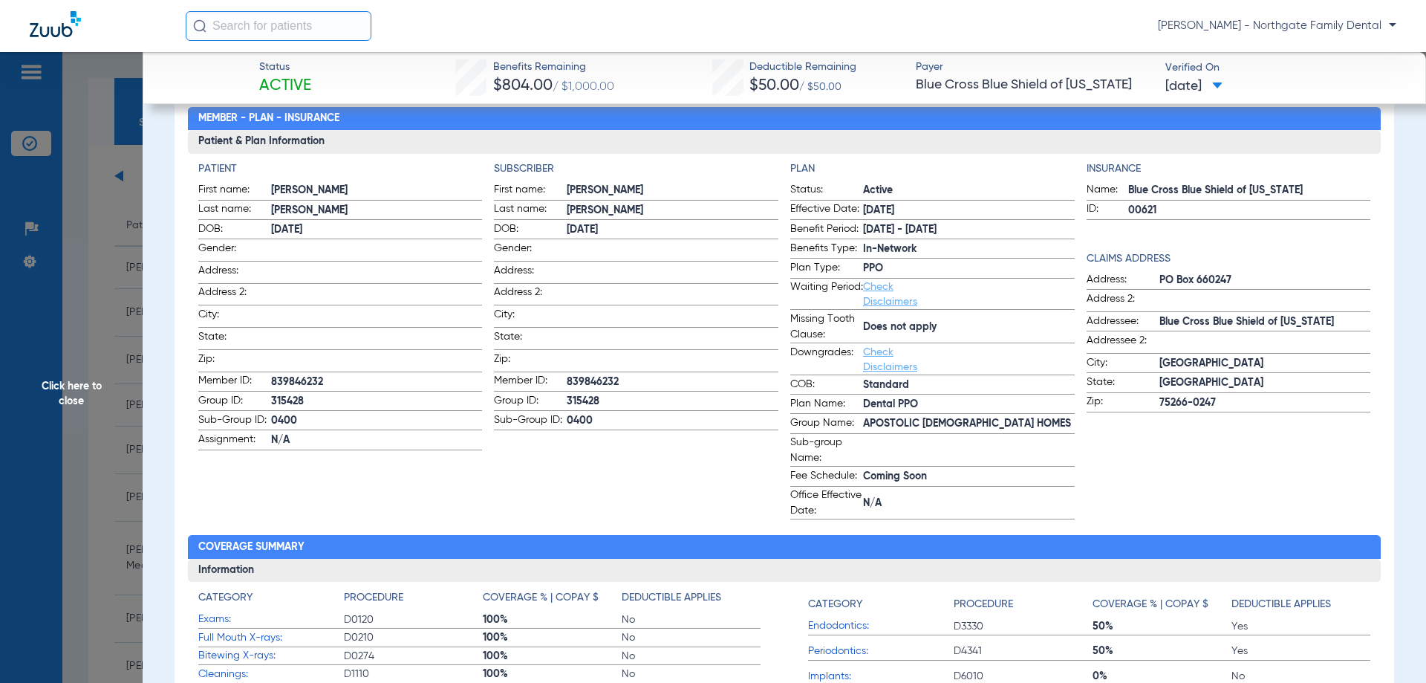
scroll to position [149, 0]
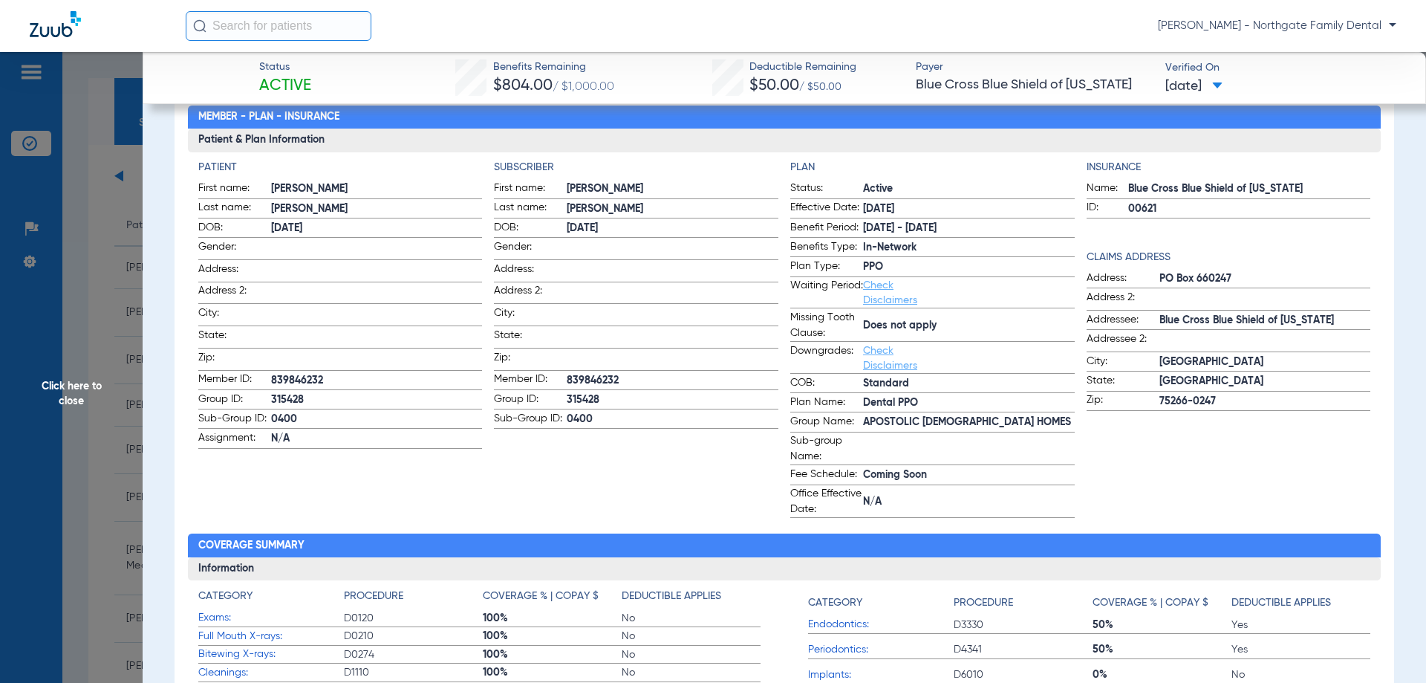
click at [974, 465] on label "Sub-group Name:" at bounding box center [932, 449] width 284 height 32
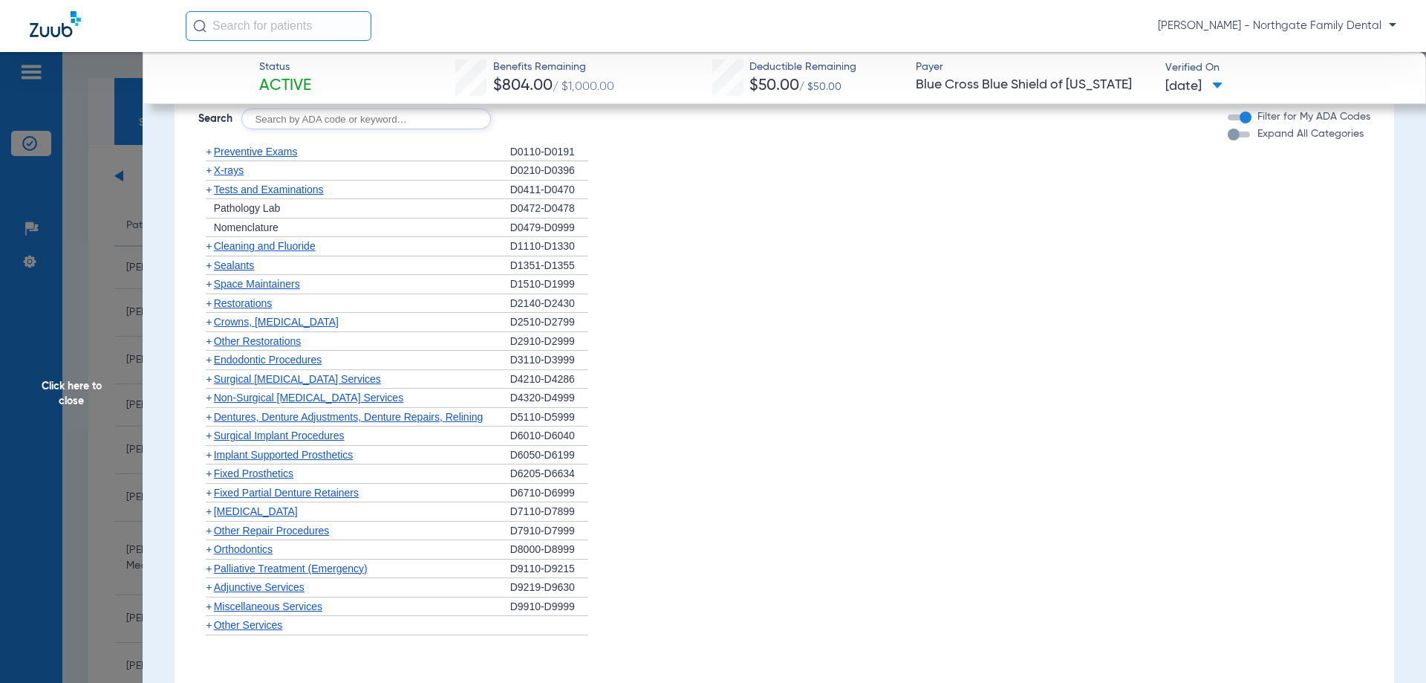
scroll to position [1188, 0]
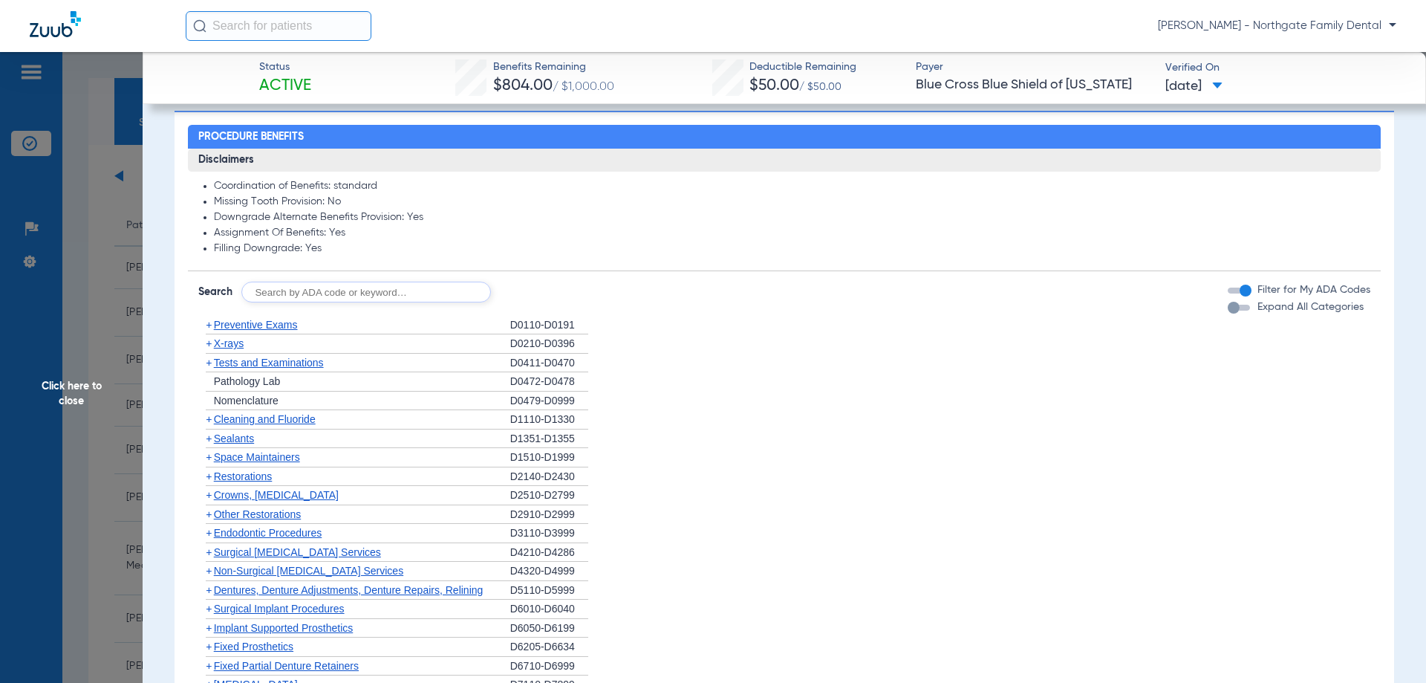
click at [1283, 307] on span "Expand All Categories" at bounding box center [1310, 307] width 106 height 10
click at [1254, 307] on button "Expand All Categories" at bounding box center [1241, 308] width 27 height 6
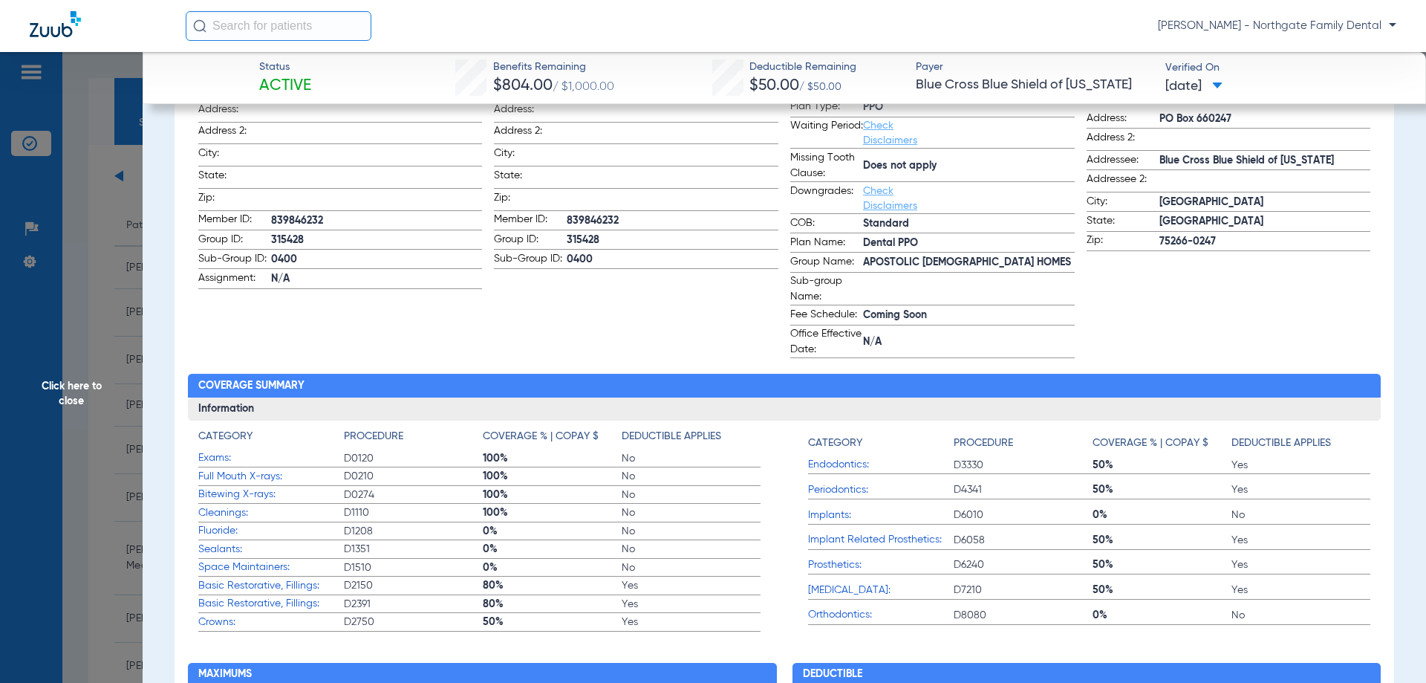
scroll to position [457, 0]
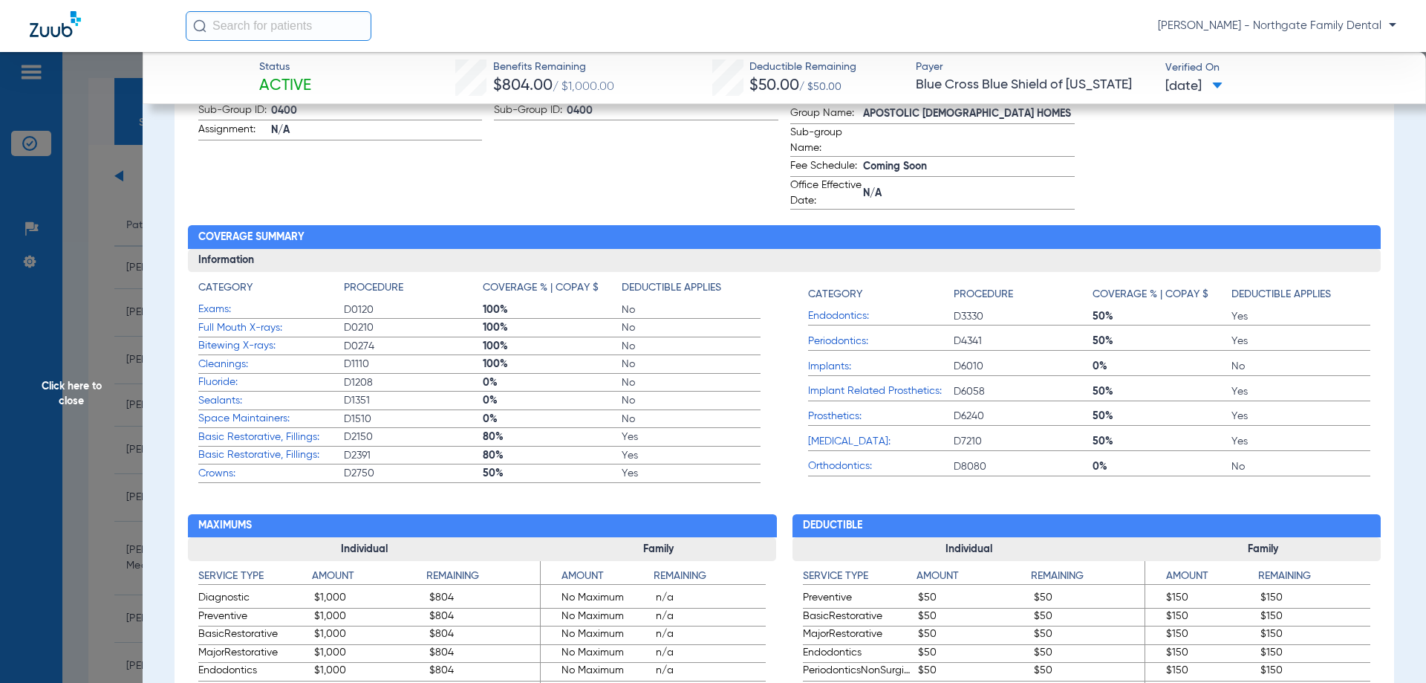
click at [848, 341] on span "Periodontics:" at bounding box center [881, 341] width 146 height 16
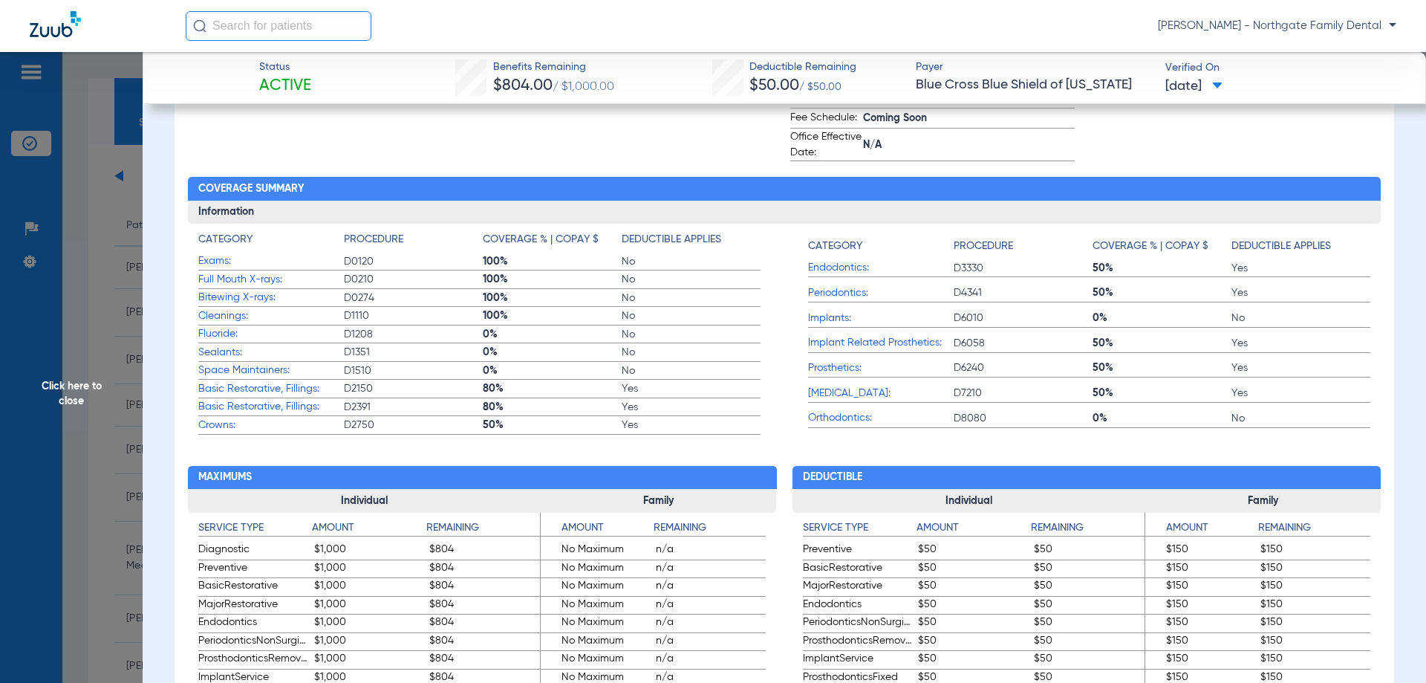
scroll to position [531, 0]
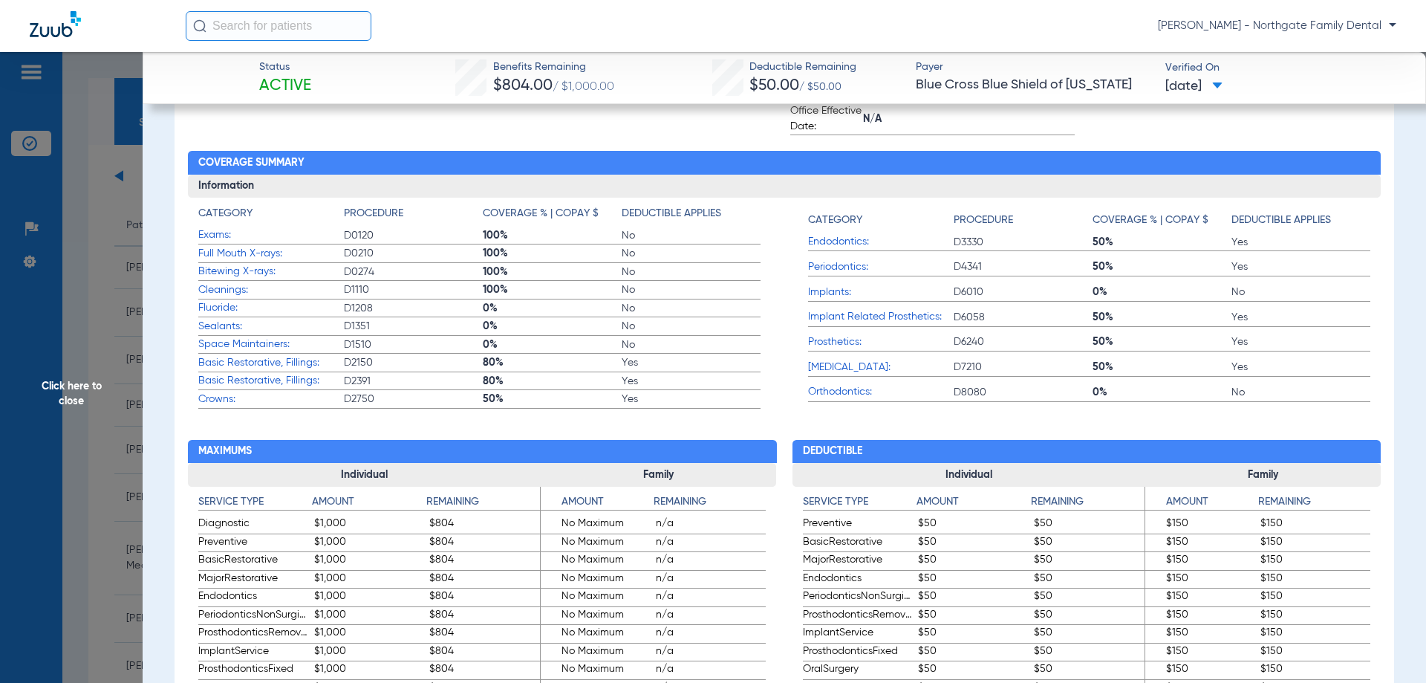
click at [874, 348] on span "Prosthetics:" at bounding box center [881, 342] width 146 height 16
click at [826, 345] on span "Prosthetics:" at bounding box center [881, 342] width 146 height 16
click at [856, 368] on span "[MEDICAL_DATA]:" at bounding box center [881, 367] width 146 height 16
click at [842, 367] on span "[MEDICAL_DATA]:" at bounding box center [881, 367] width 146 height 16
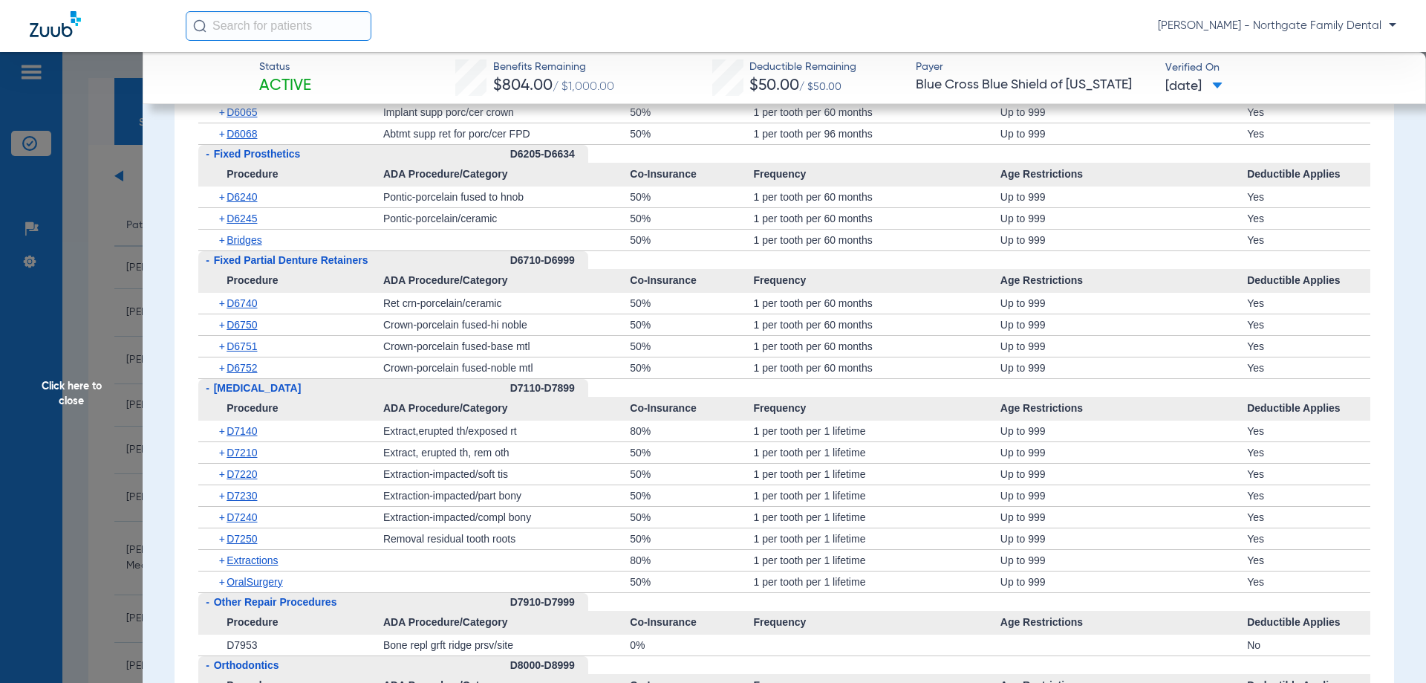
scroll to position [3873, 0]
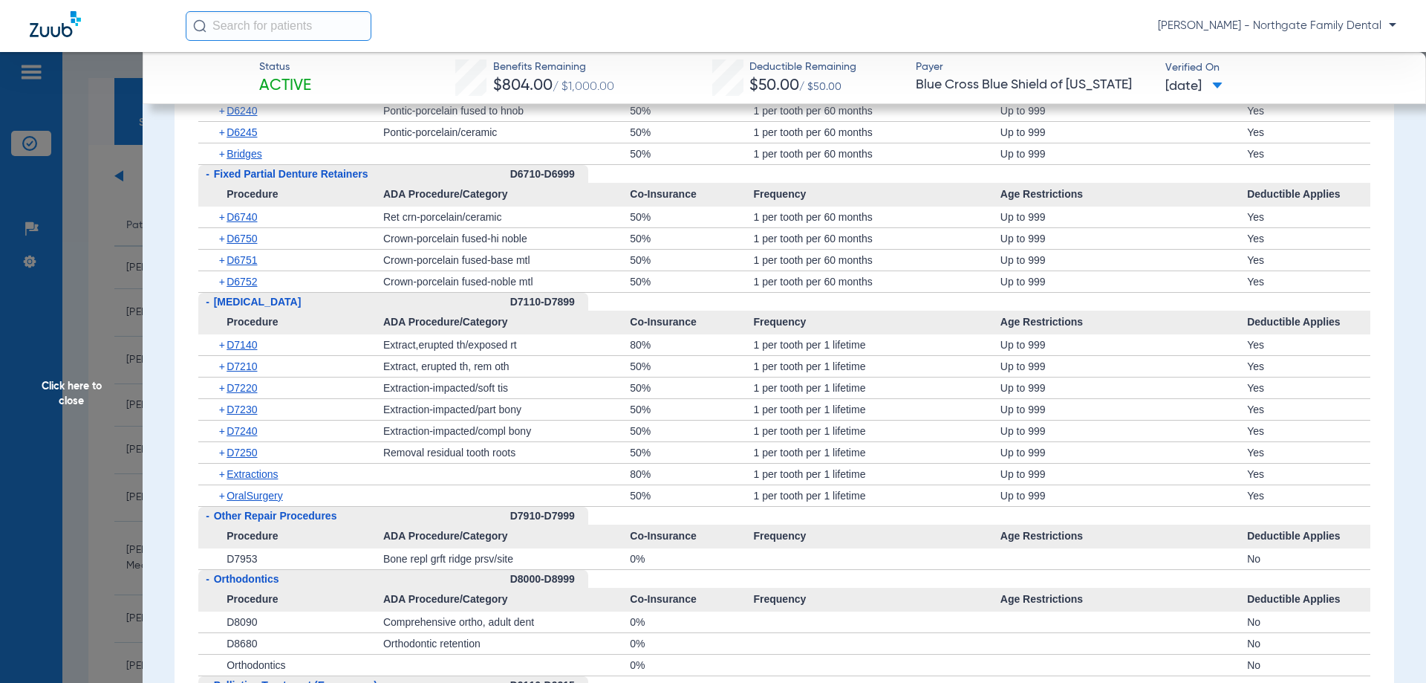
click at [211, 305] on span "-" at bounding box center [206, 302] width 16 height 19
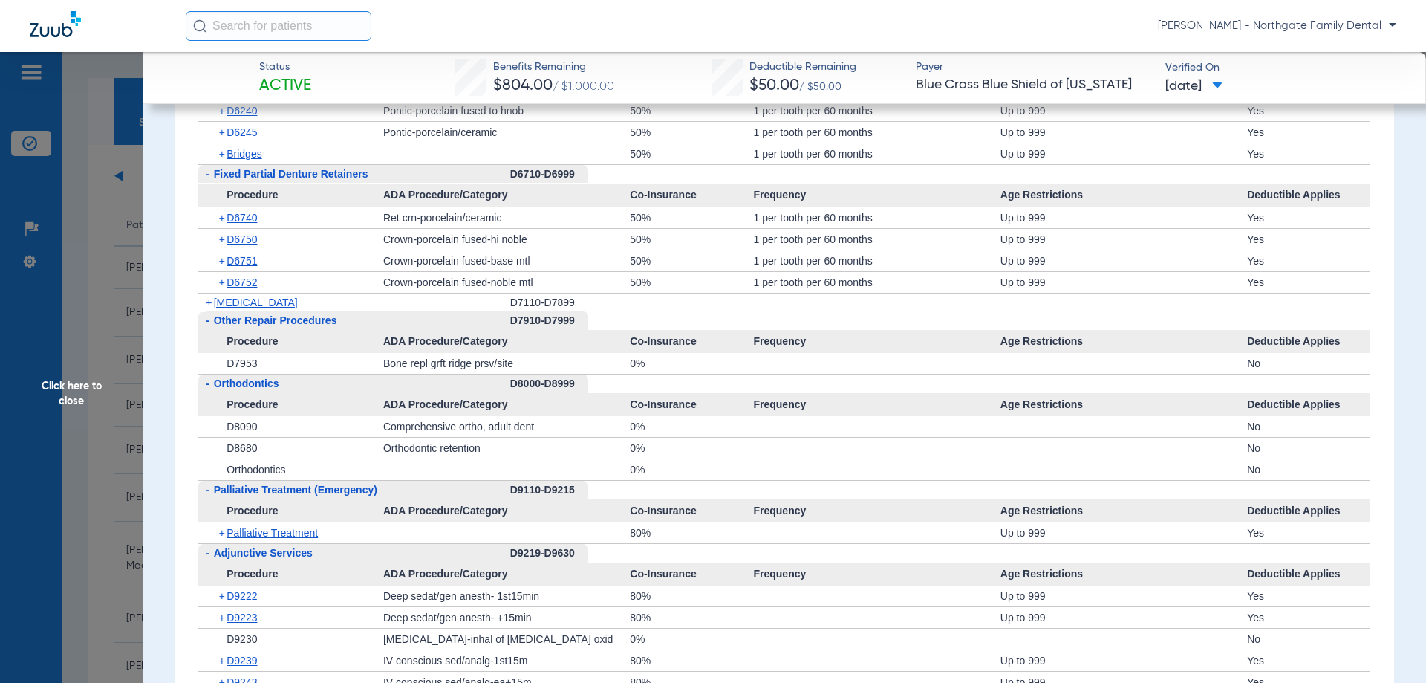
click at [211, 305] on span "+" at bounding box center [209, 302] width 6 height 12
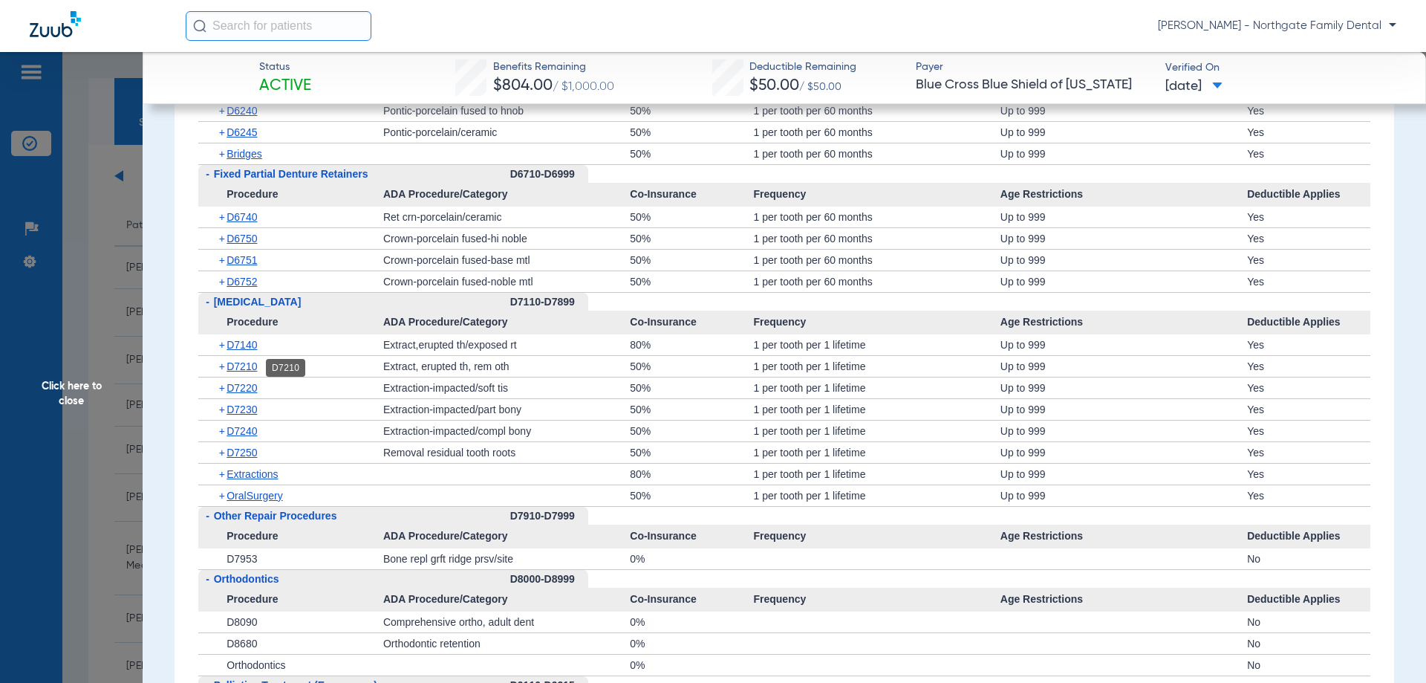
click at [244, 368] on span "D7210" at bounding box center [242, 366] width 30 height 12
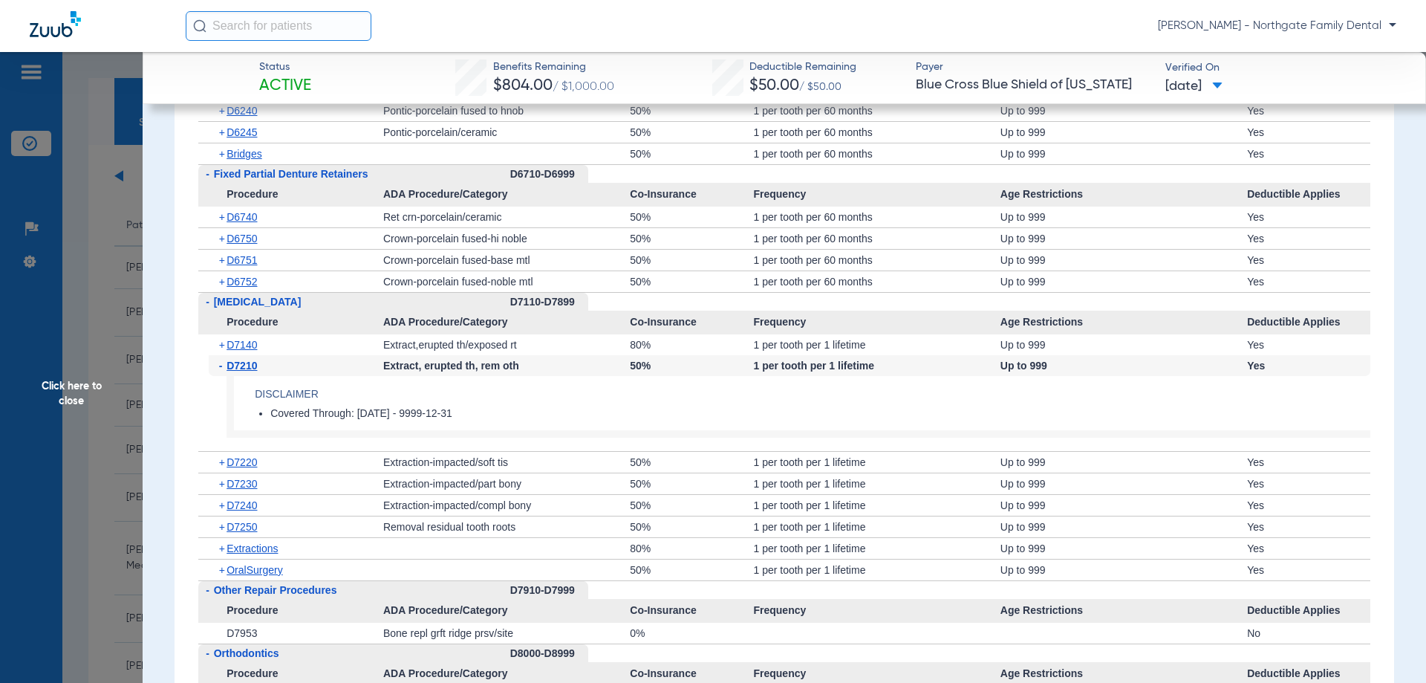
click at [214, 368] on div "- D7210" at bounding box center [296, 365] width 175 height 21
click at [216, 365] on div "- D7210" at bounding box center [296, 365] width 175 height 21
click at [219, 370] on span "-" at bounding box center [223, 365] width 8 height 21
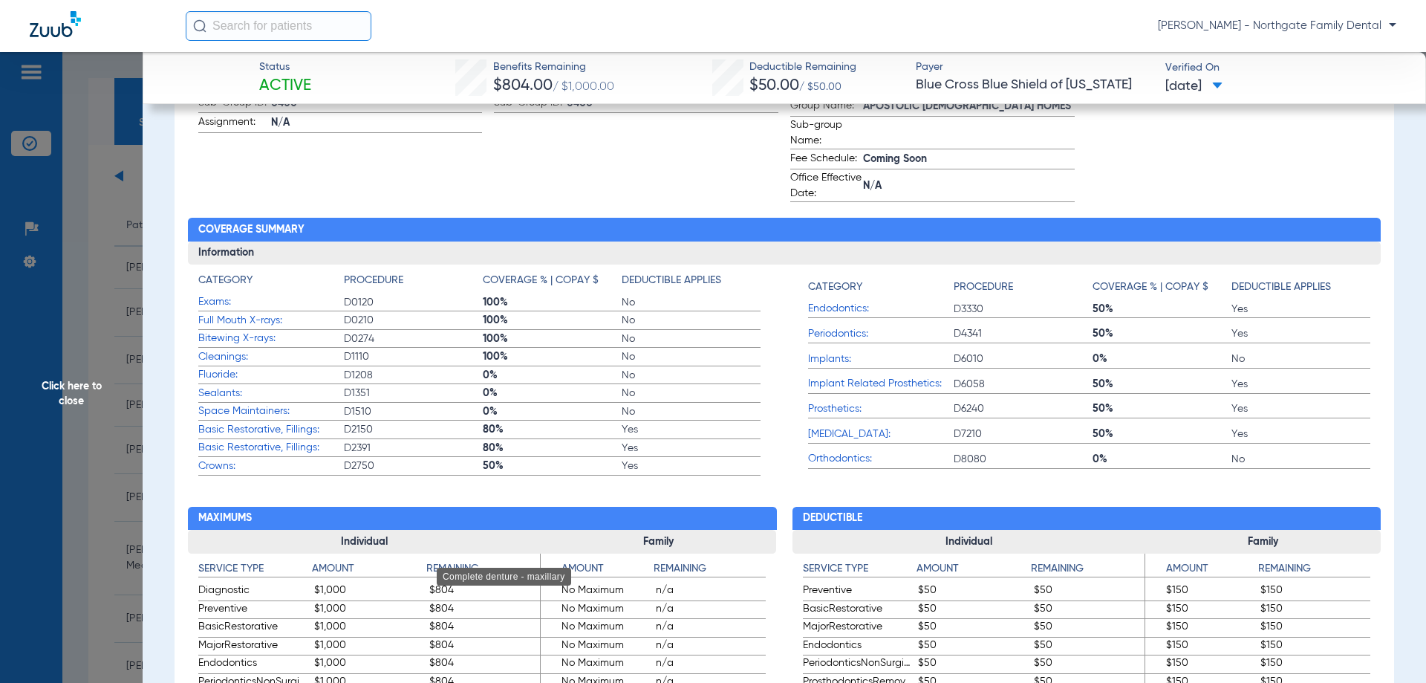
scroll to position [383, 0]
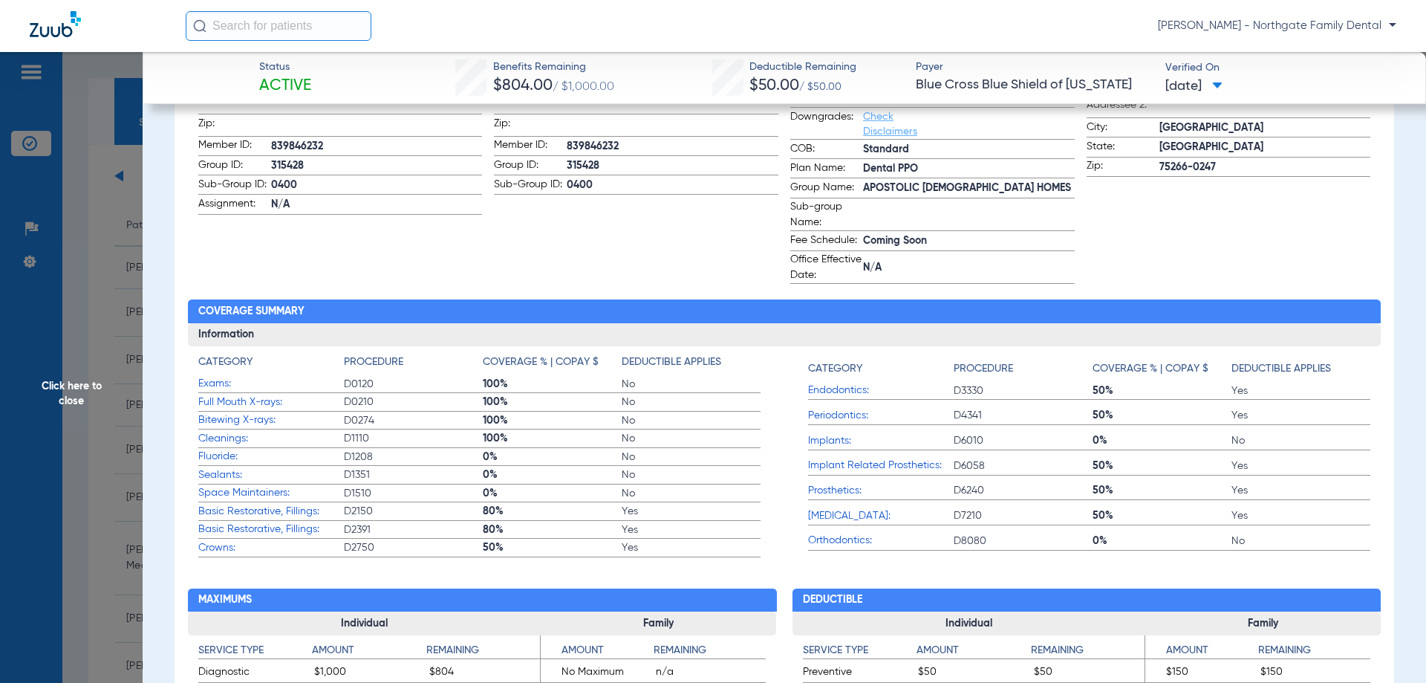
click at [100, 268] on span "Click here to close" at bounding box center [71, 393] width 143 height 683
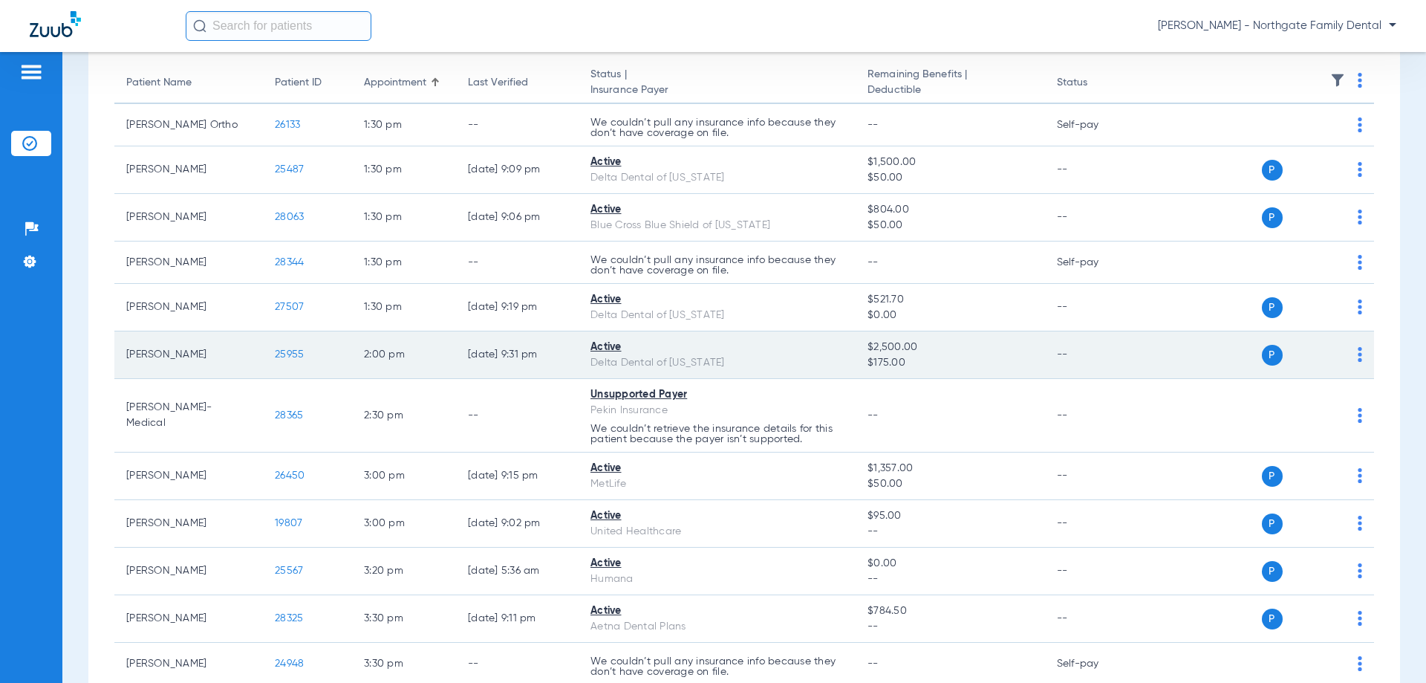
scroll to position [149, 0]
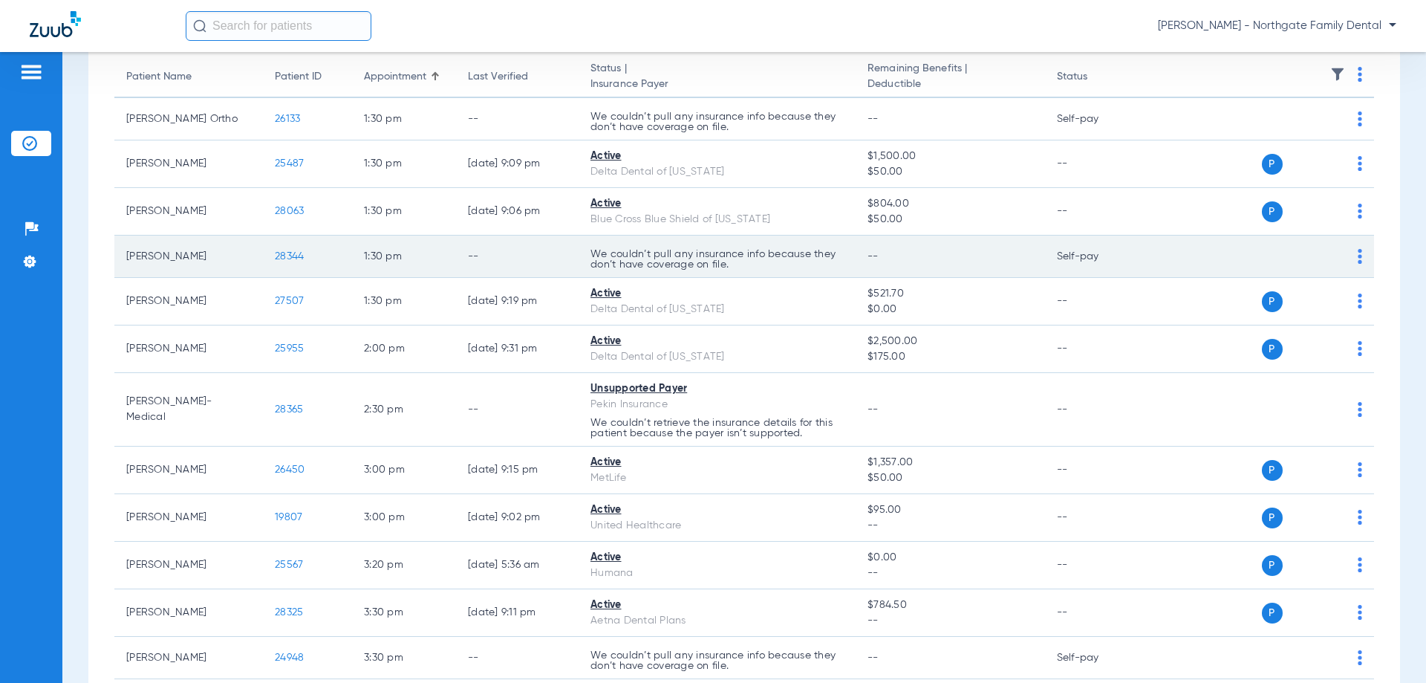
click at [291, 258] on span "28344" at bounding box center [289, 256] width 29 height 10
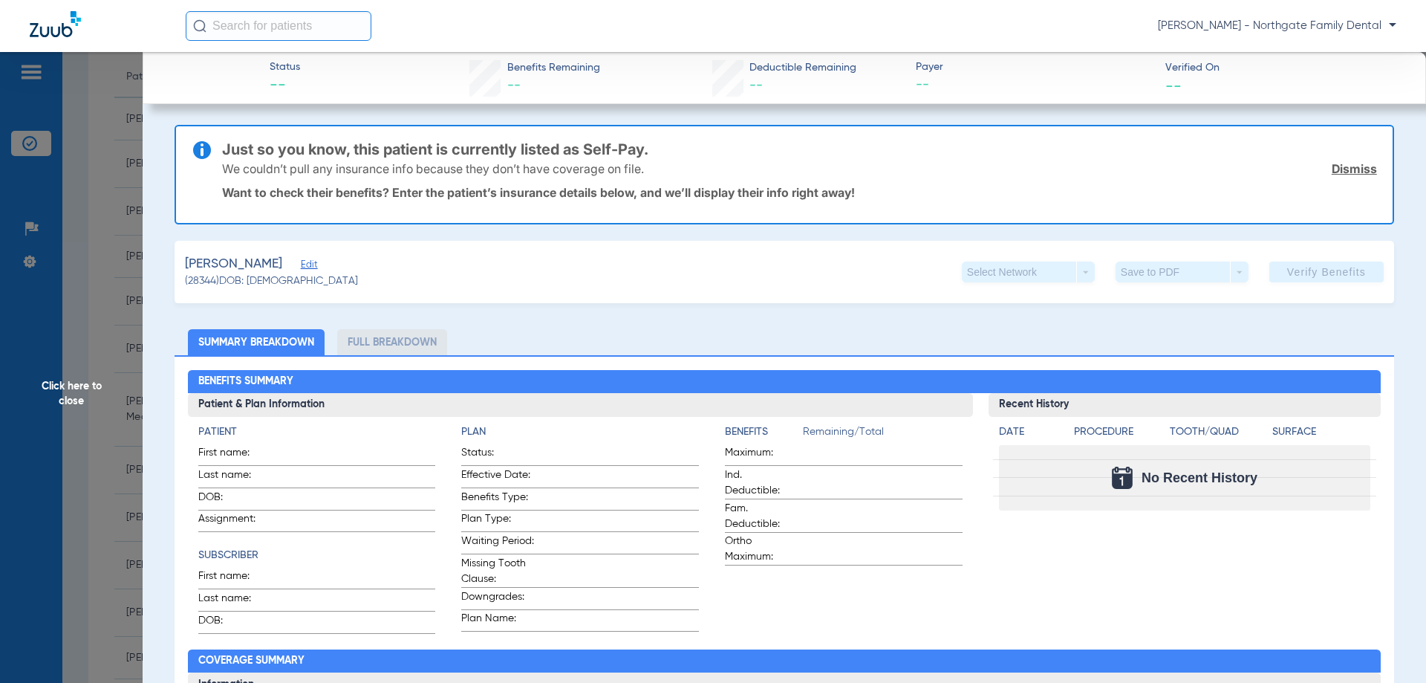
click at [96, 310] on span "Click here to close" at bounding box center [71, 393] width 143 height 683
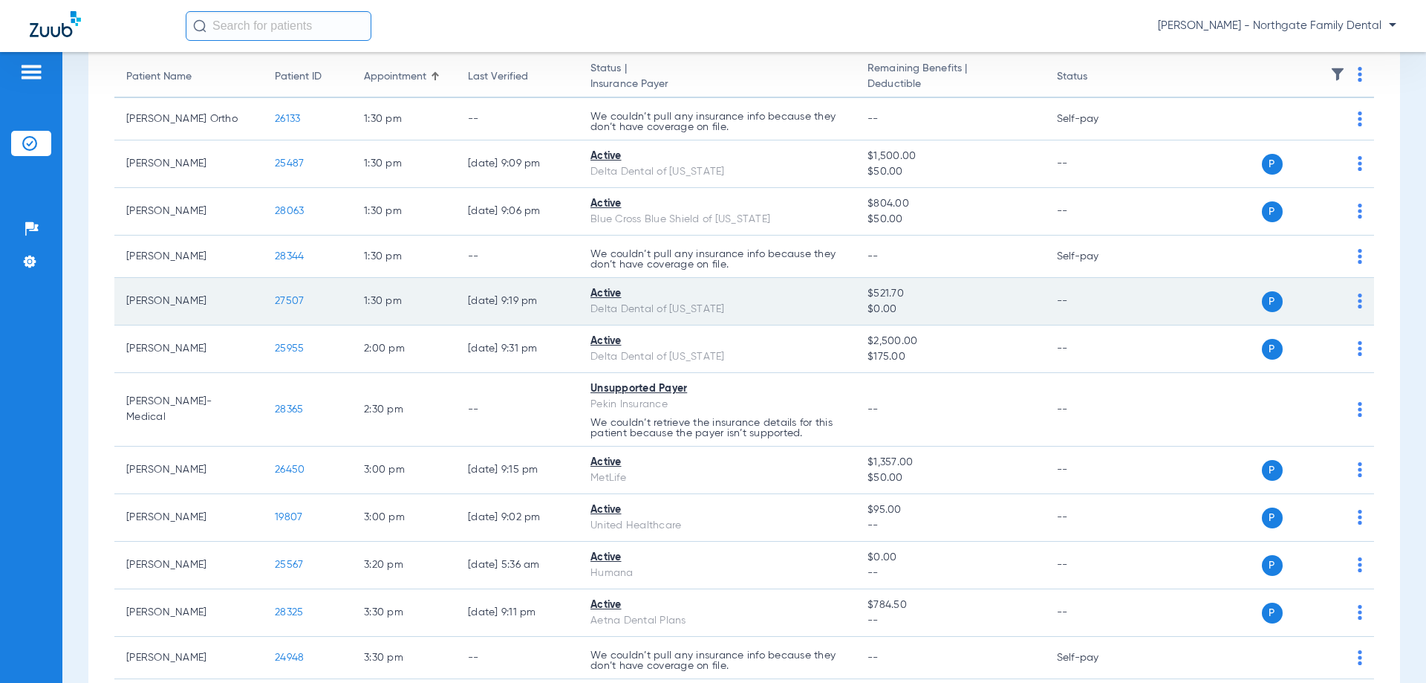
click at [296, 301] on span "27507" at bounding box center [289, 301] width 29 height 10
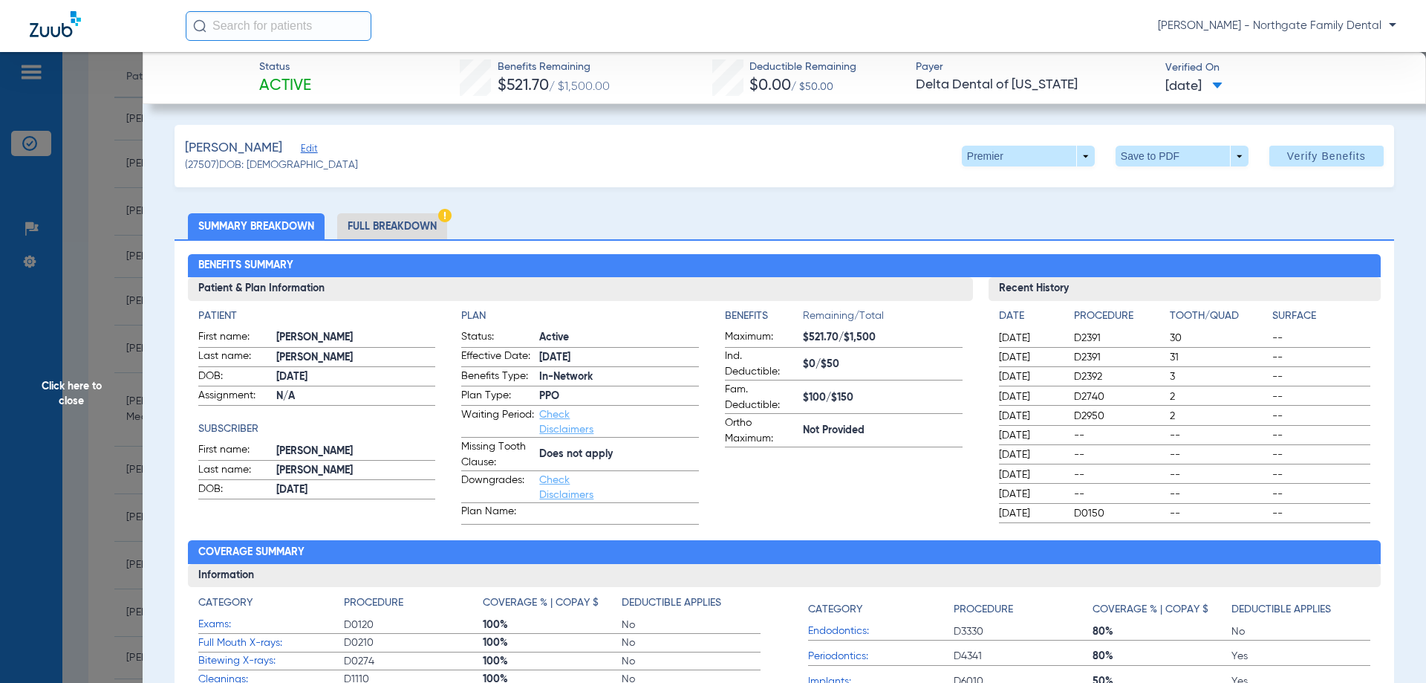
click at [402, 226] on li "Full Breakdown" at bounding box center [392, 226] width 110 height 26
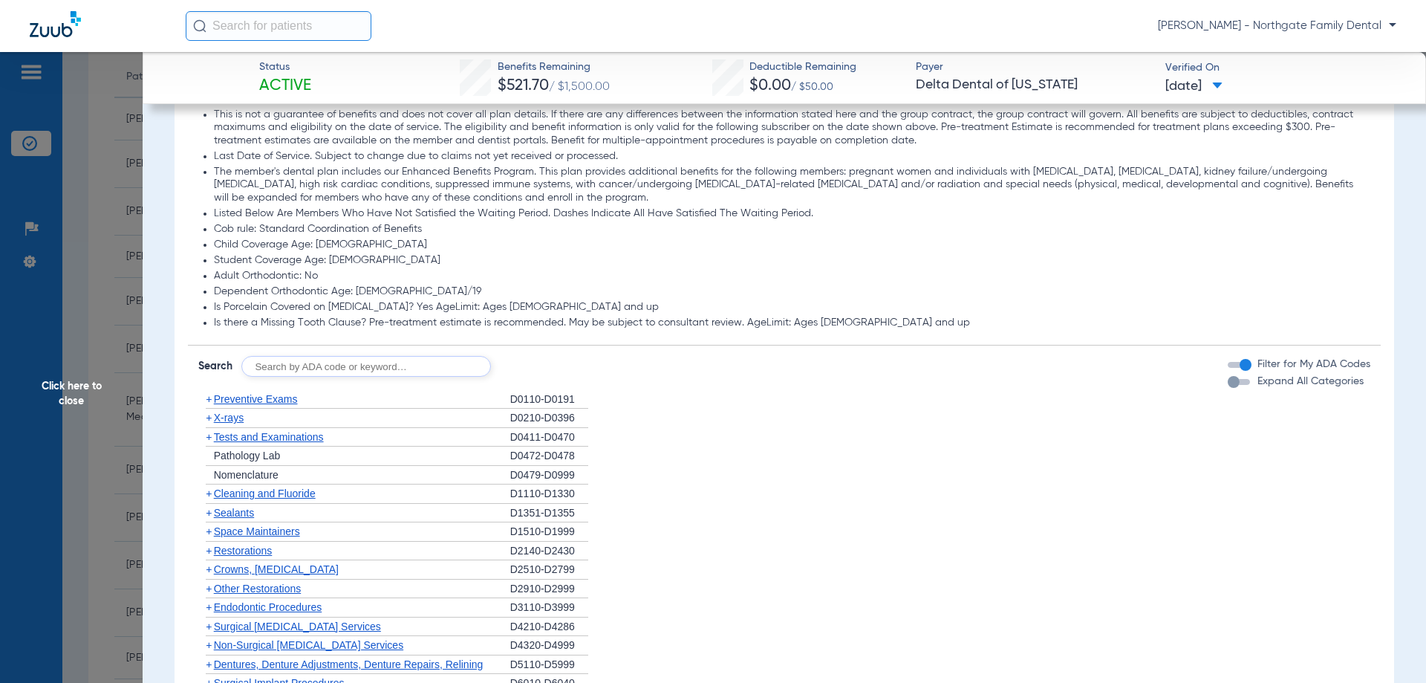
scroll to position [1114, 0]
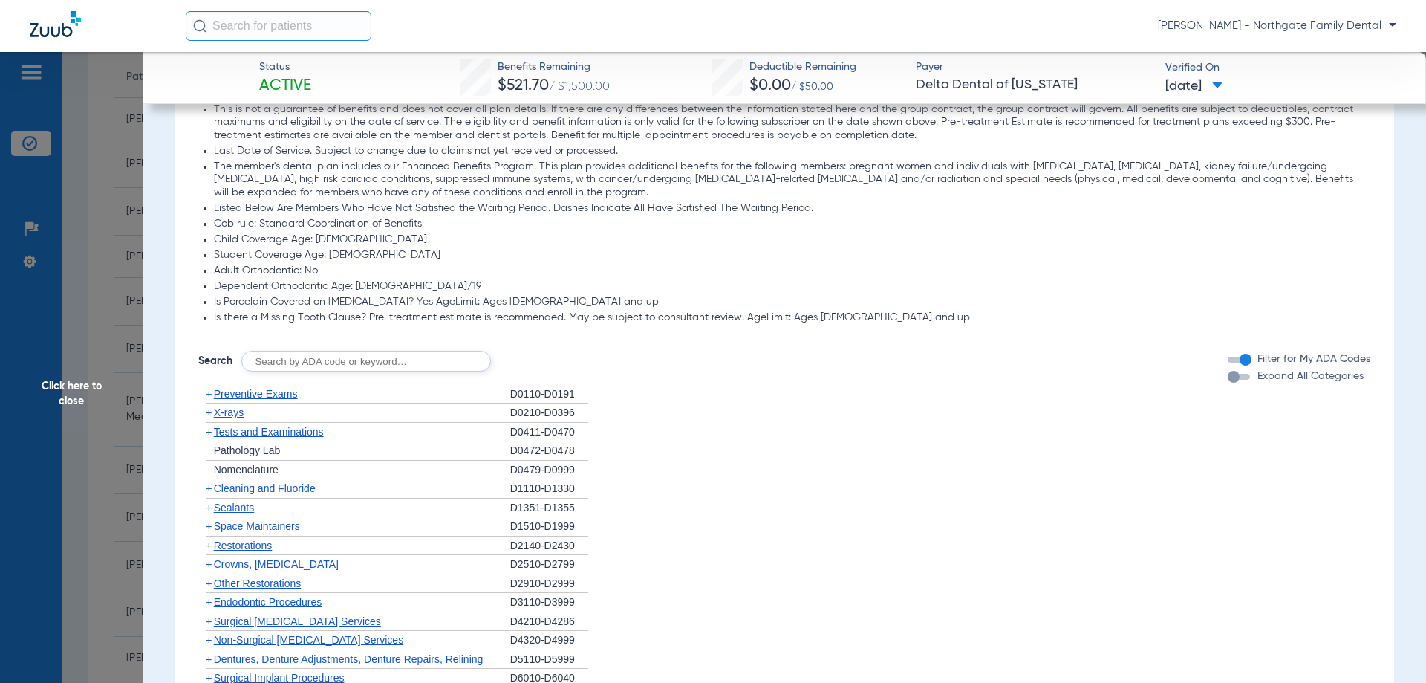
click at [1234, 378] on div "button" at bounding box center [1239, 377] width 22 height 6
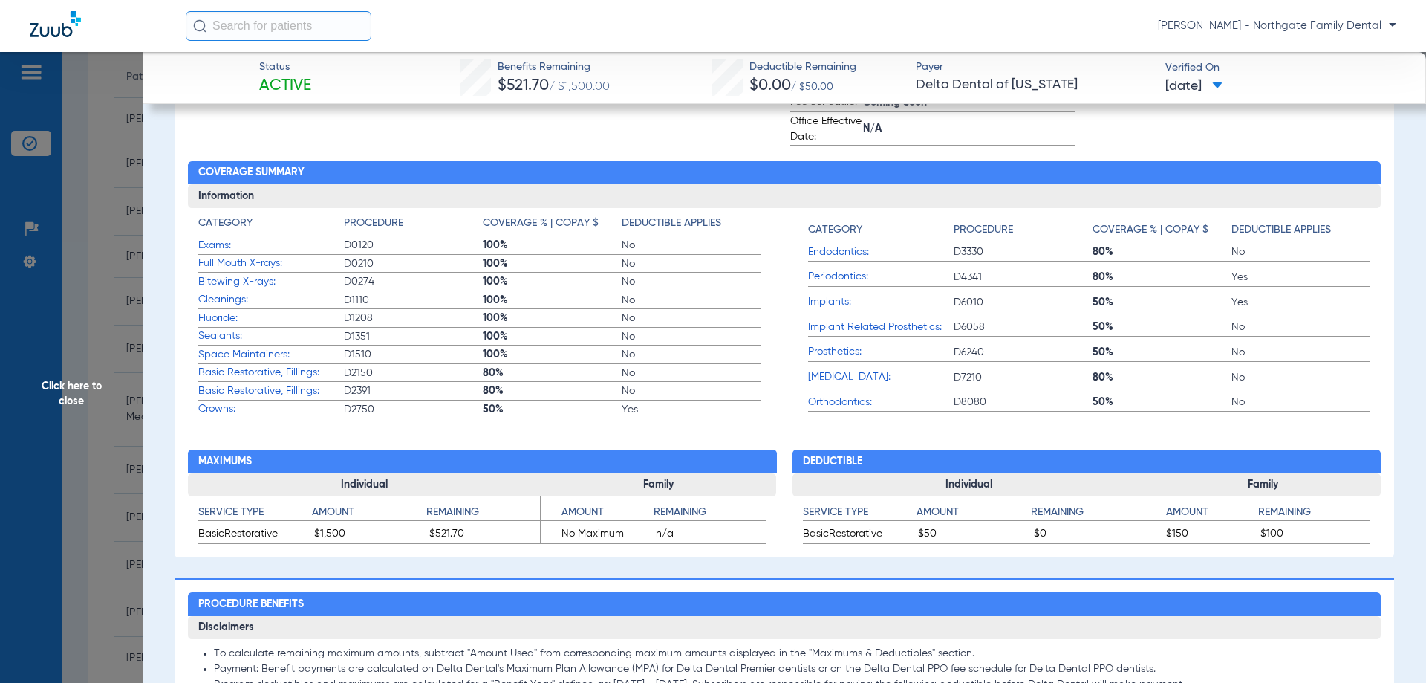
scroll to position [520, 0]
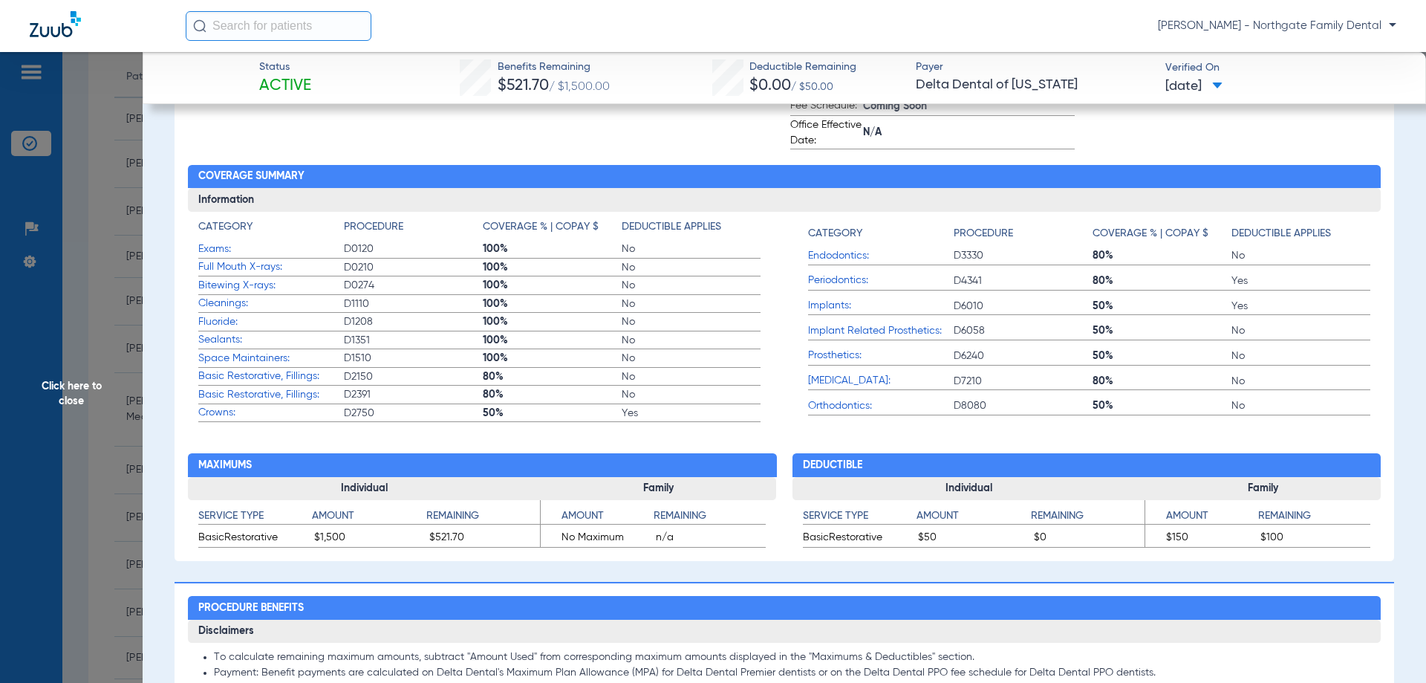
click at [291, 384] on span "Basic Restorative, Fillings:" at bounding box center [271, 376] width 146 height 16
click at [238, 360] on span "Space Maintainers:" at bounding box center [271, 359] width 146 height 16
click at [238, 367] on label "Space Maintainers: D1510 100% No" at bounding box center [479, 358] width 563 height 19
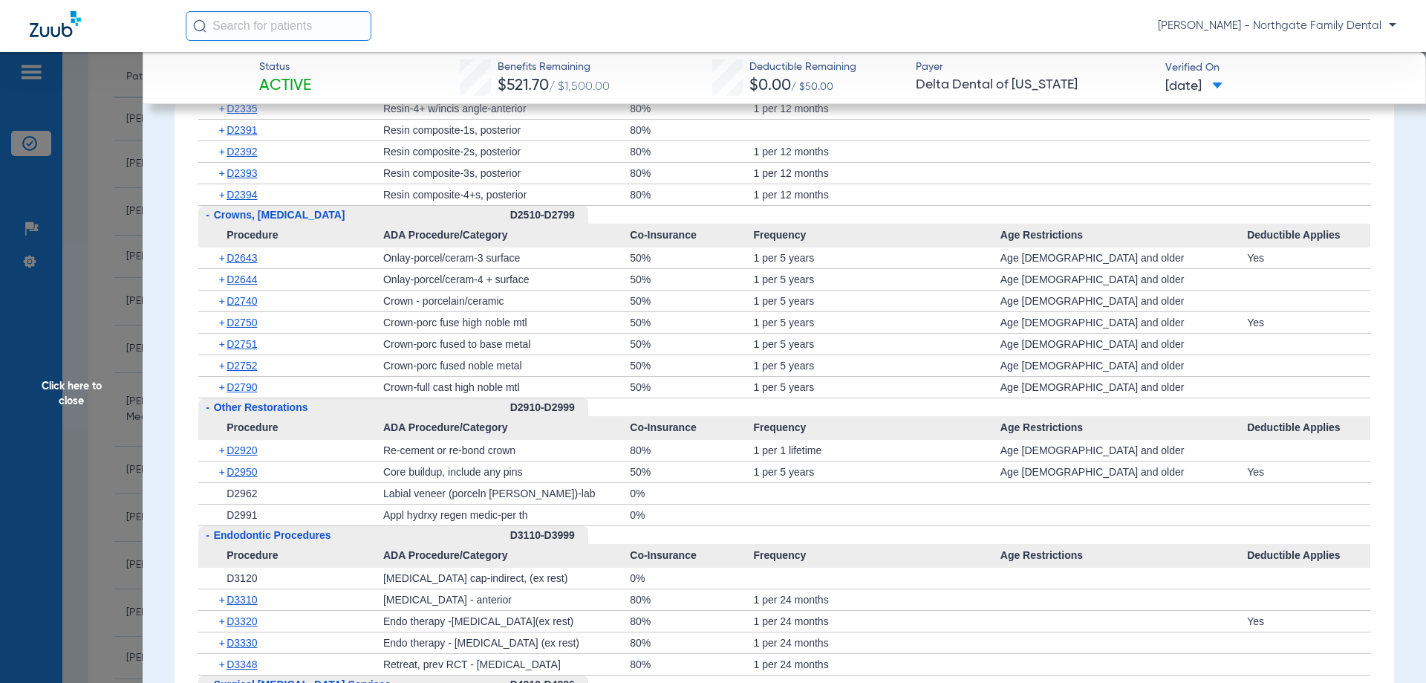
scroll to position [2377, 0]
click at [505, 463] on div "Core buildup, include any pins" at bounding box center [506, 470] width 247 height 21
click at [445, 447] on div "Re-cement or re-bond crown" at bounding box center [506, 449] width 247 height 21
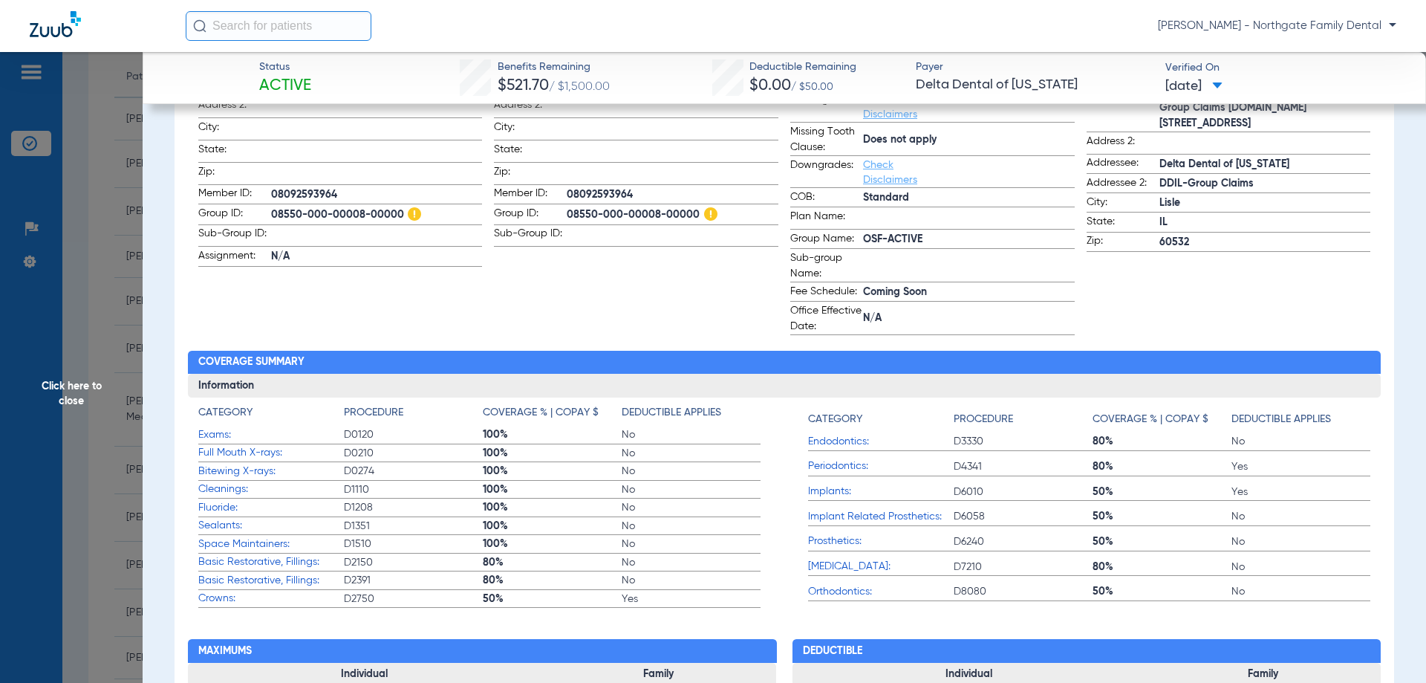
scroll to position [446, 0]
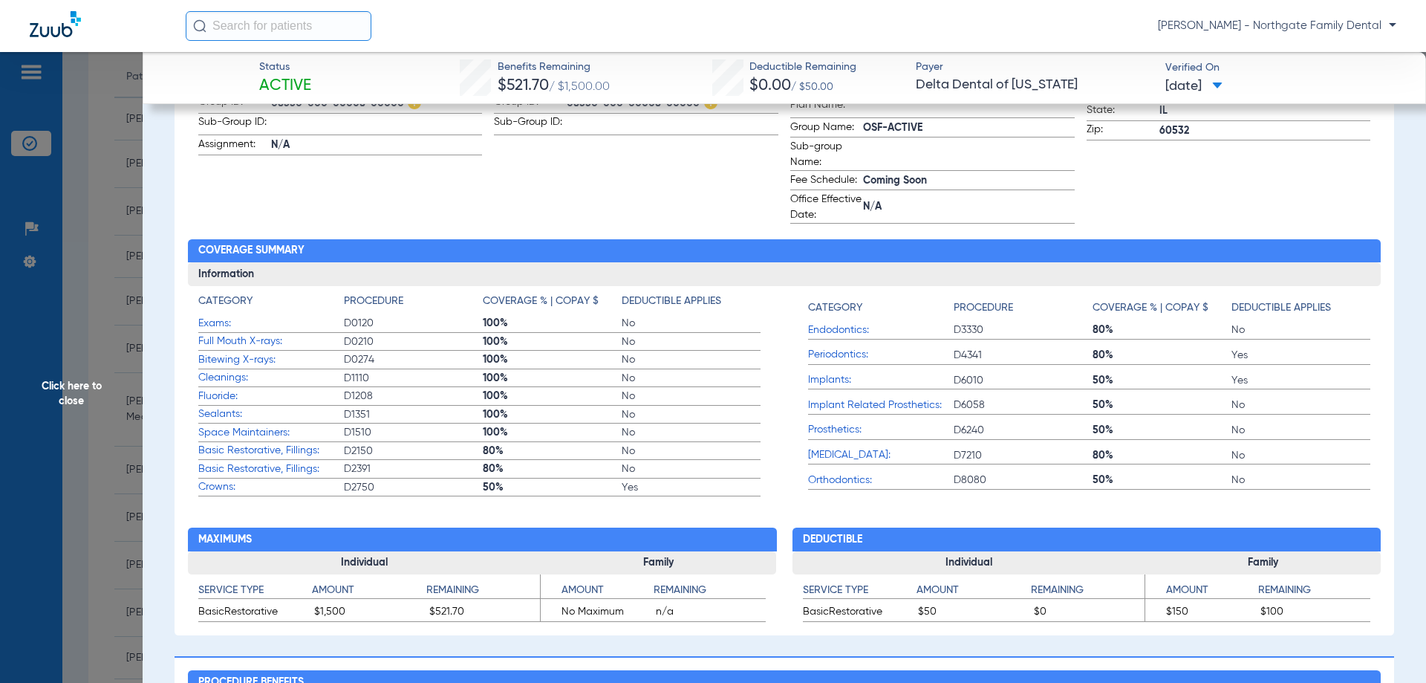
drag, startPoint x: 100, startPoint y: 385, endPoint x: 91, endPoint y: 392, distance: 11.1
click at [100, 385] on span "Click here to close" at bounding box center [71, 393] width 143 height 683
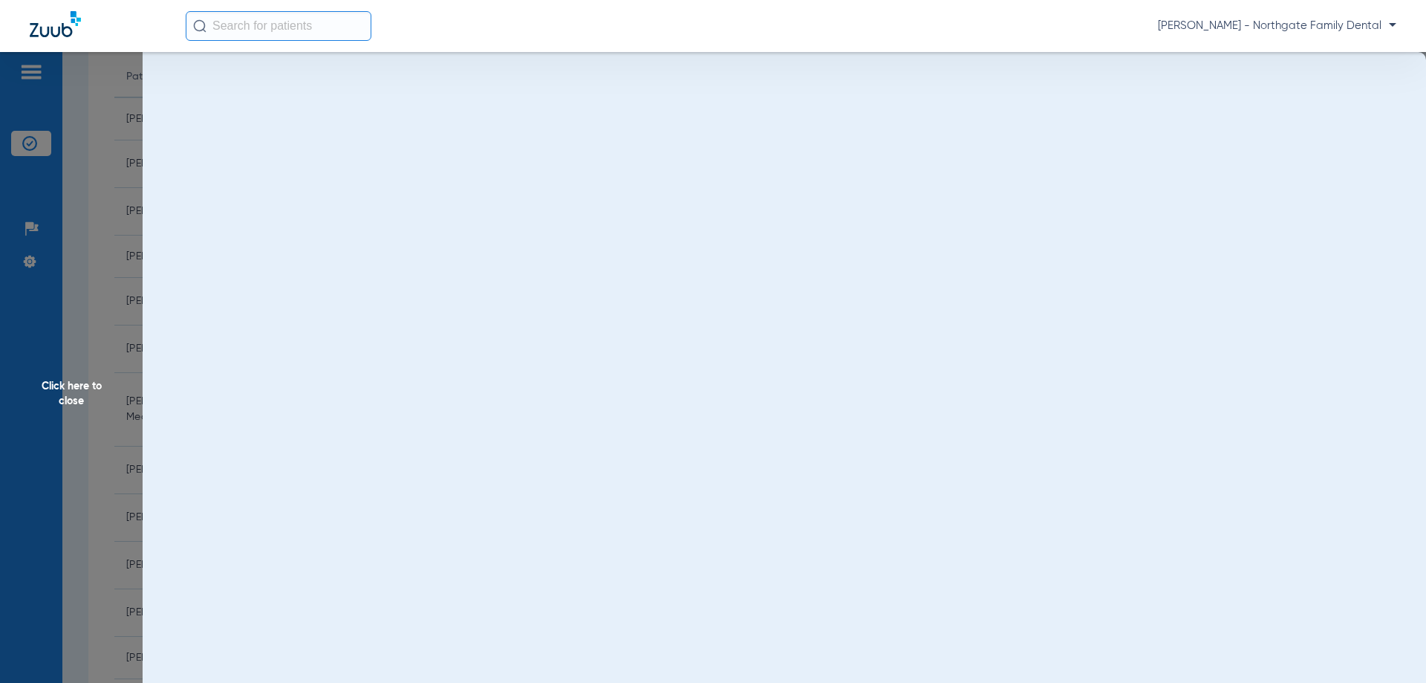
scroll to position [0, 0]
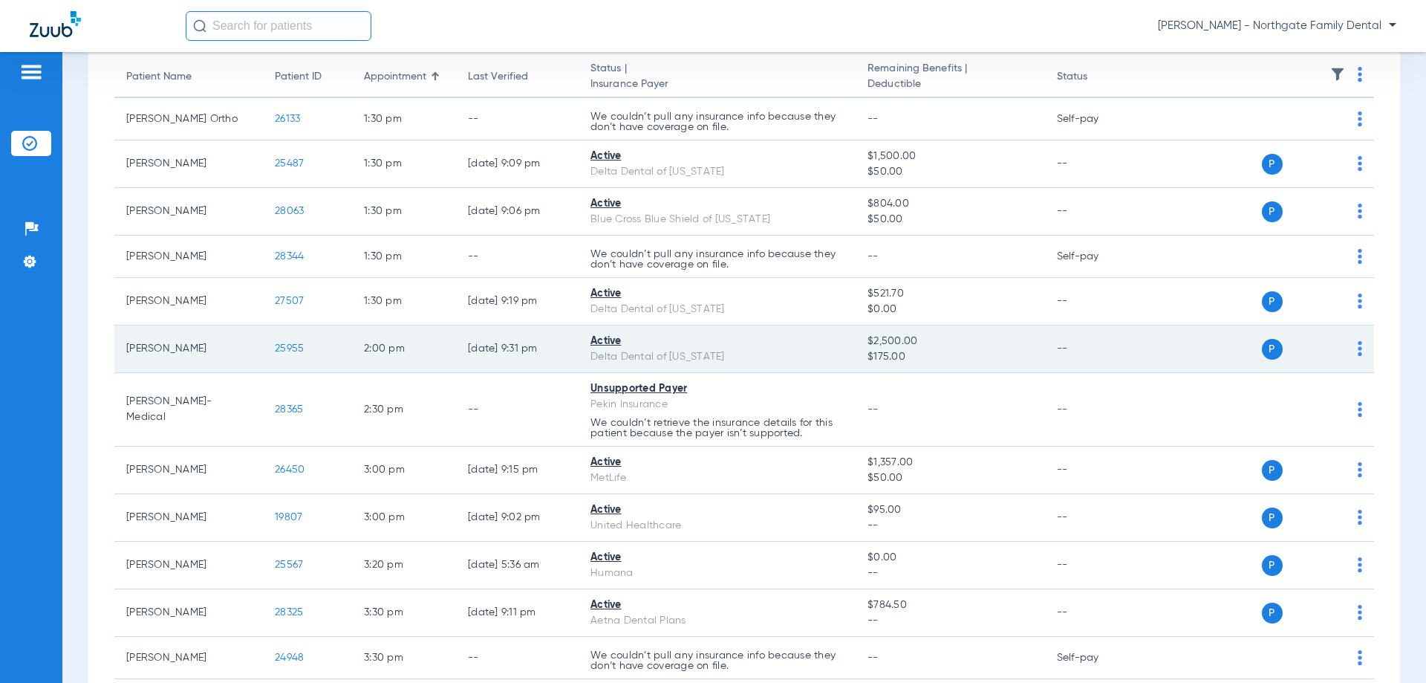
click at [284, 348] on span "25955" at bounding box center [289, 348] width 29 height 10
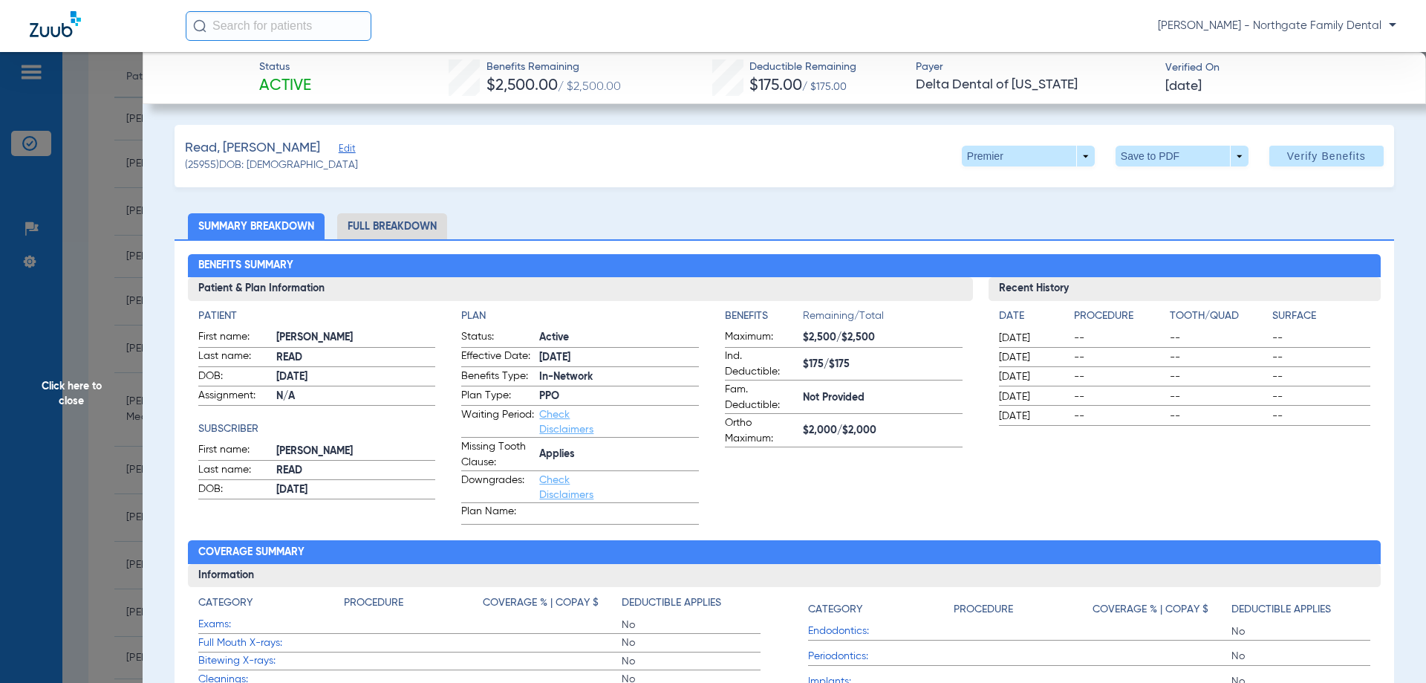
click at [396, 228] on li "Full Breakdown" at bounding box center [392, 226] width 110 height 26
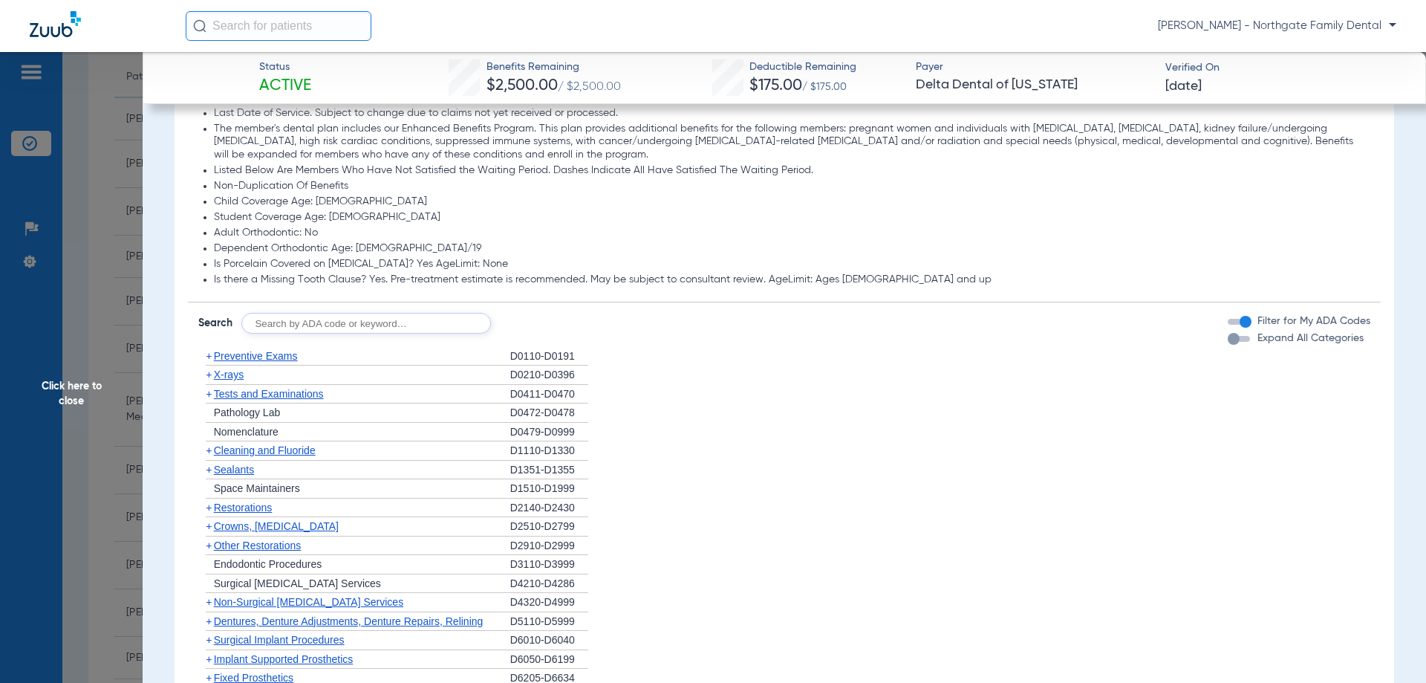
scroll to position [1260, 0]
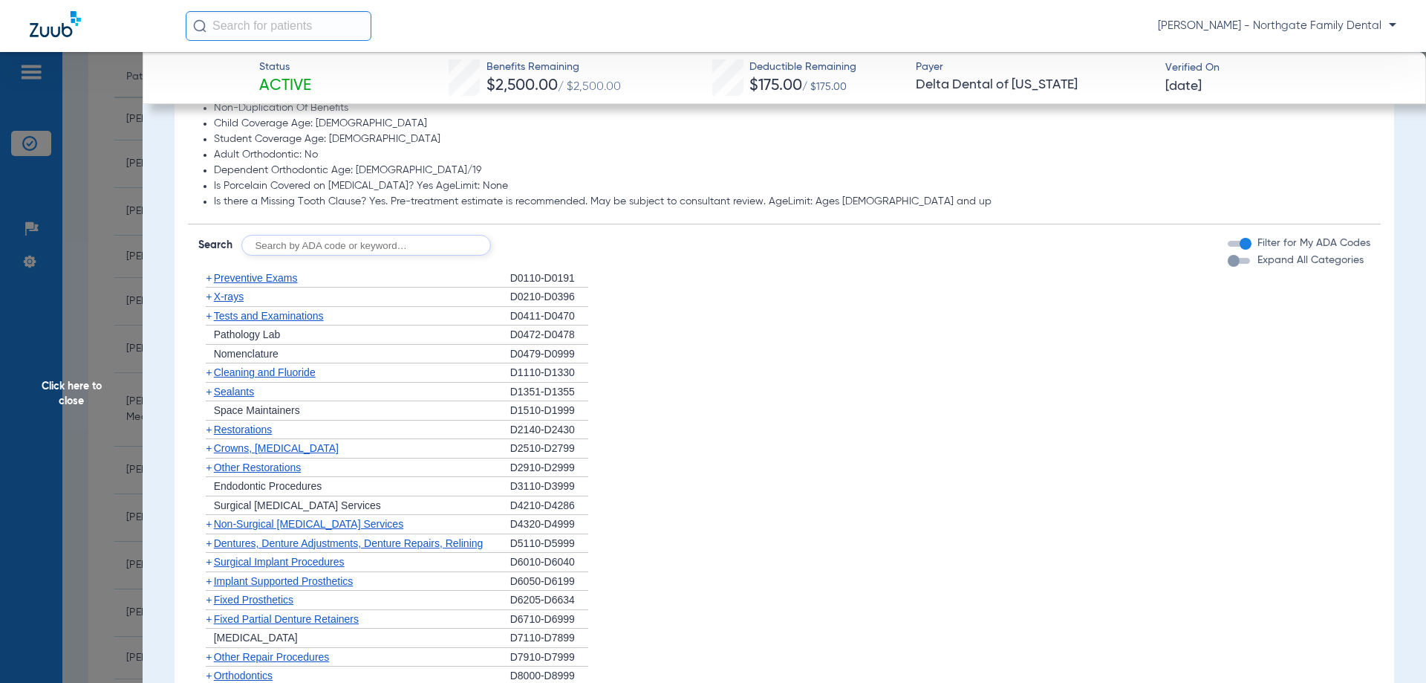
click at [1239, 265] on div "Expand All Categories" at bounding box center [1296, 261] width 136 height 16
click at [1238, 261] on div "button" at bounding box center [1239, 261] width 22 height 6
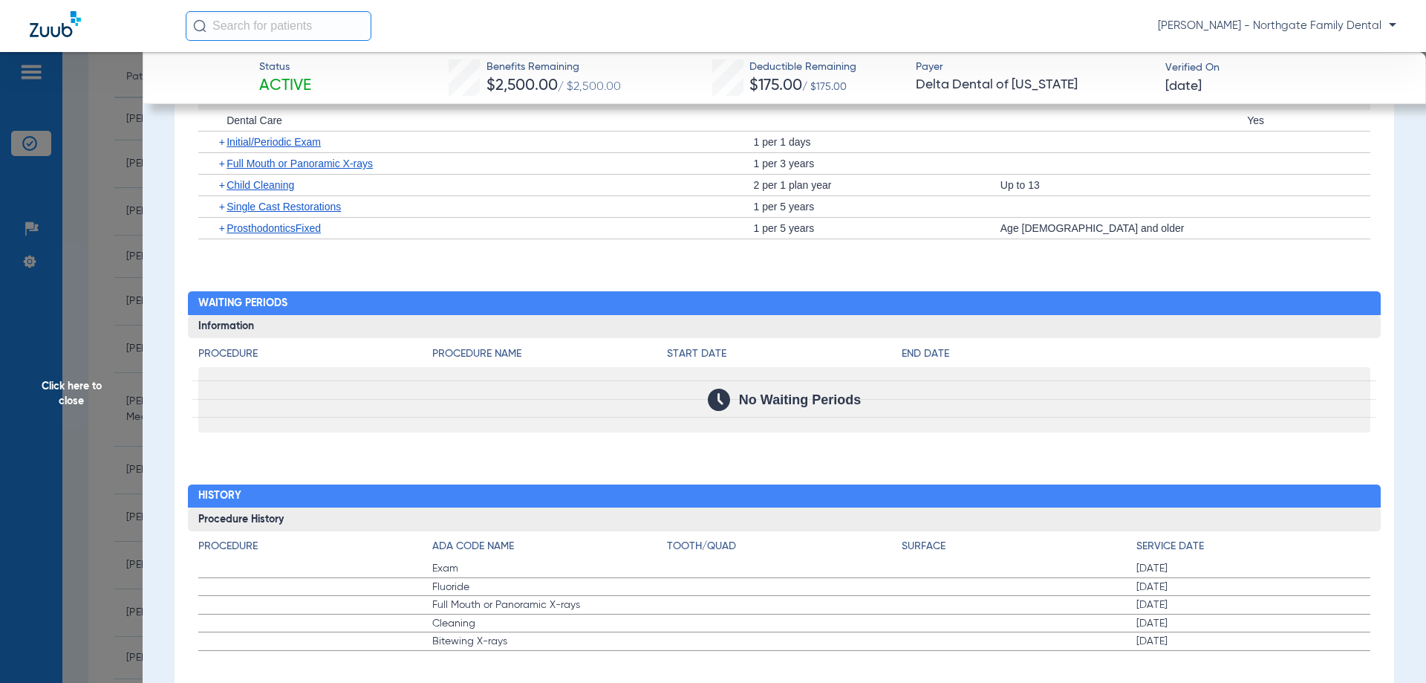
scroll to position [3911, 0]
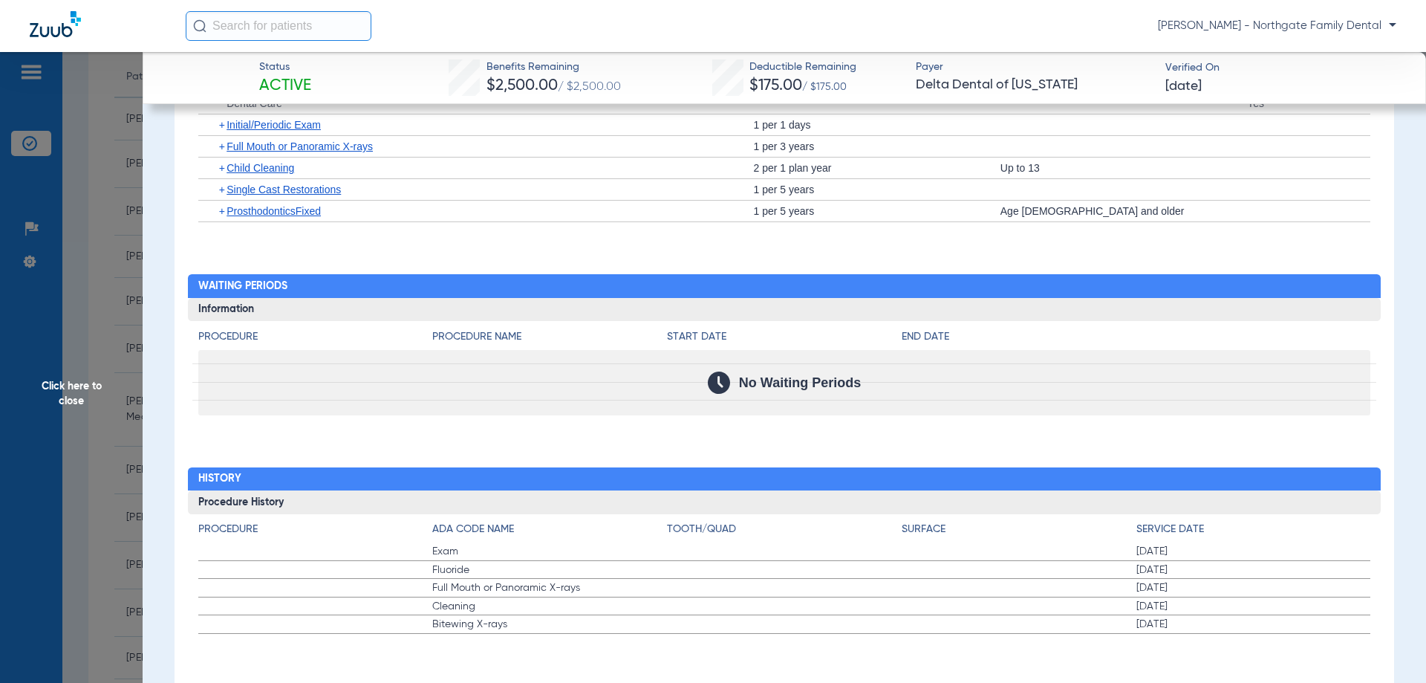
click at [87, 421] on span "Click here to close" at bounding box center [71, 393] width 143 height 683
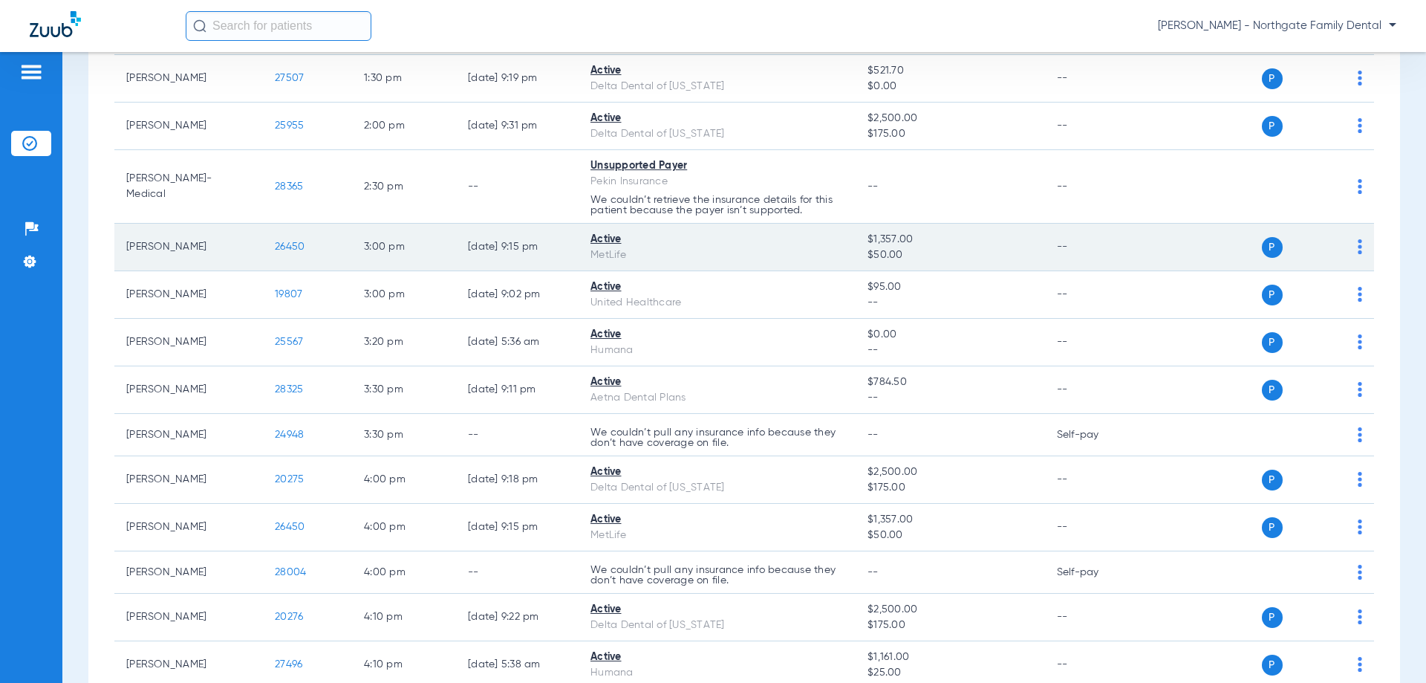
scroll to position [446, 0]
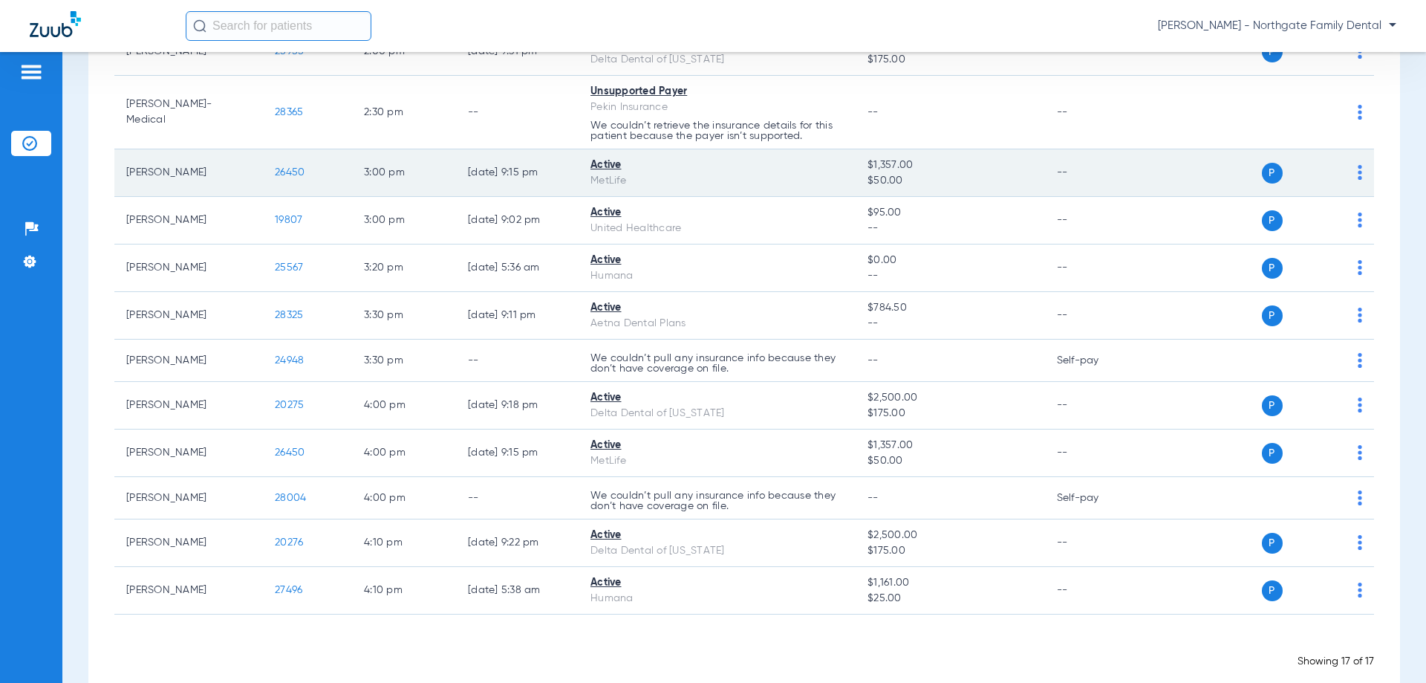
click at [290, 167] on span "26450" at bounding box center [290, 172] width 30 height 10
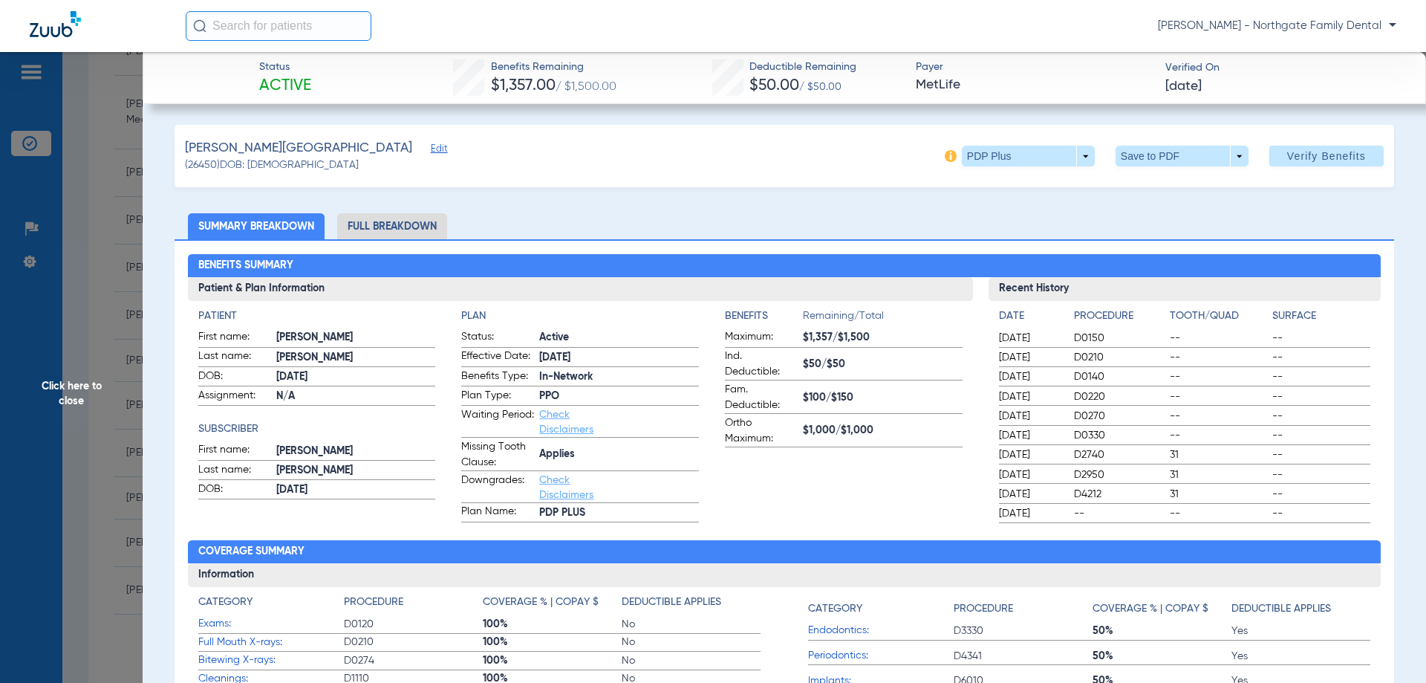
click at [385, 228] on li "Full Breakdown" at bounding box center [392, 226] width 110 height 26
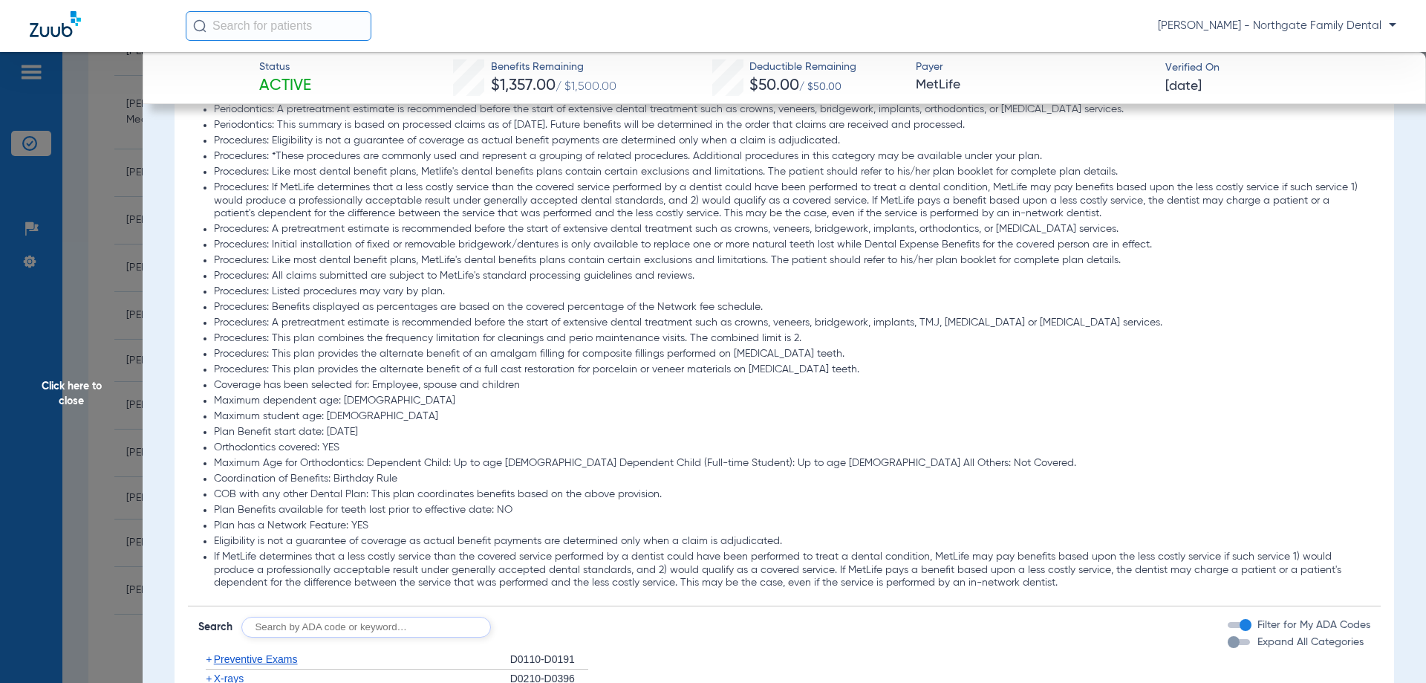
scroll to position [1708, 0]
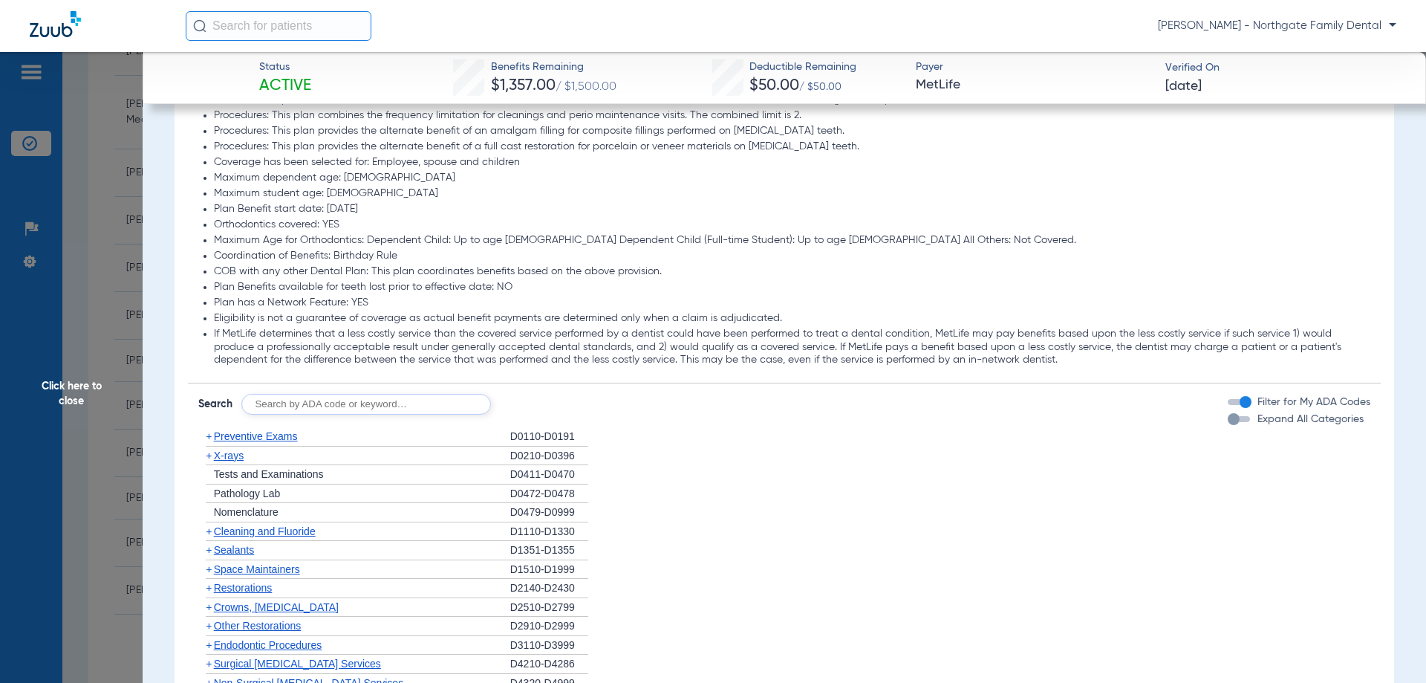
click at [1234, 422] on div "button" at bounding box center [1239, 419] width 22 height 6
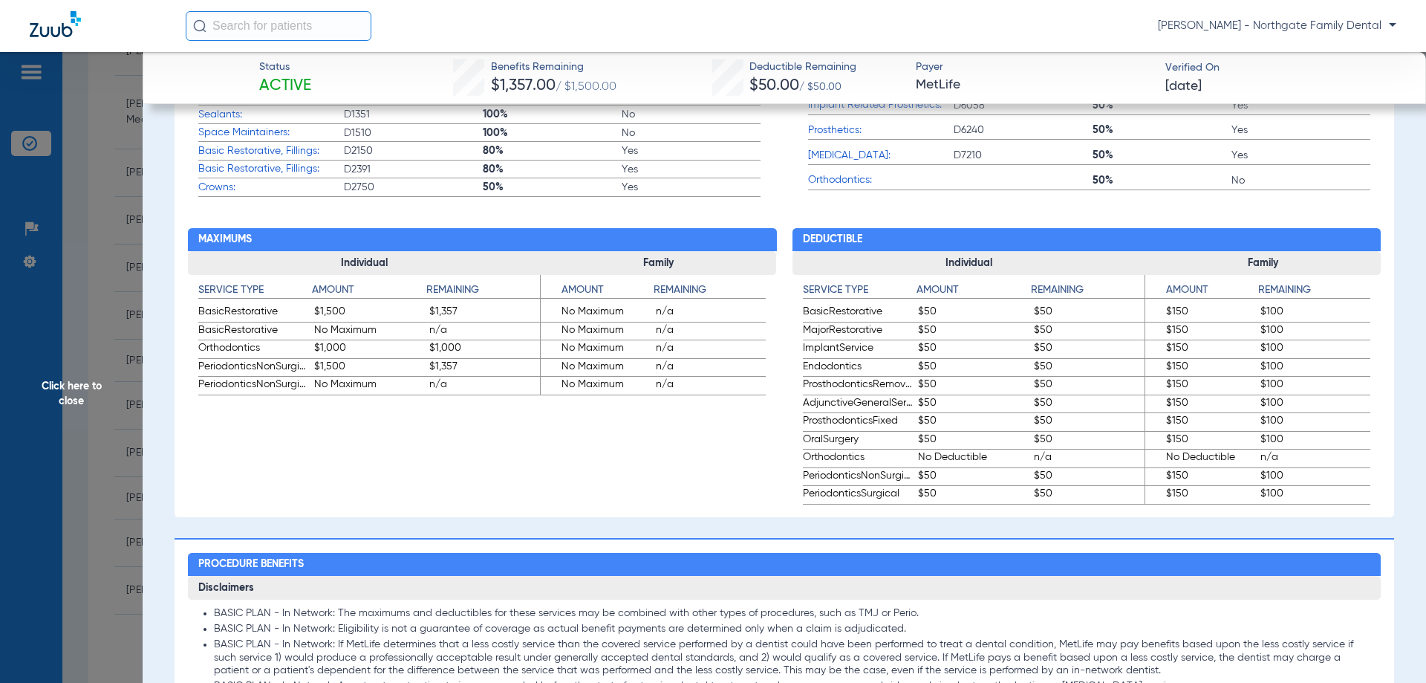
scroll to position [594, 0]
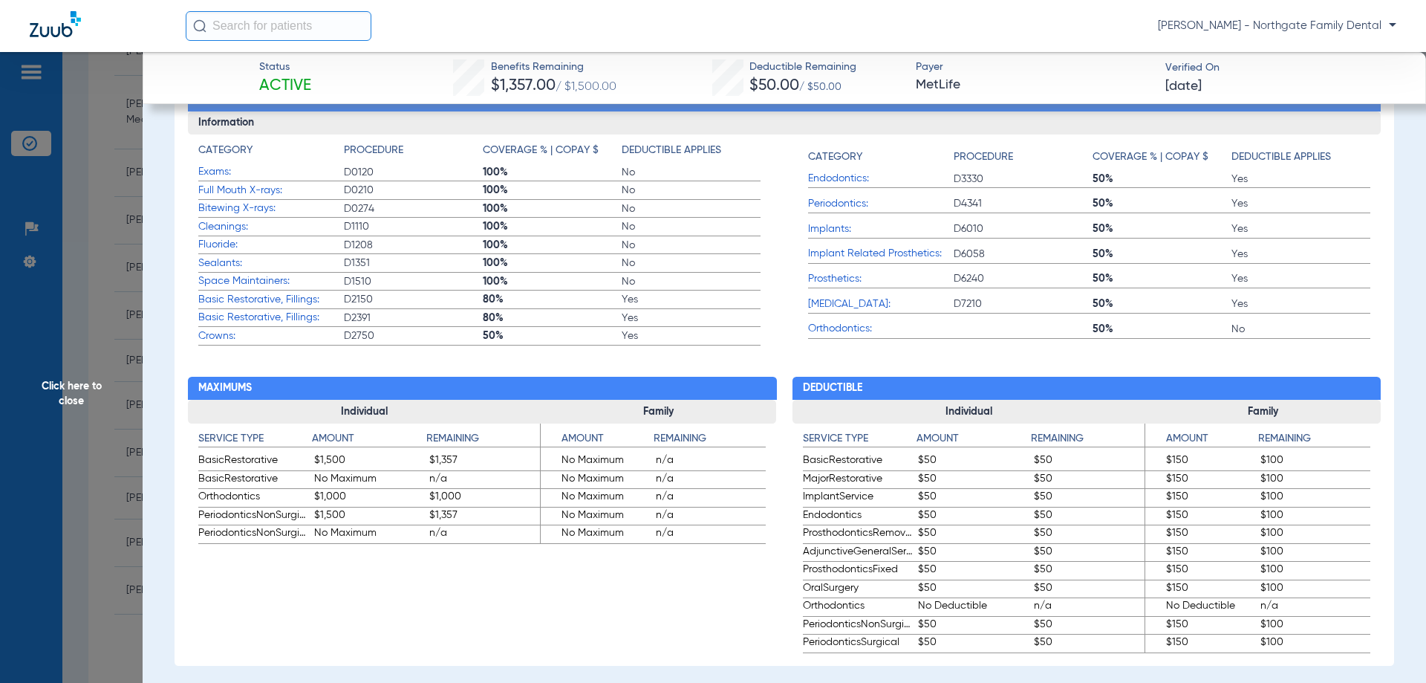
click at [281, 302] on span "Basic Restorative, Fillings:" at bounding box center [271, 300] width 146 height 16
click at [306, 322] on span "Basic Restorative, Fillings:" at bounding box center [271, 318] width 146 height 16
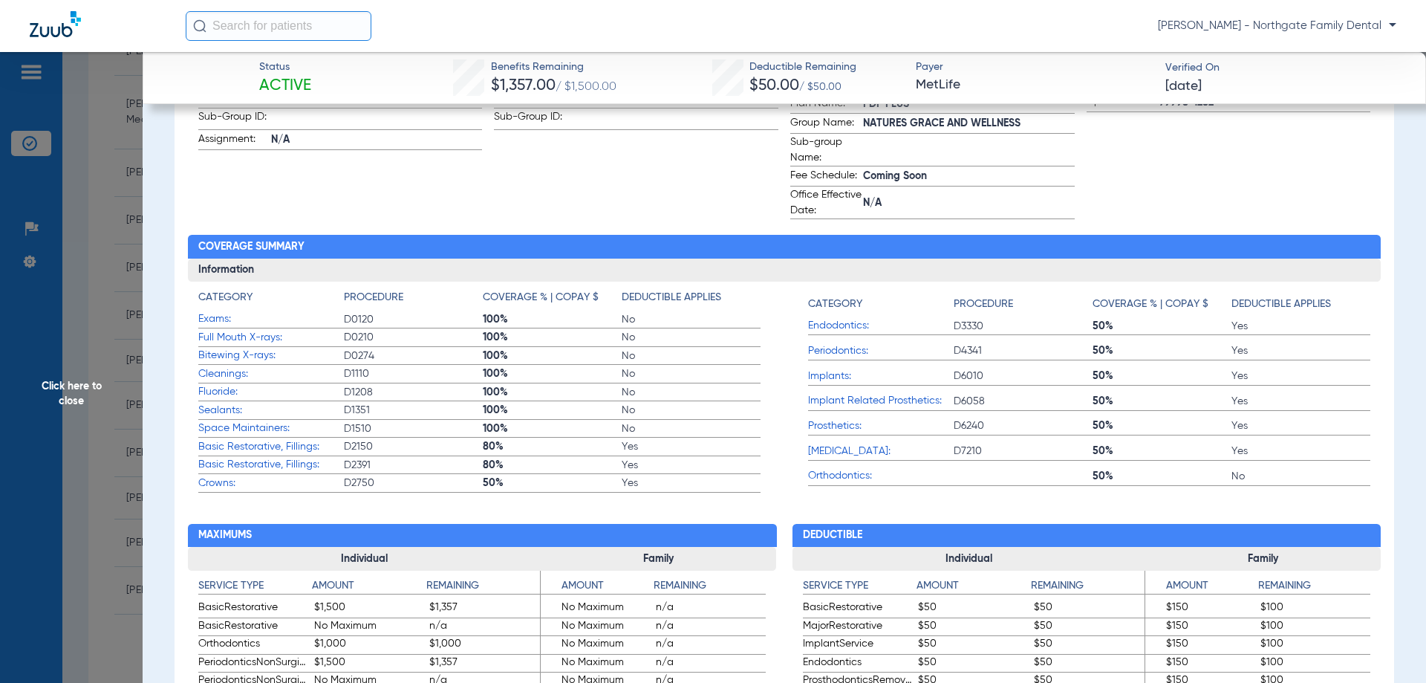
scroll to position [446, 0]
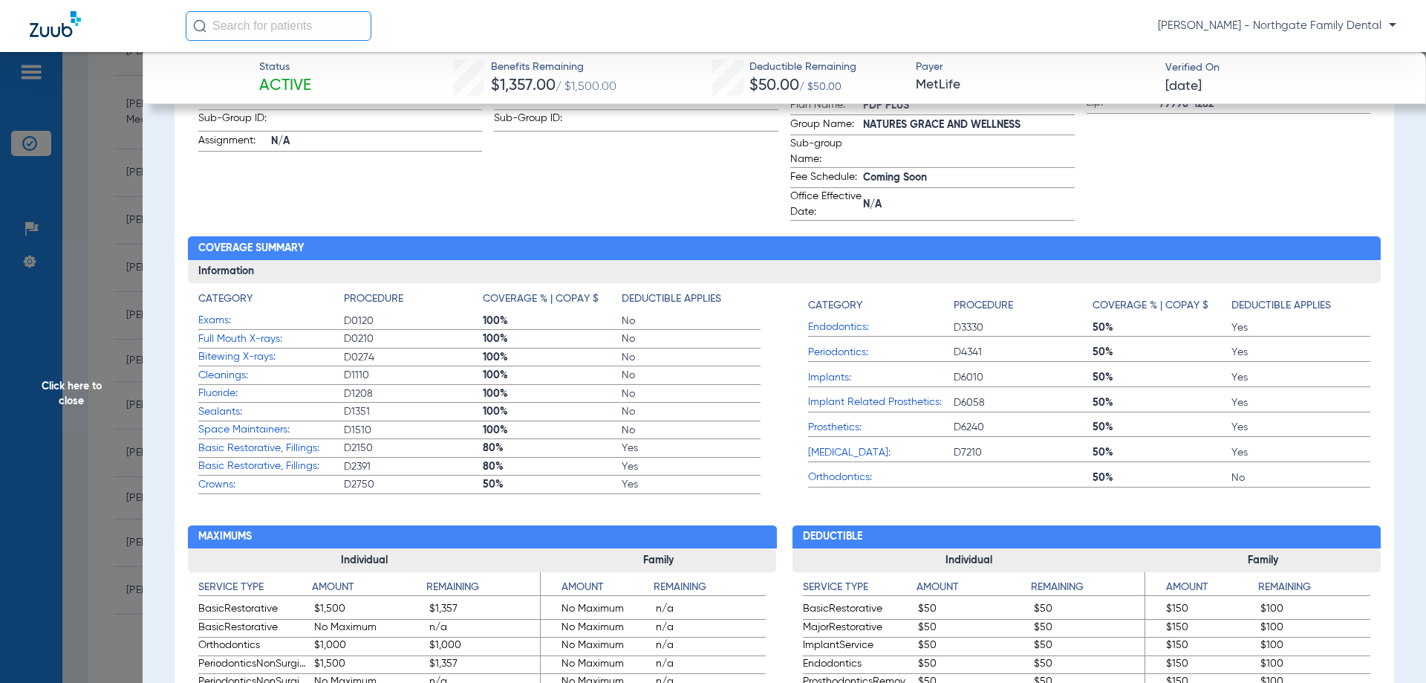
click at [341, 486] on span "Crowns:" at bounding box center [271, 485] width 146 height 16
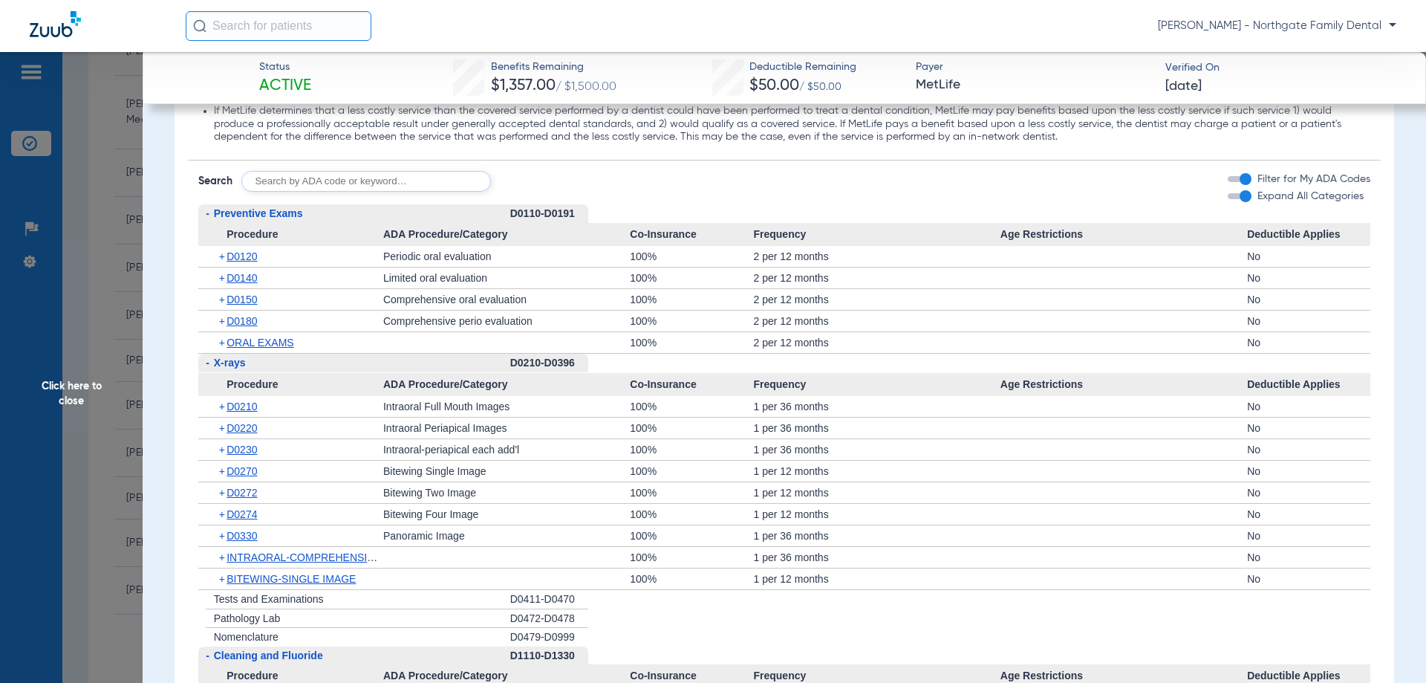
scroll to position [1783, 0]
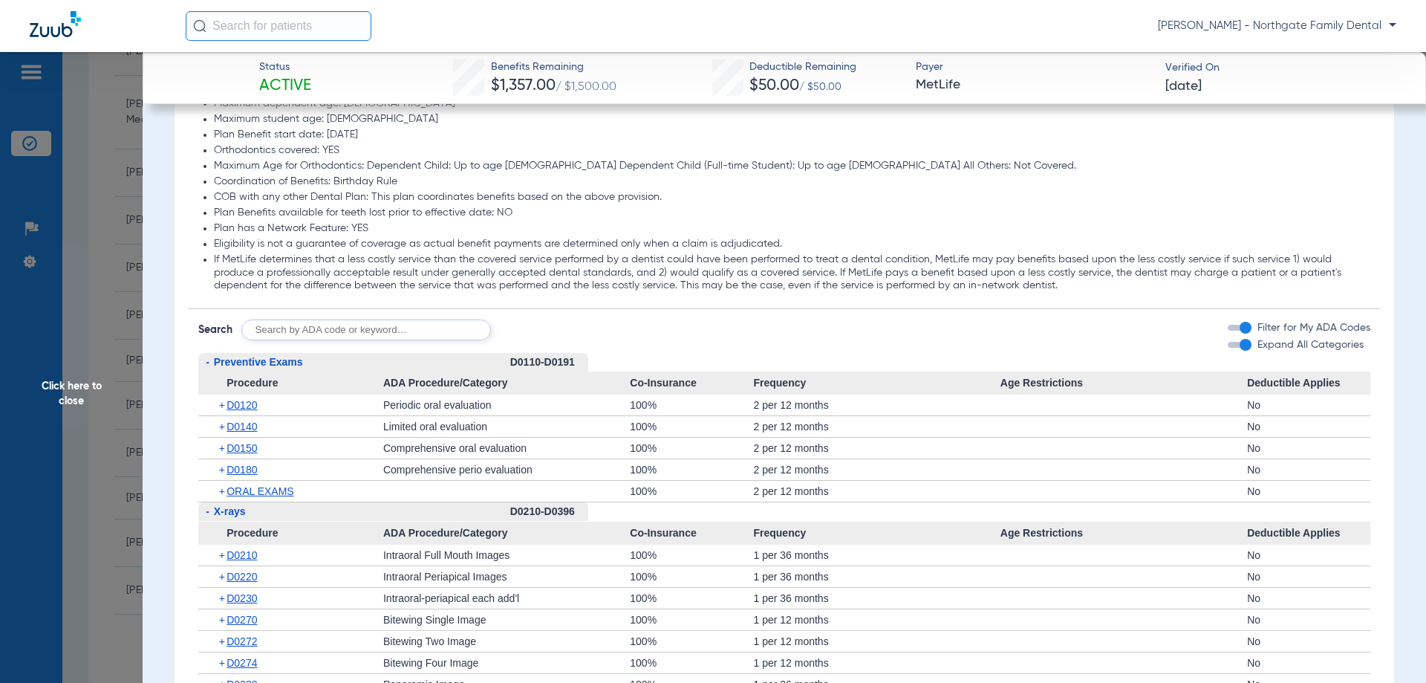
click at [372, 328] on input "text" at bounding box center [366, 329] width 250 height 21
type input "D0431"
click button "Search" at bounding box center [546, 329] width 59 height 21
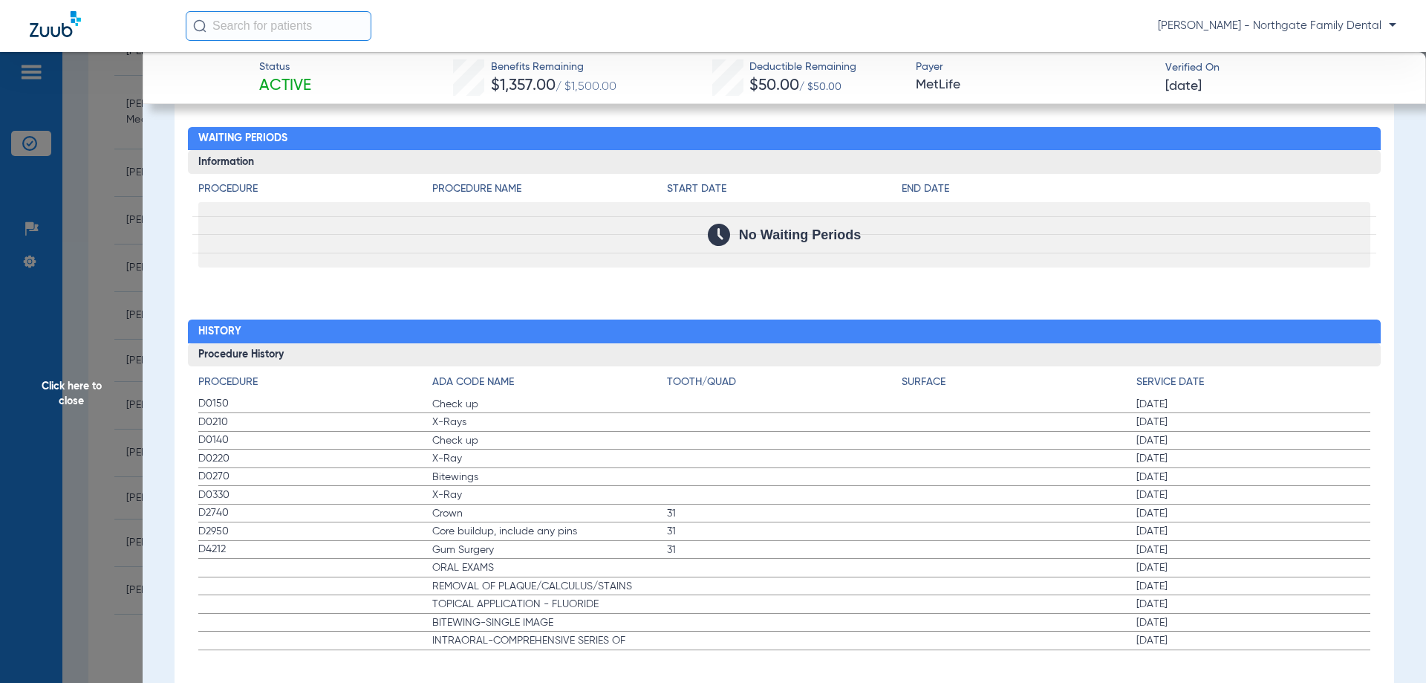
scroll to position [2102, 0]
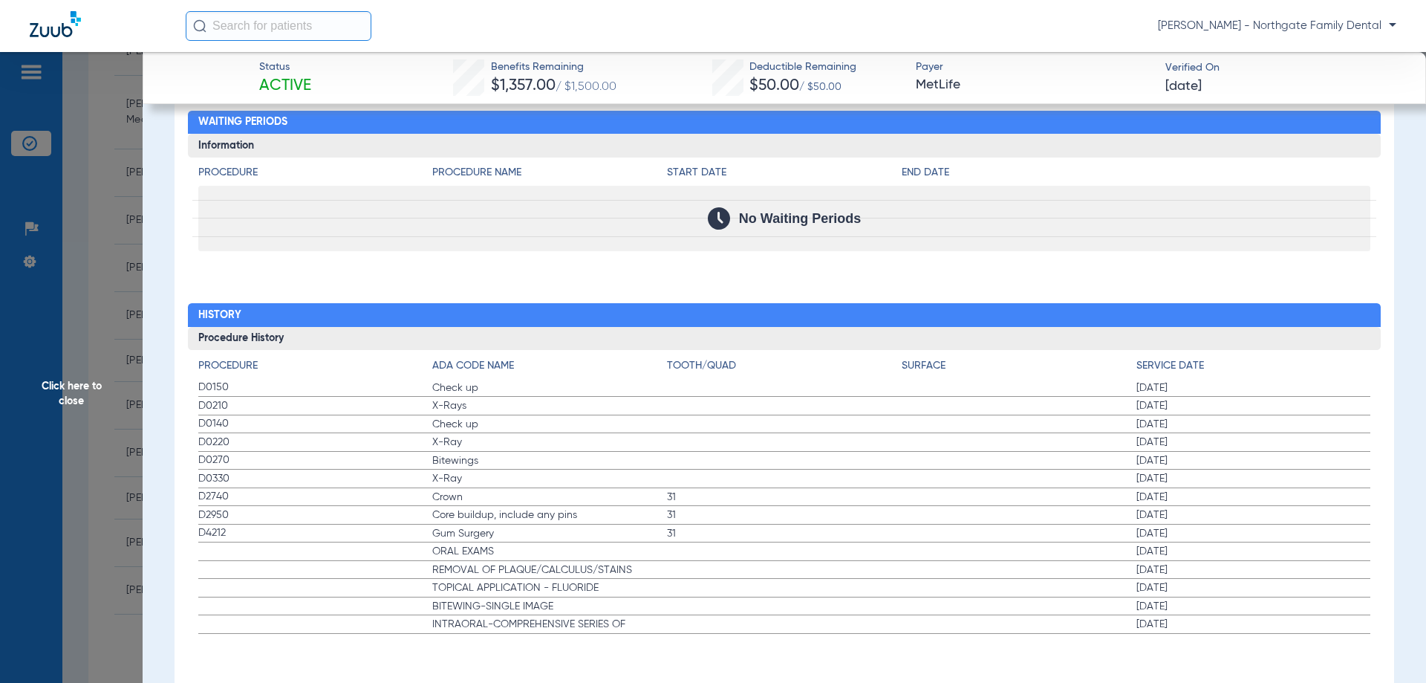
click at [444, 552] on span "ORAL EXAMS" at bounding box center [549, 551] width 235 height 15
click at [492, 530] on span "Gum Surgery" at bounding box center [549, 533] width 235 height 15
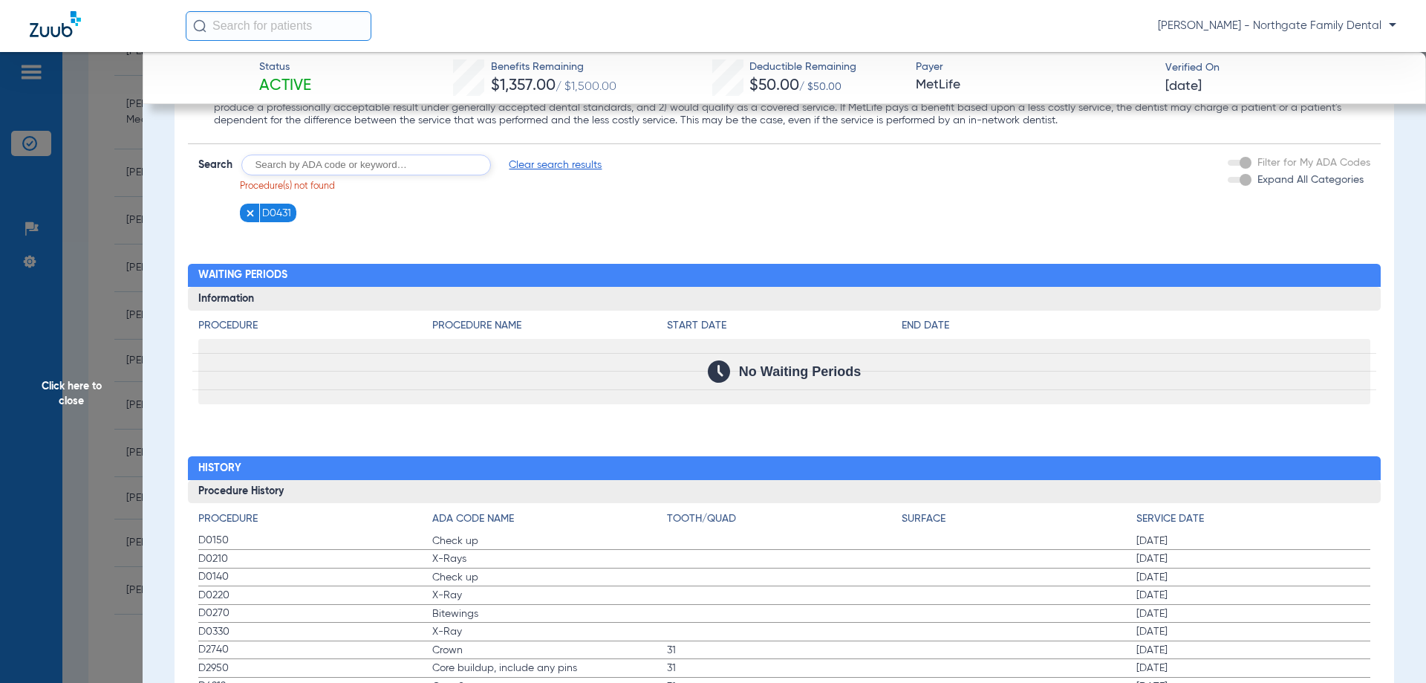
scroll to position [1805, 0]
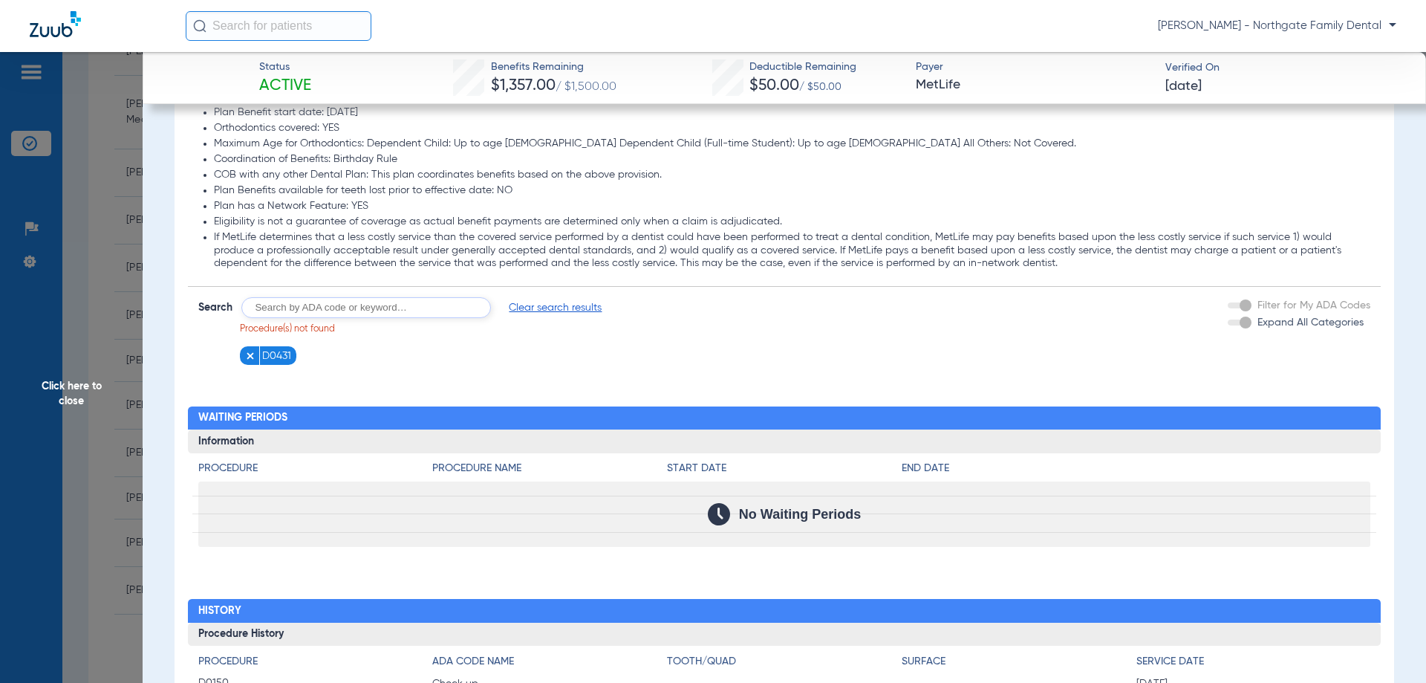
click at [254, 361] on img at bounding box center [250, 356] width 10 height 10
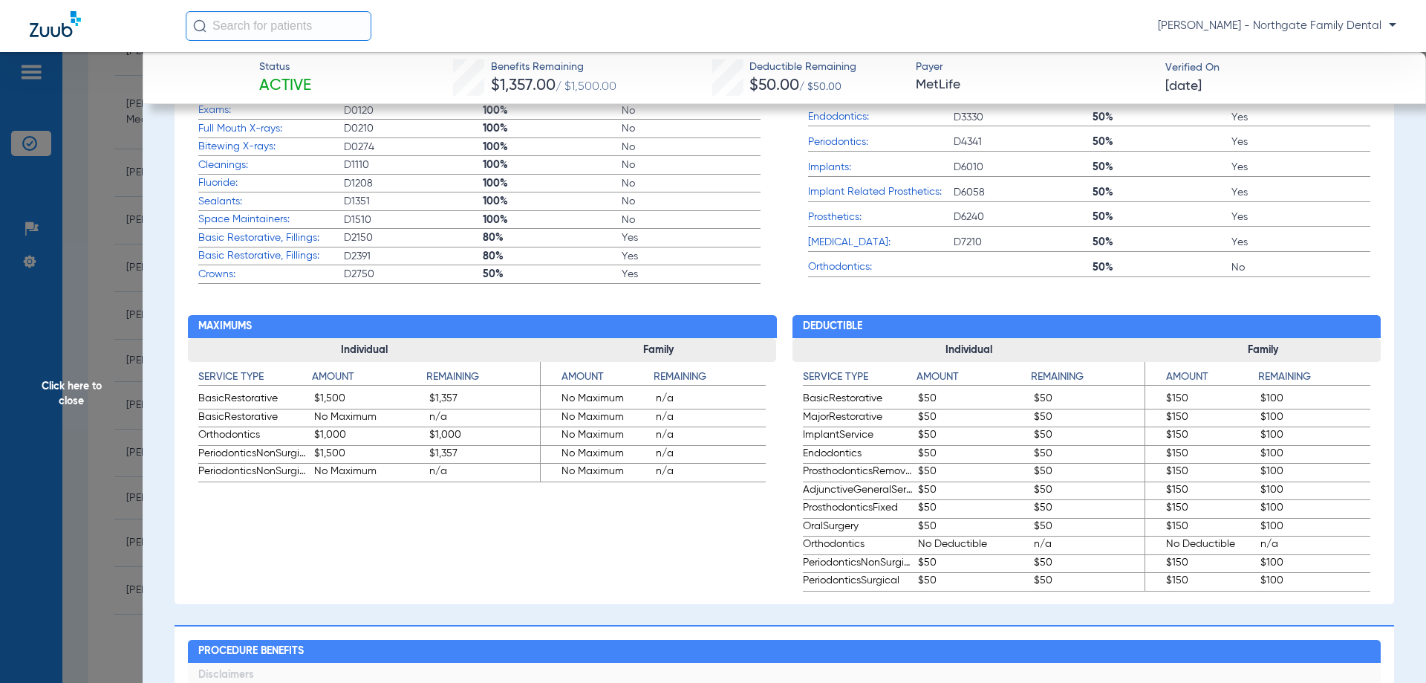
scroll to position [644, 0]
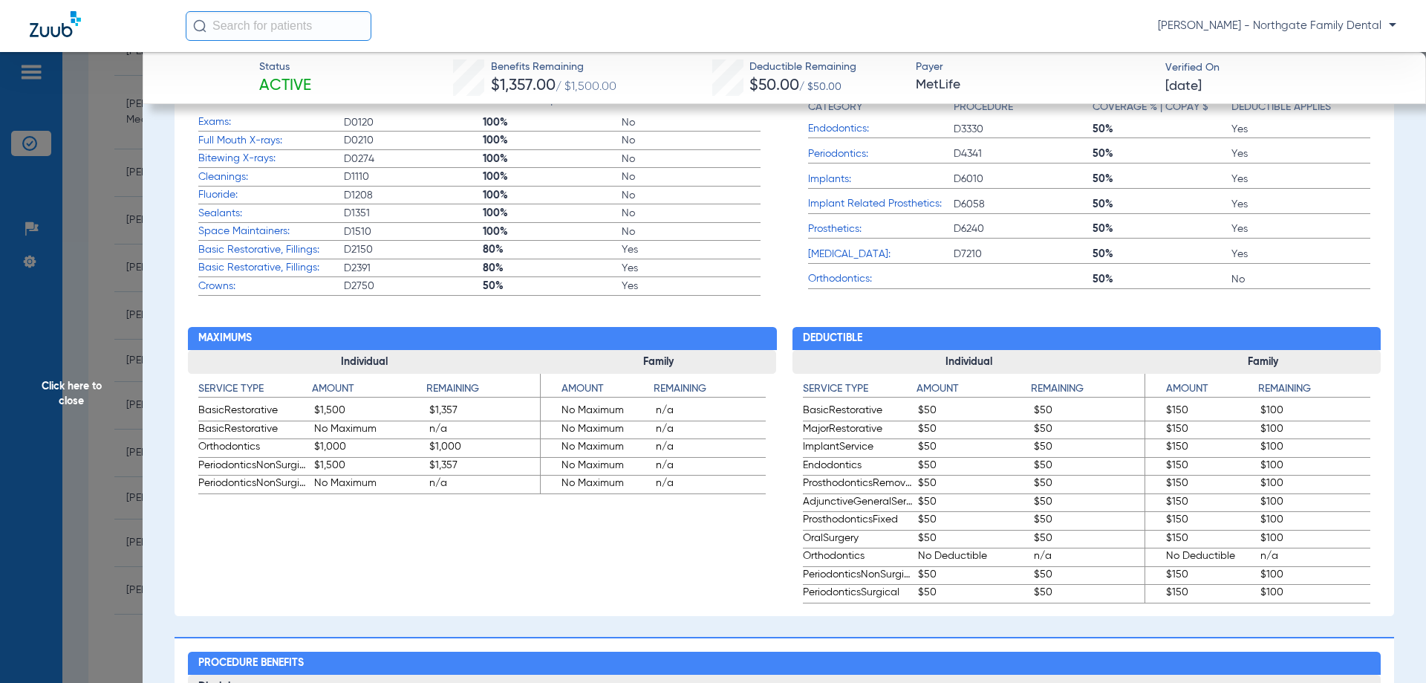
click at [38, 384] on span "Click here to close" at bounding box center [71, 393] width 143 height 683
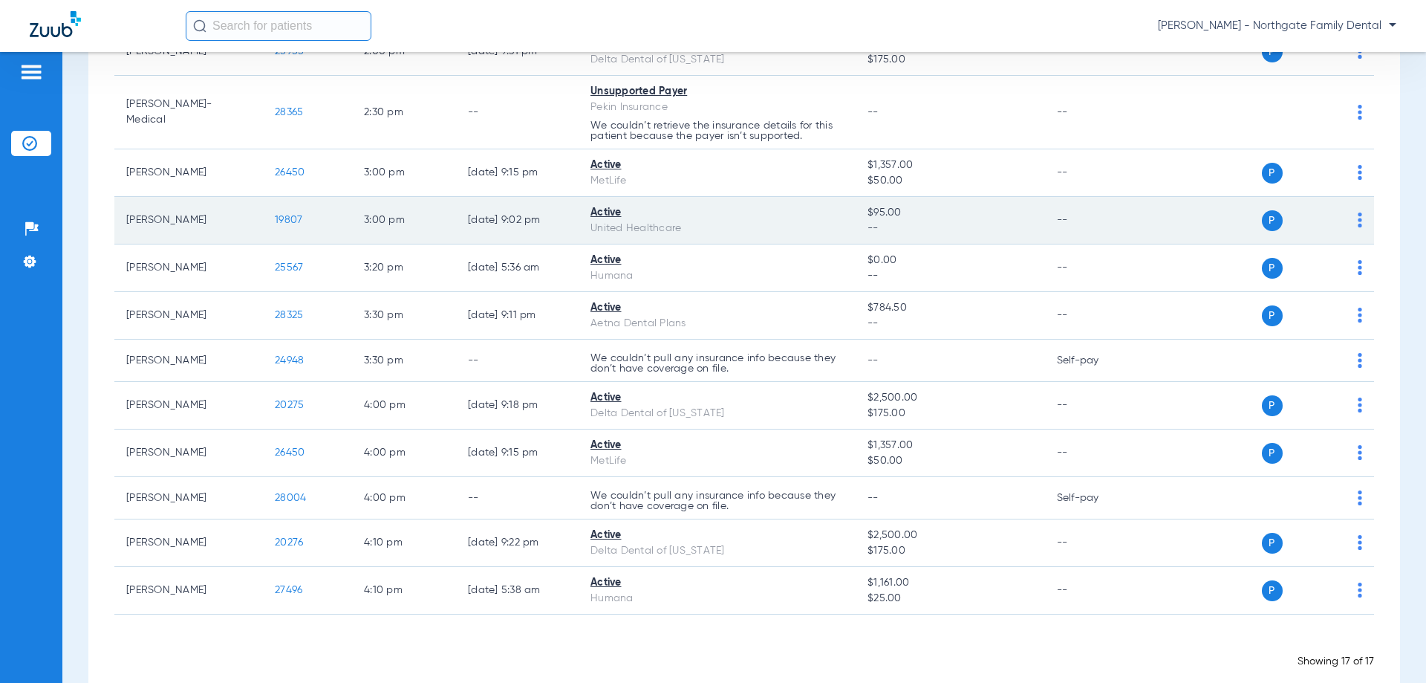
click at [279, 224] on span "19807" at bounding box center [288, 220] width 27 height 10
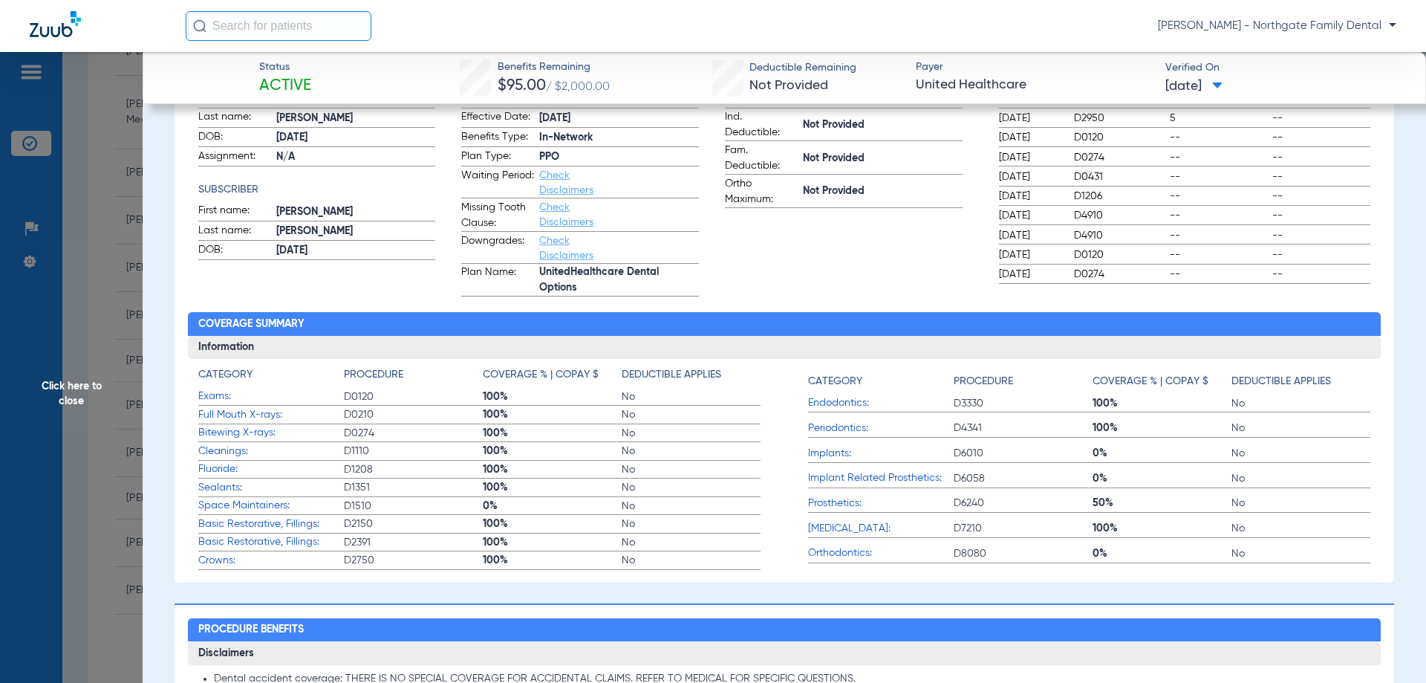
scroll to position [297, 0]
